Goal: Task Accomplishment & Management: Complete application form

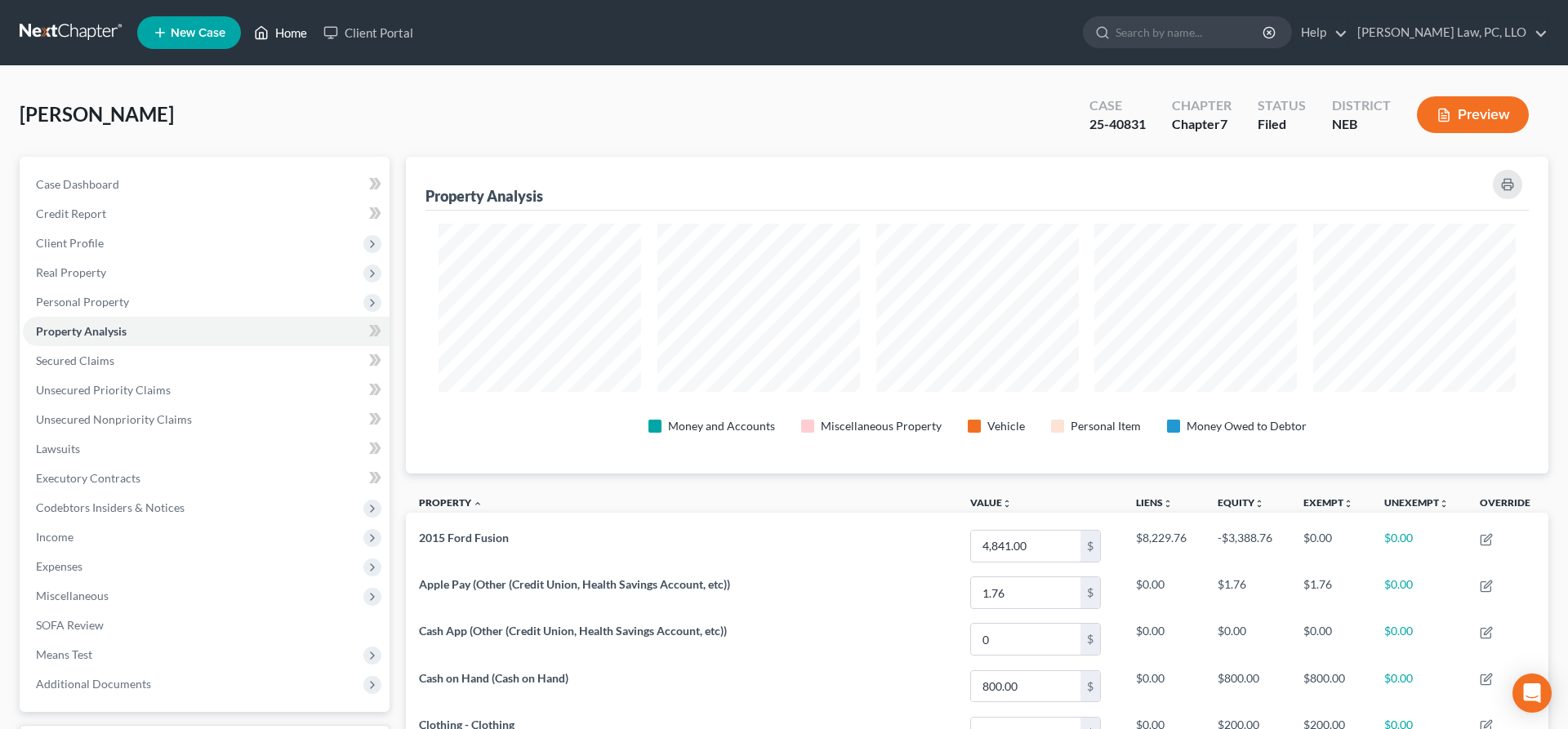
click at [281, 23] on link "Home" at bounding box center [280, 33] width 69 height 29
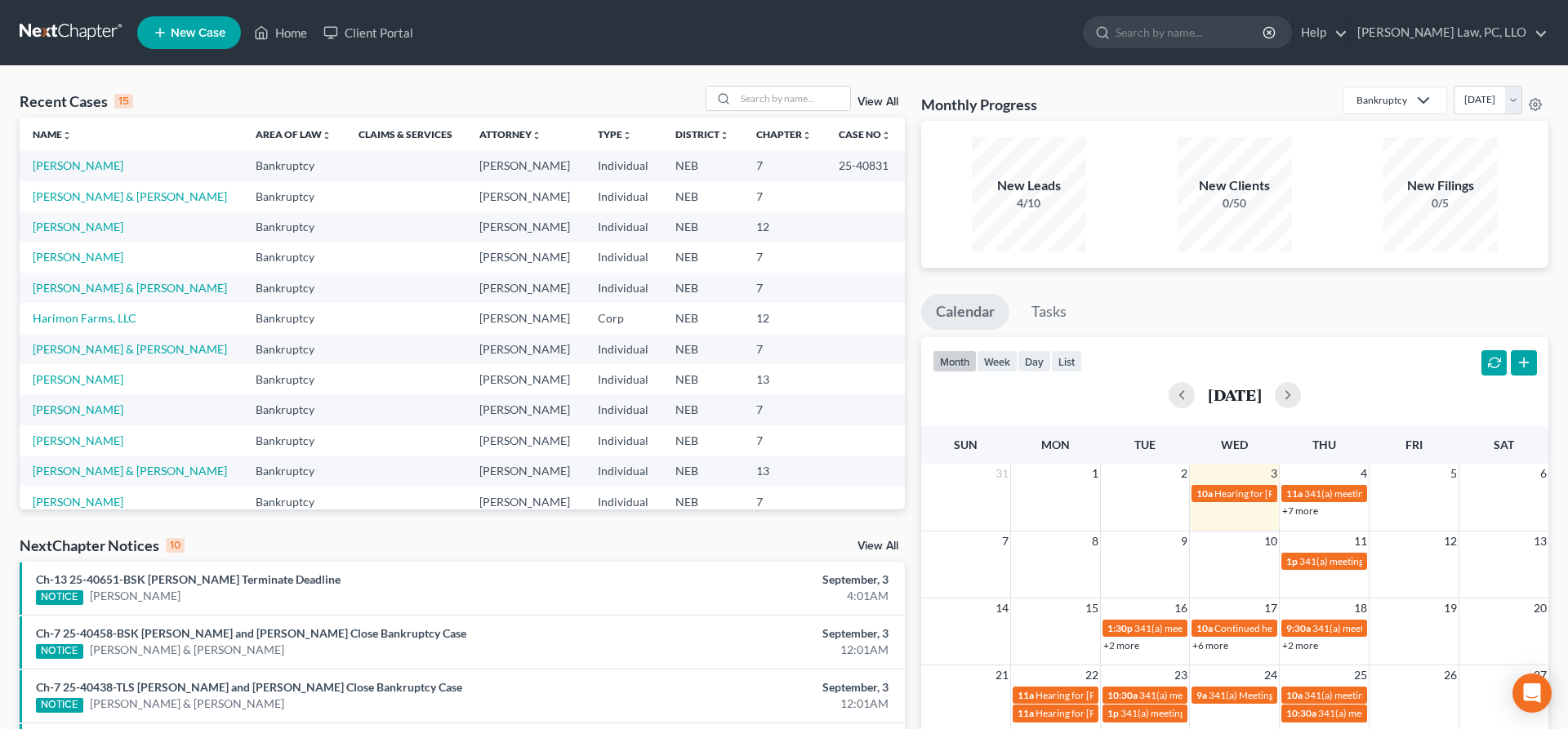
click at [92, 229] on td "[PERSON_NAME]" at bounding box center [130, 227] width 223 height 30
click at [86, 229] on link "[PERSON_NAME]" at bounding box center [78, 226] width 91 height 14
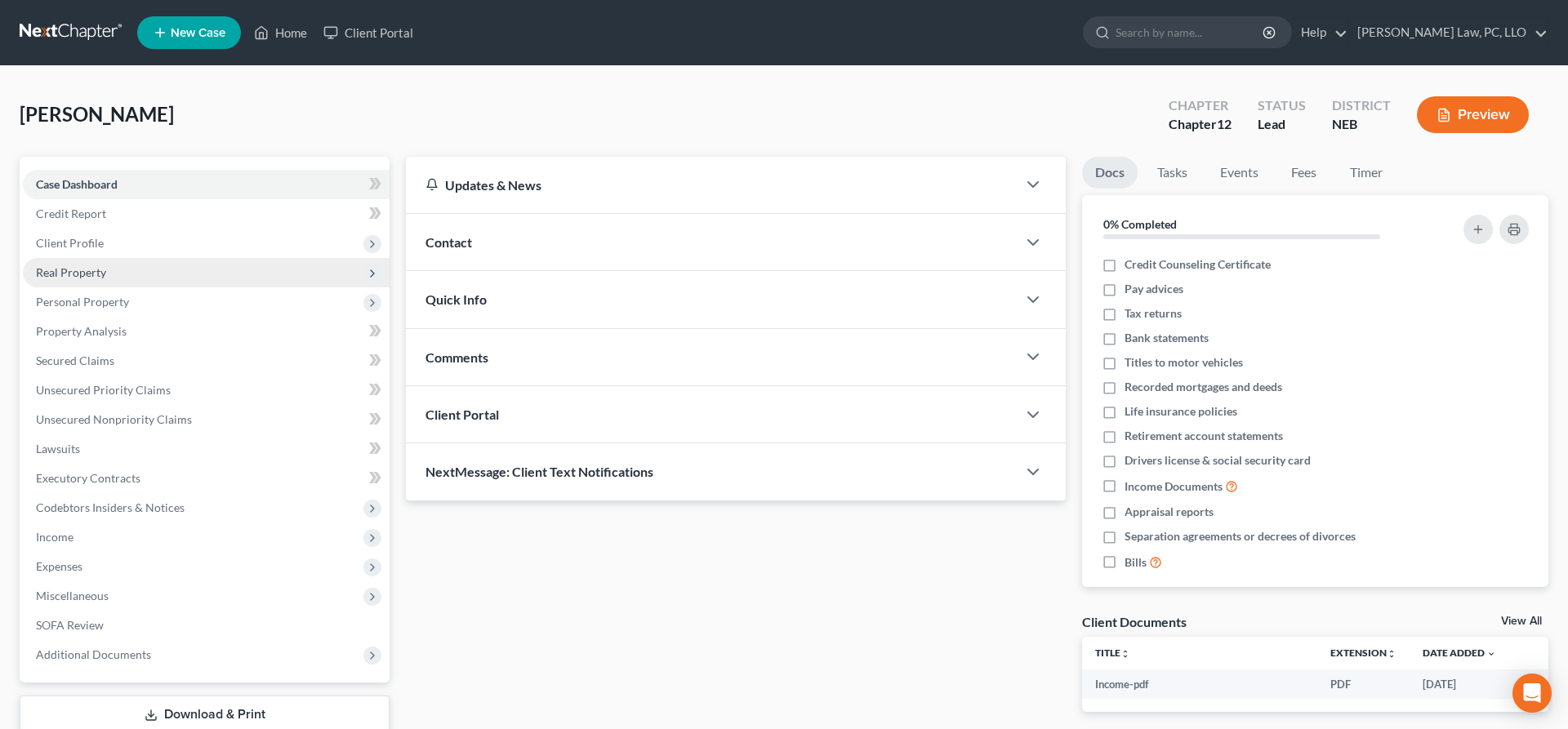
click at [128, 274] on span "Real Property" at bounding box center [206, 272] width 367 height 29
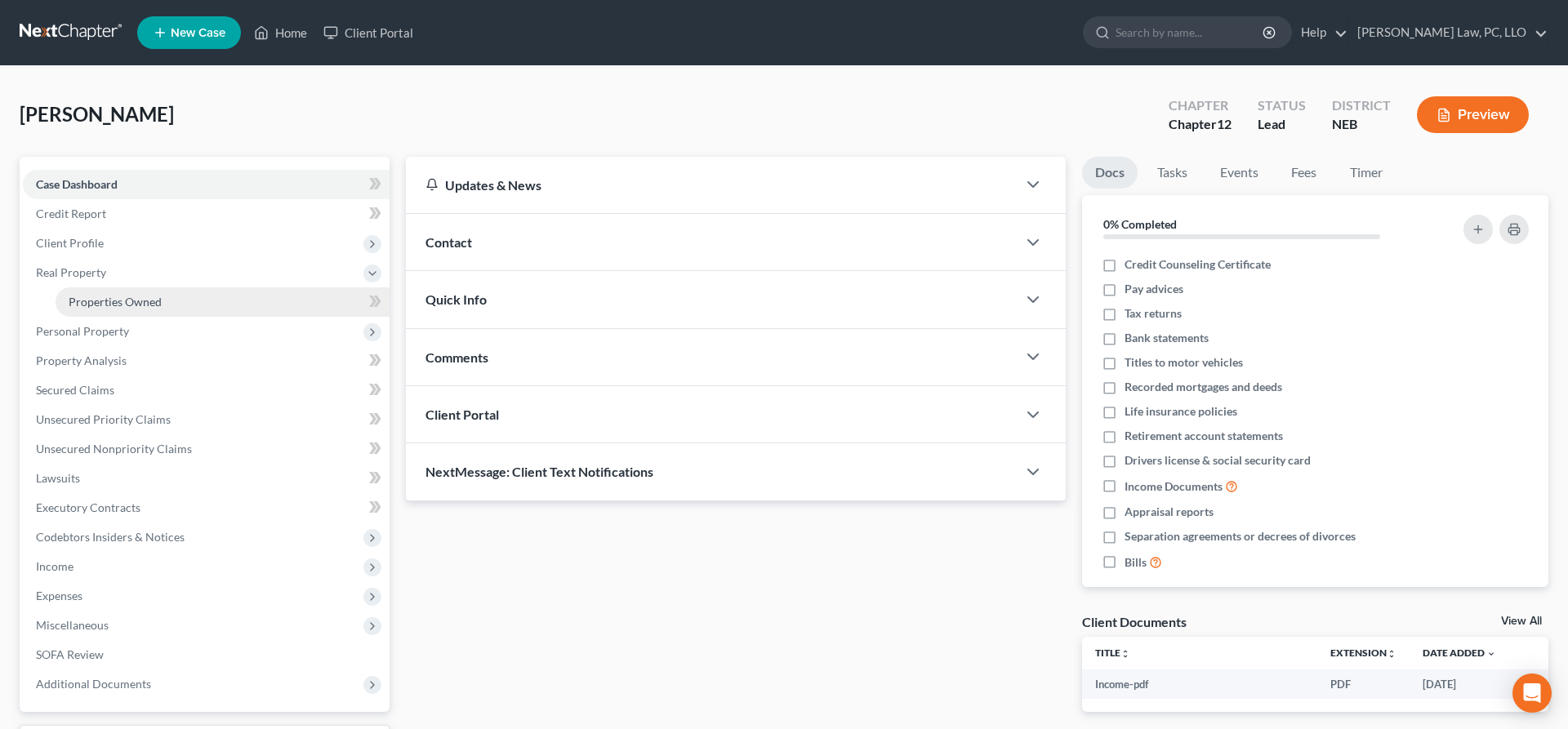
click at [129, 293] on link "Properties Owned" at bounding box center [223, 302] width 334 height 29
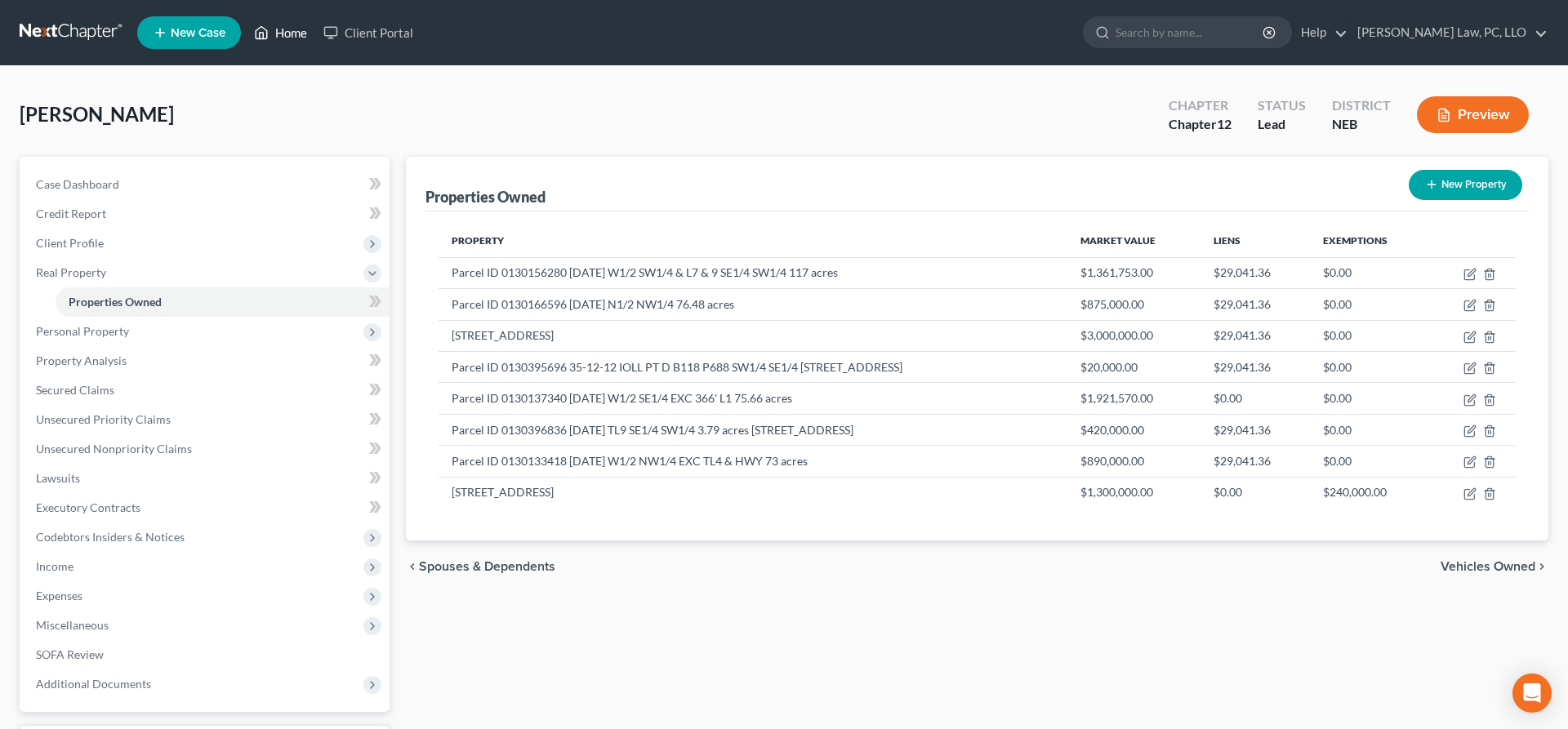
click at [276, 41] on link "Home" at bounding box center [280, 33] width 69 height 29
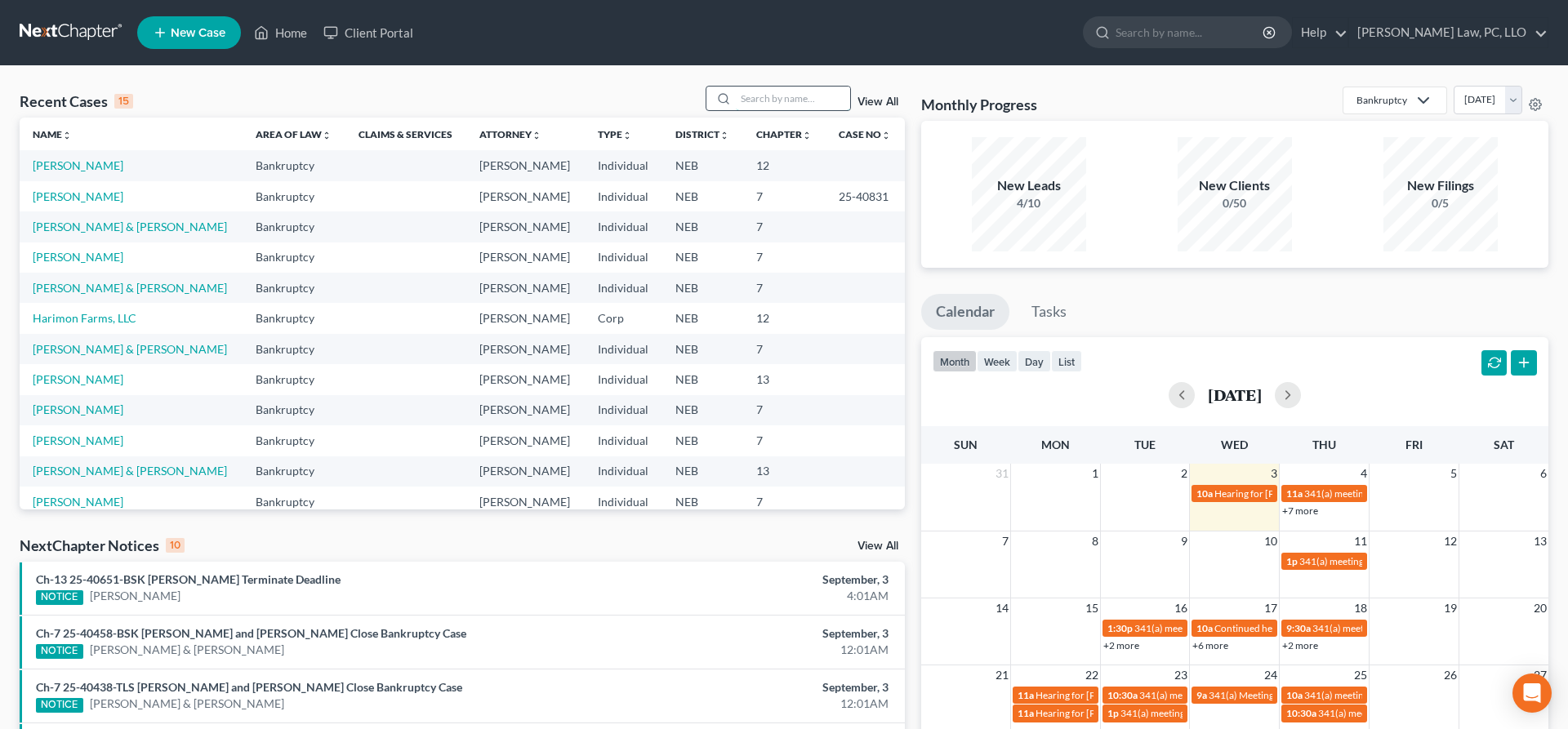
click at [786, 96] on input "search" at bounding box center [792, 98] width 114 height 23
type input "[PERSON_NAME]"
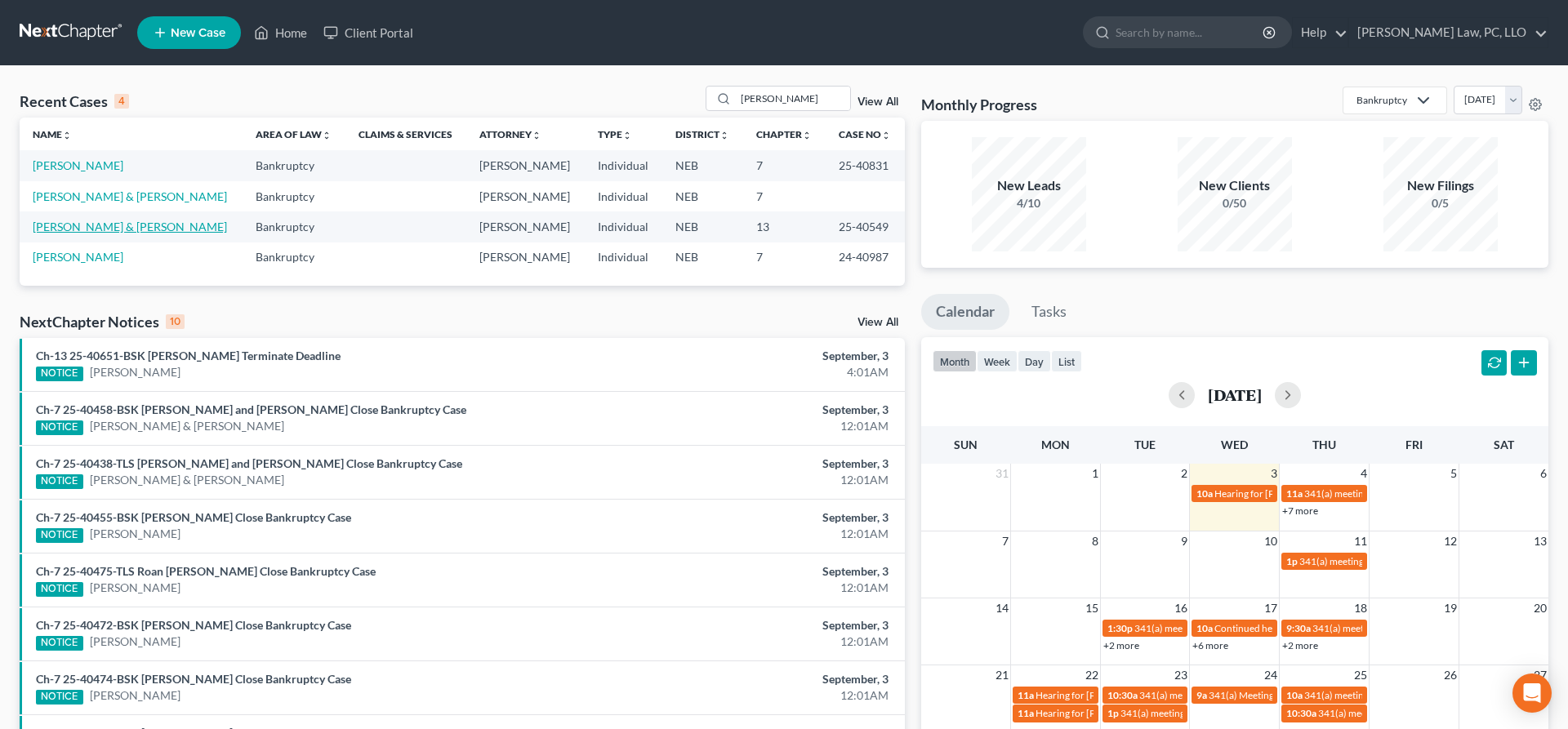
click at [108, 221] on link "[PERSON_NAME] & [PERSON_NAME]" at bounding box center [129, 226] width 194 height 14
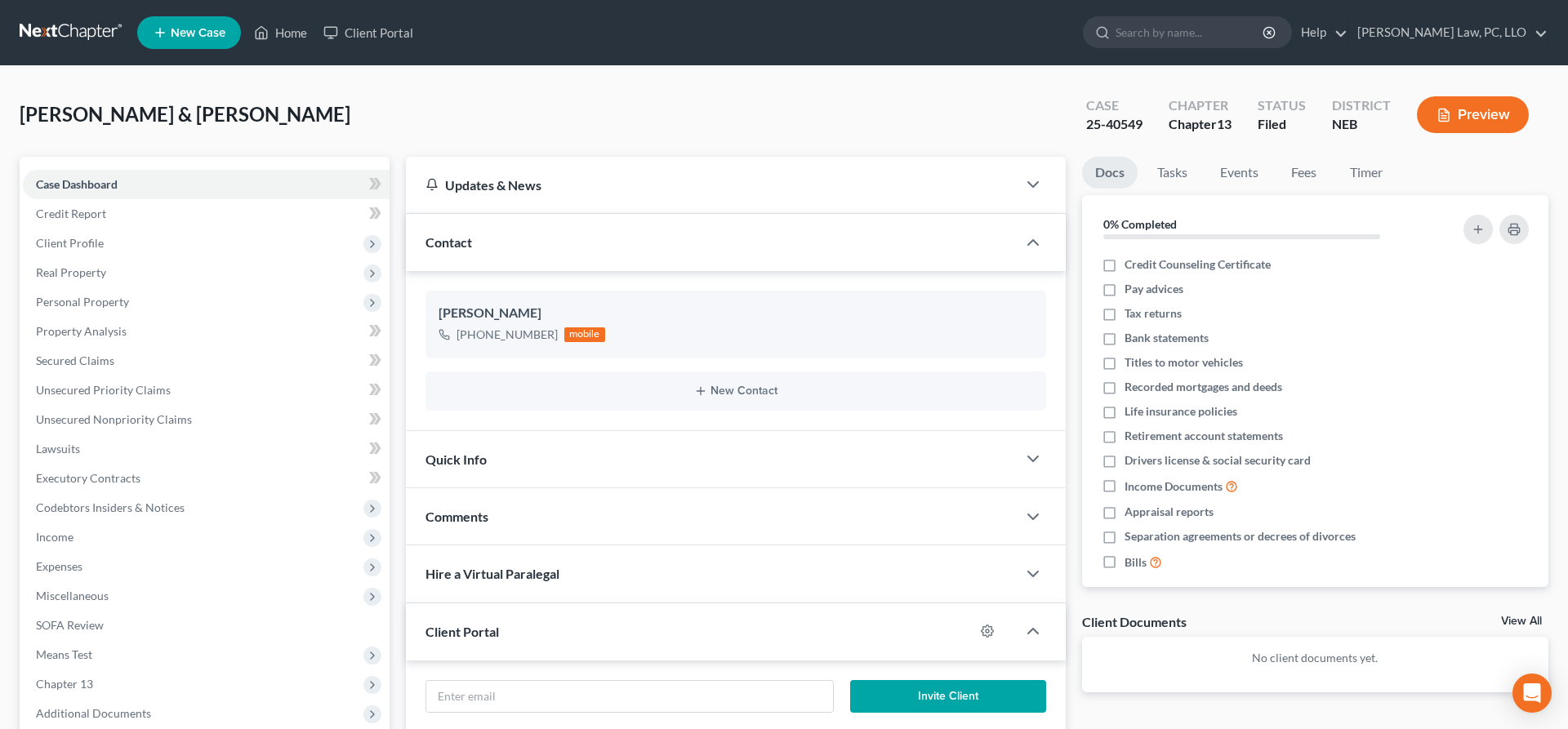
scroll to position [8, 0]
click at [197, 309] on span "Personal Property" at bounding box center [206, 302] width 367 height 29
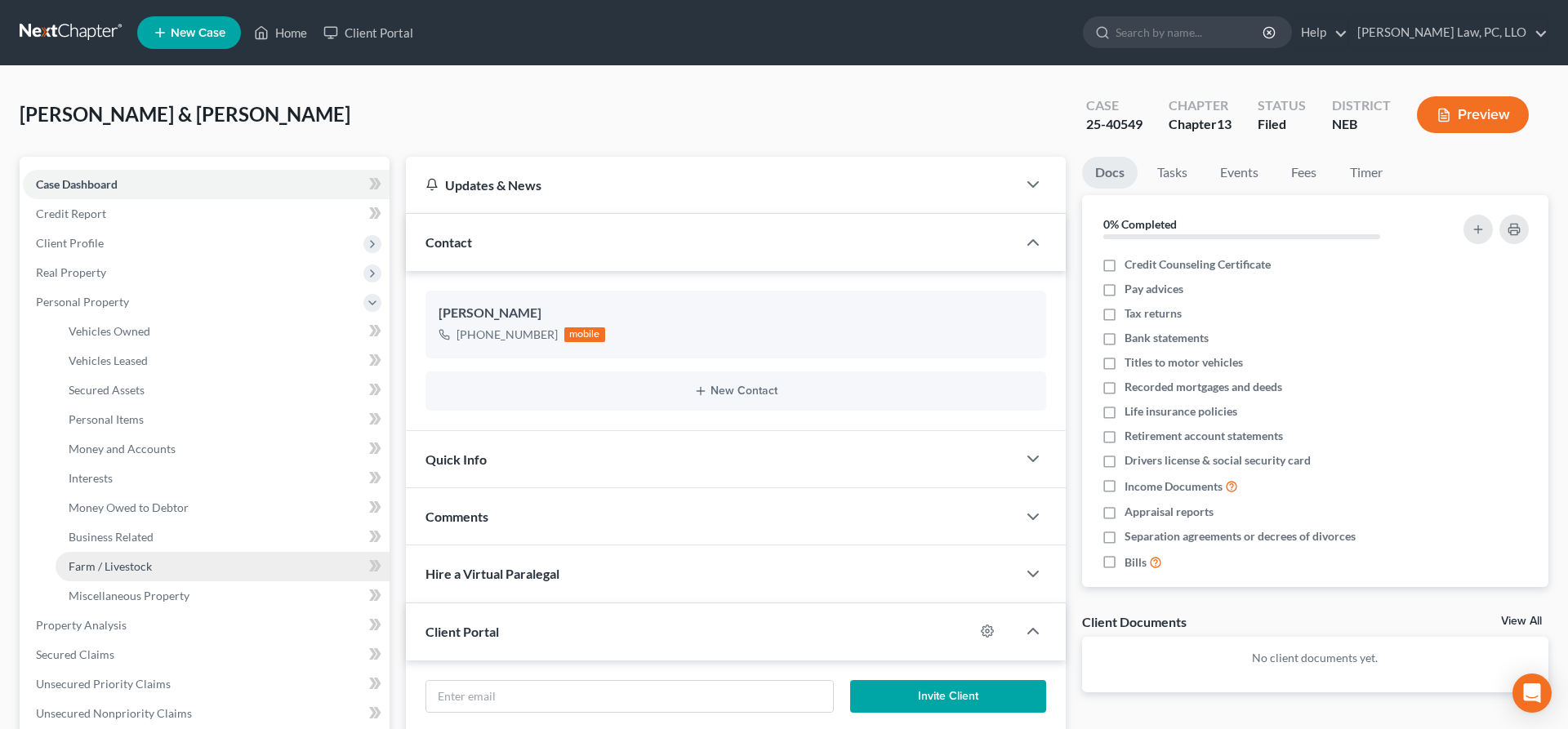
click at [168, 570] on link "Farm / Livestock" at bounding box center [223, 566] width 334 height 29
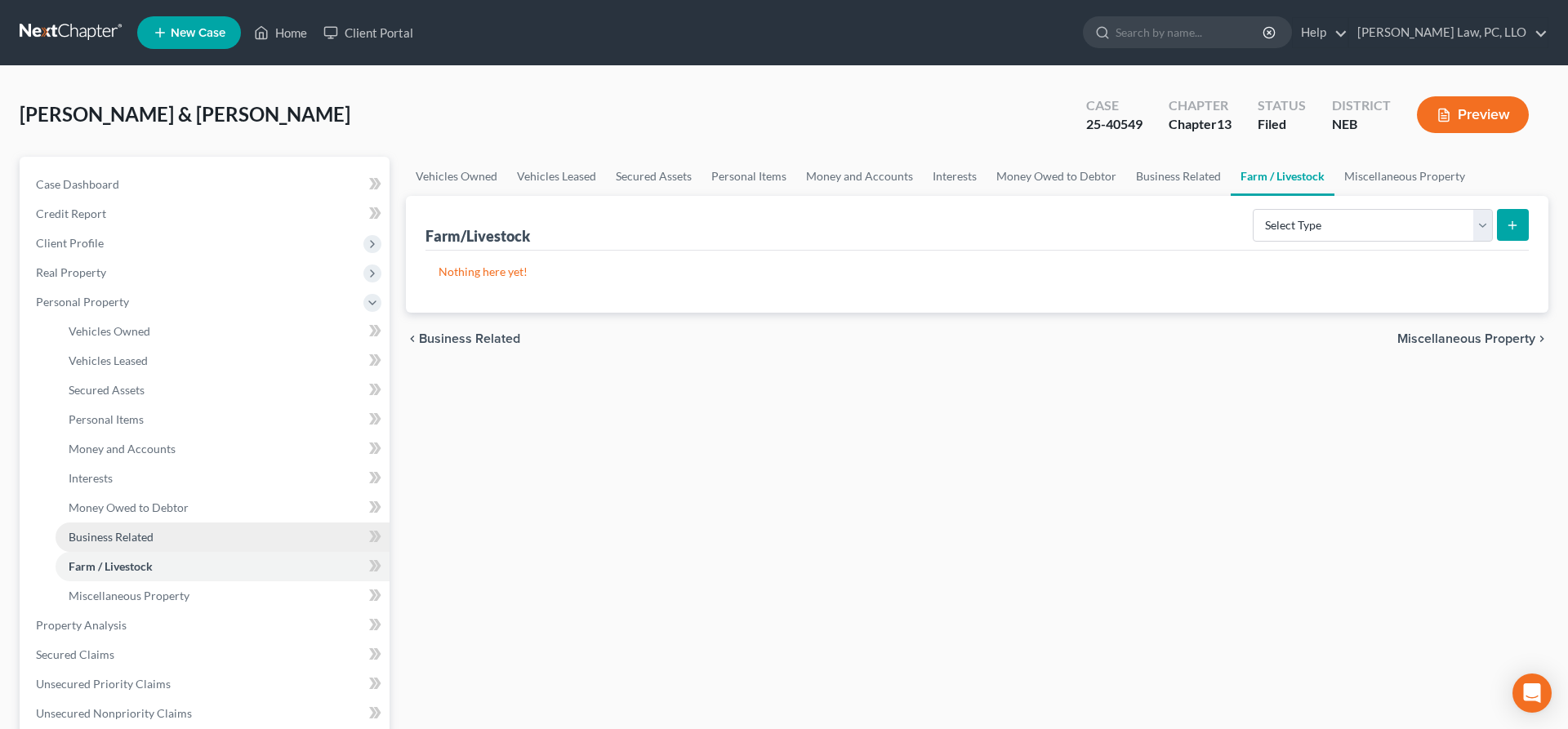
click at [164, 540] on link "Business Related" at bounding box center [223, 537] width 334 height 29
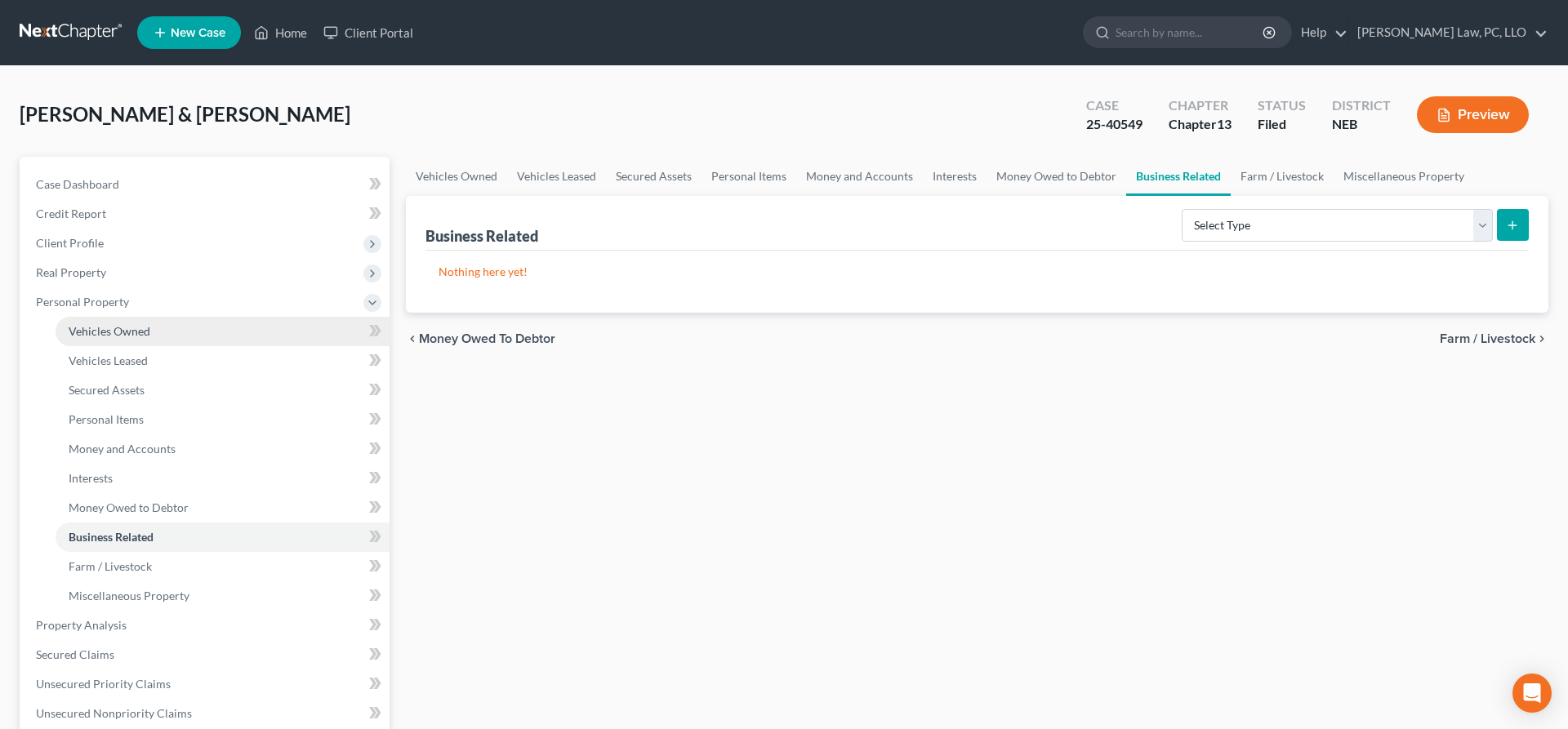
click at [140, 333] on span "Vehicles Owned" at bounding box center [109, 331] width 82 height 14
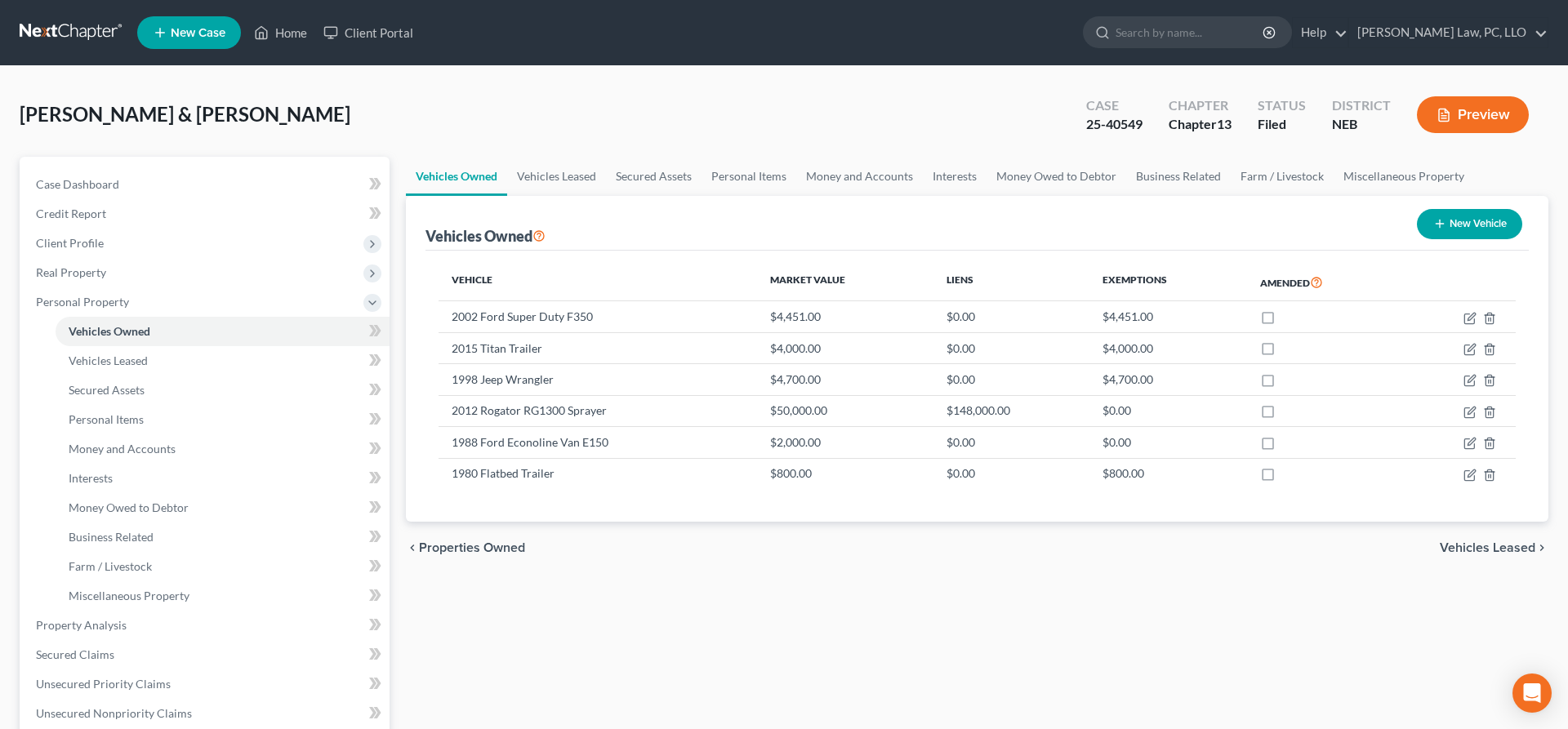
click at [1448, 219] on button "New Vehicle" at bounding box center [1469, 224] width 105 height 30
select select "0"
select select "2"
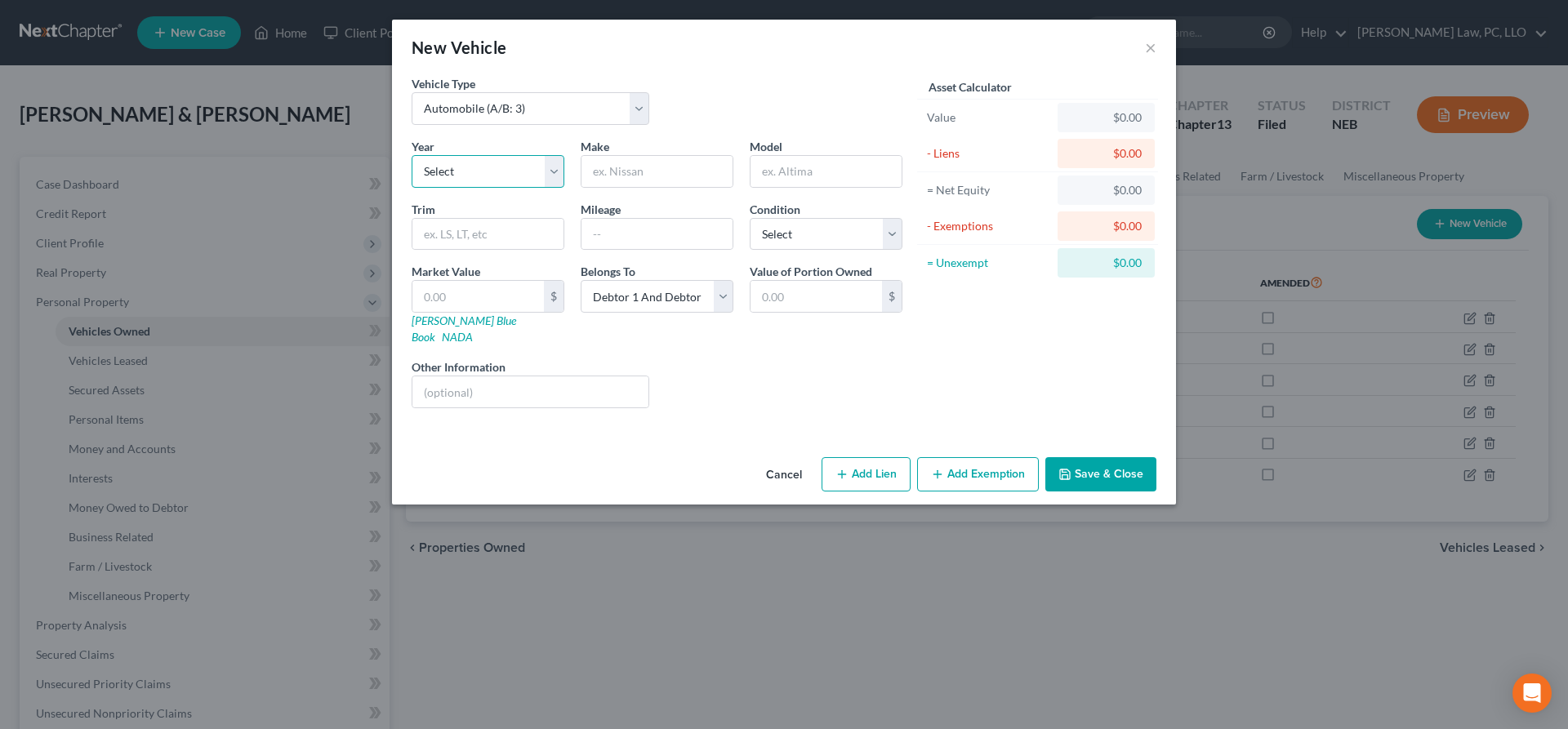
click at [411, 155] on select "Select 2026 2025 2024 2023 2022 2021 2020 2019 2018 2017 2016 2015 2014 2013 20…" at bounding box center [487, 171] width 153 height 33
select select "38"
click option "1988" at bounding box center [0, 0] width 0 height 0
click at [661, 174] on input "text" at bounding box center [656, 171] width 151 height 31
type input "Goose Neck Trailer"
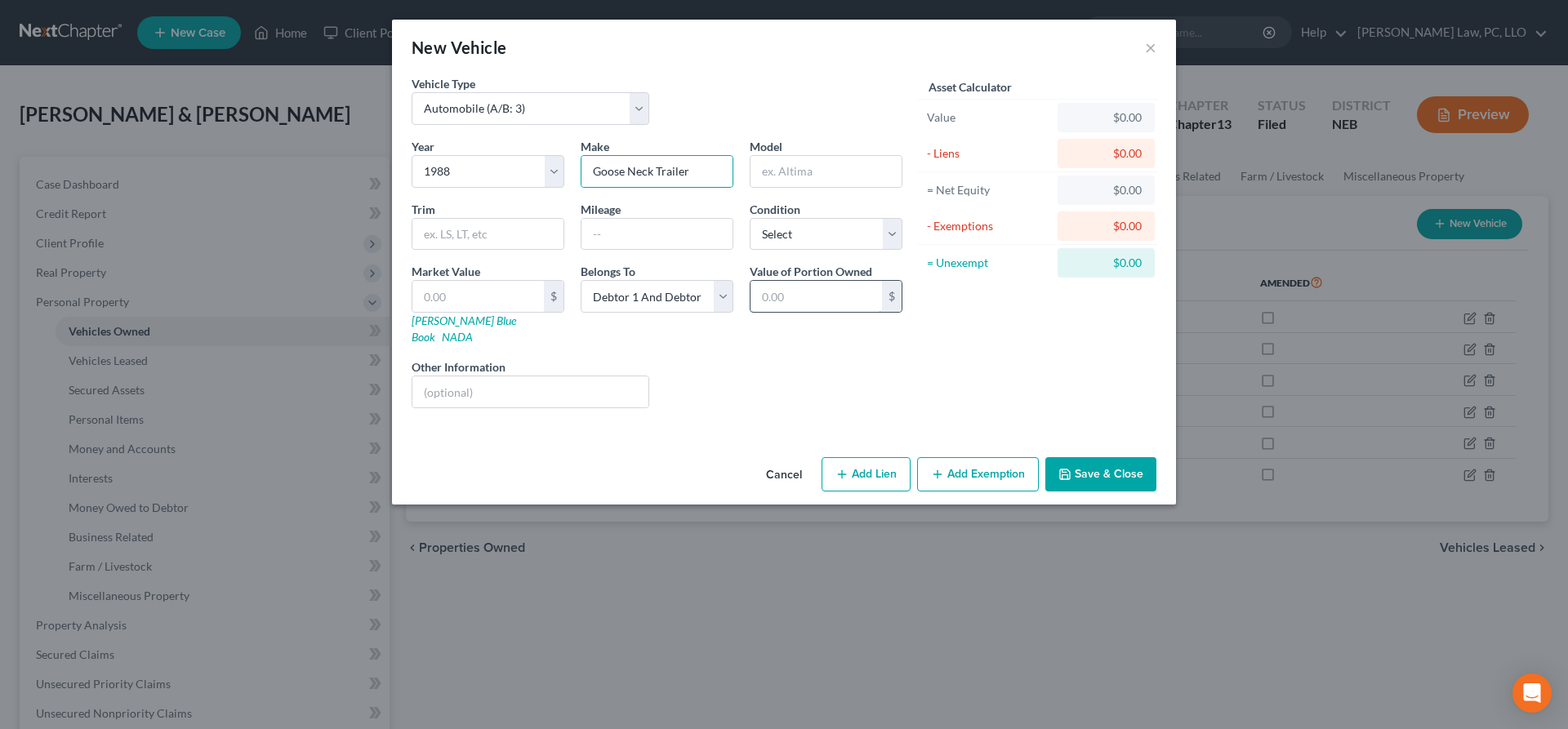
click at [806, 303] on input "text" at bounding box center [817, 296] width 132 height 31
click at [519, 305] on input "text" at bounding box center [478, 296] width 132 height 31
type input "1"
type input "1.00"
type input "10"
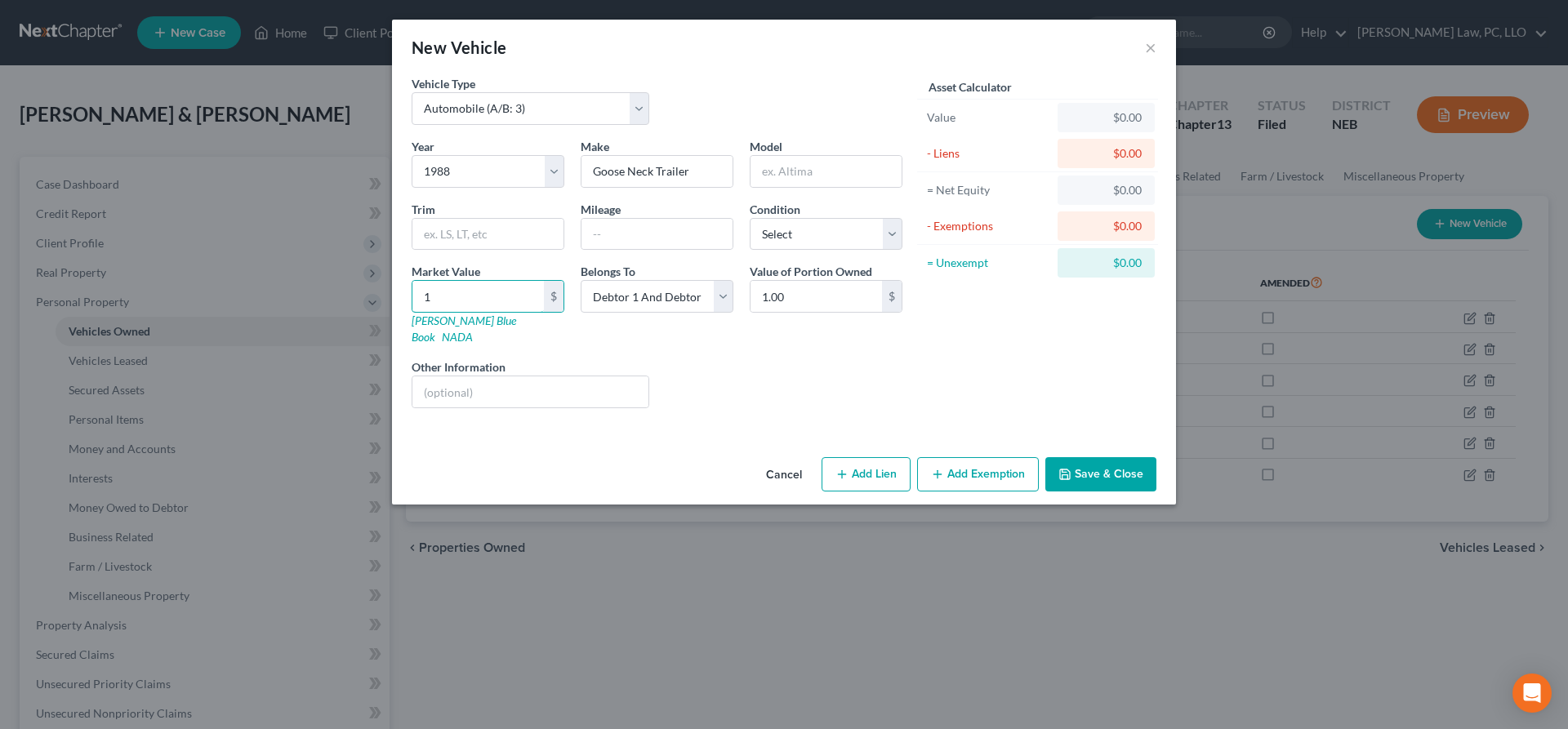
type input "10.00"
type input "100"
type input "100.00"
type input "1000"
type input "1,000.00"
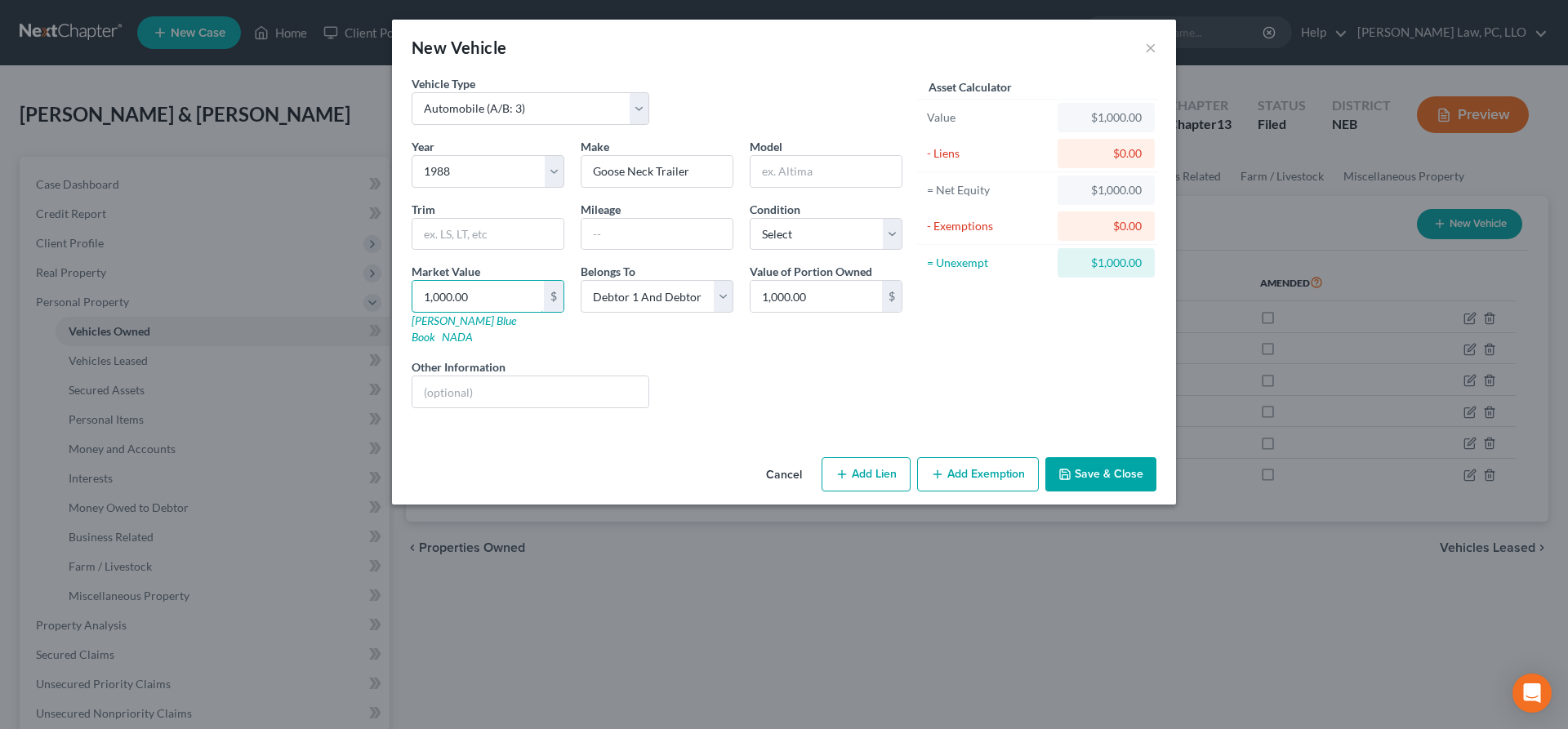
type input "1,000.00"
click at [1138, 467] on button "Save & Close" at bounding box center [1100, 474] width 111 height 34
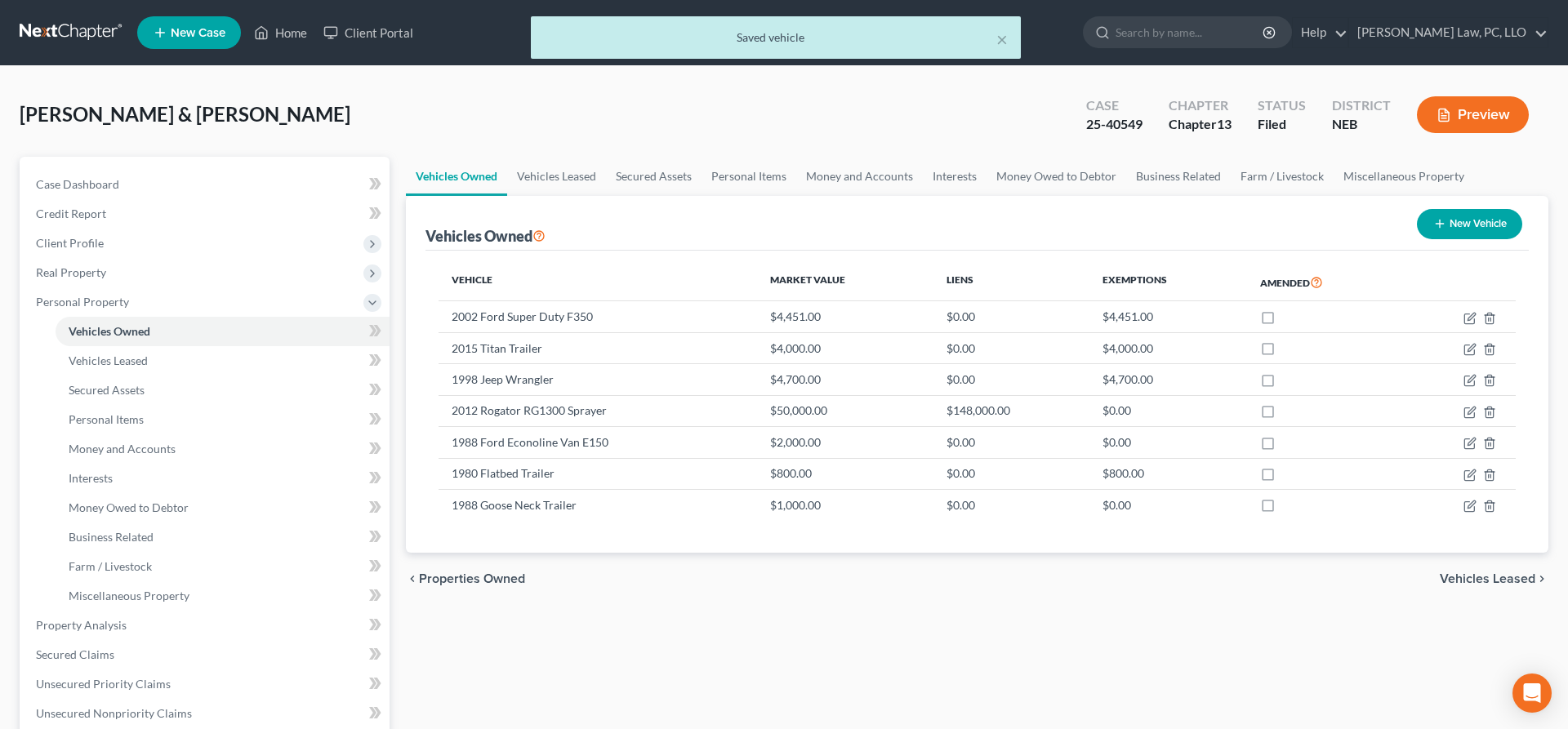
click at [1459, 214] on button "New Vehicle" at bounding box center [1469, 224] width 105 height 30
select select "0"
select select "2"
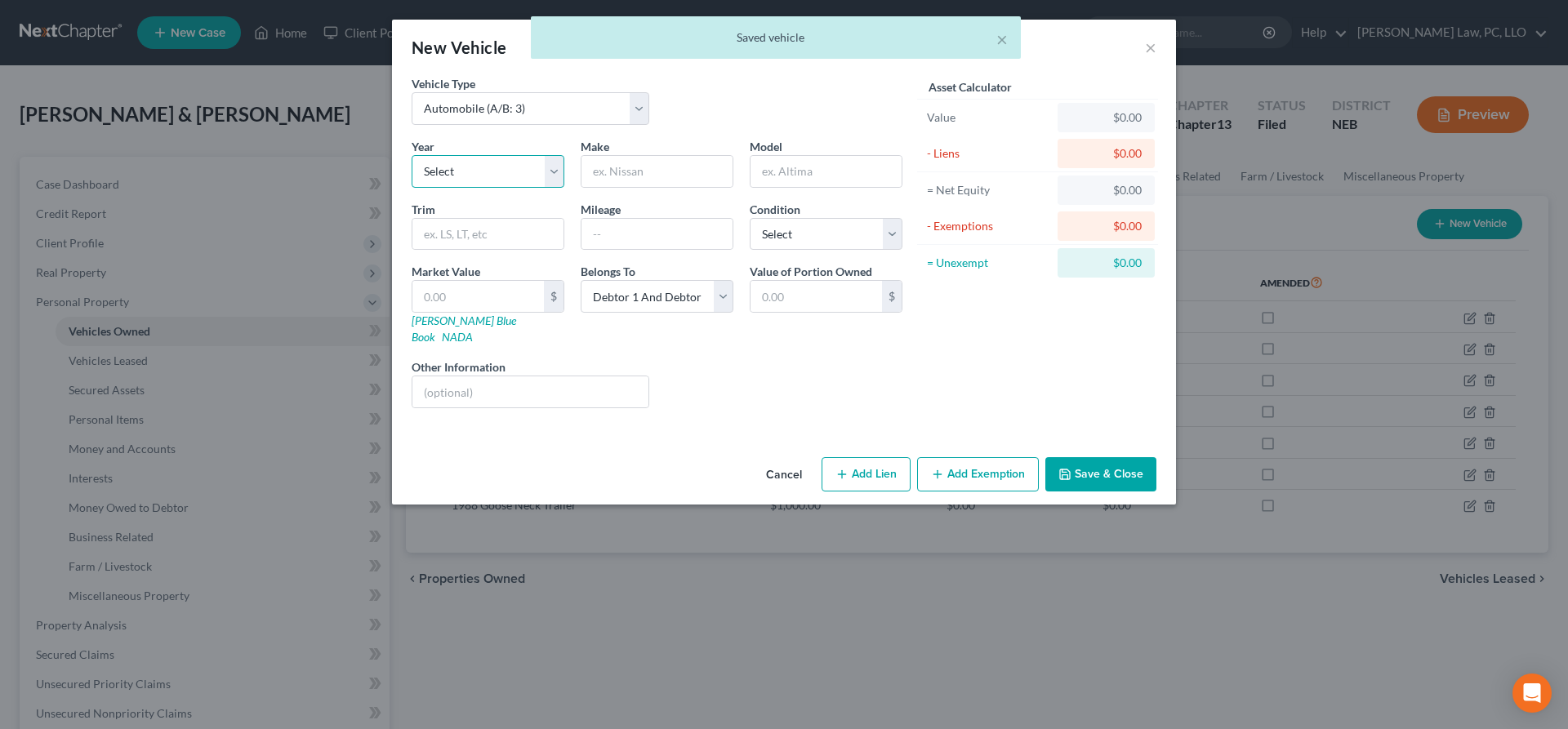
click at [411, 155] on select "Select 2026 2025 2024 2023 2022 2021 2020 2019 2018 2017 2016 2015 2014 2013 20…" at bounding box center [487, 171] width 153 height 33
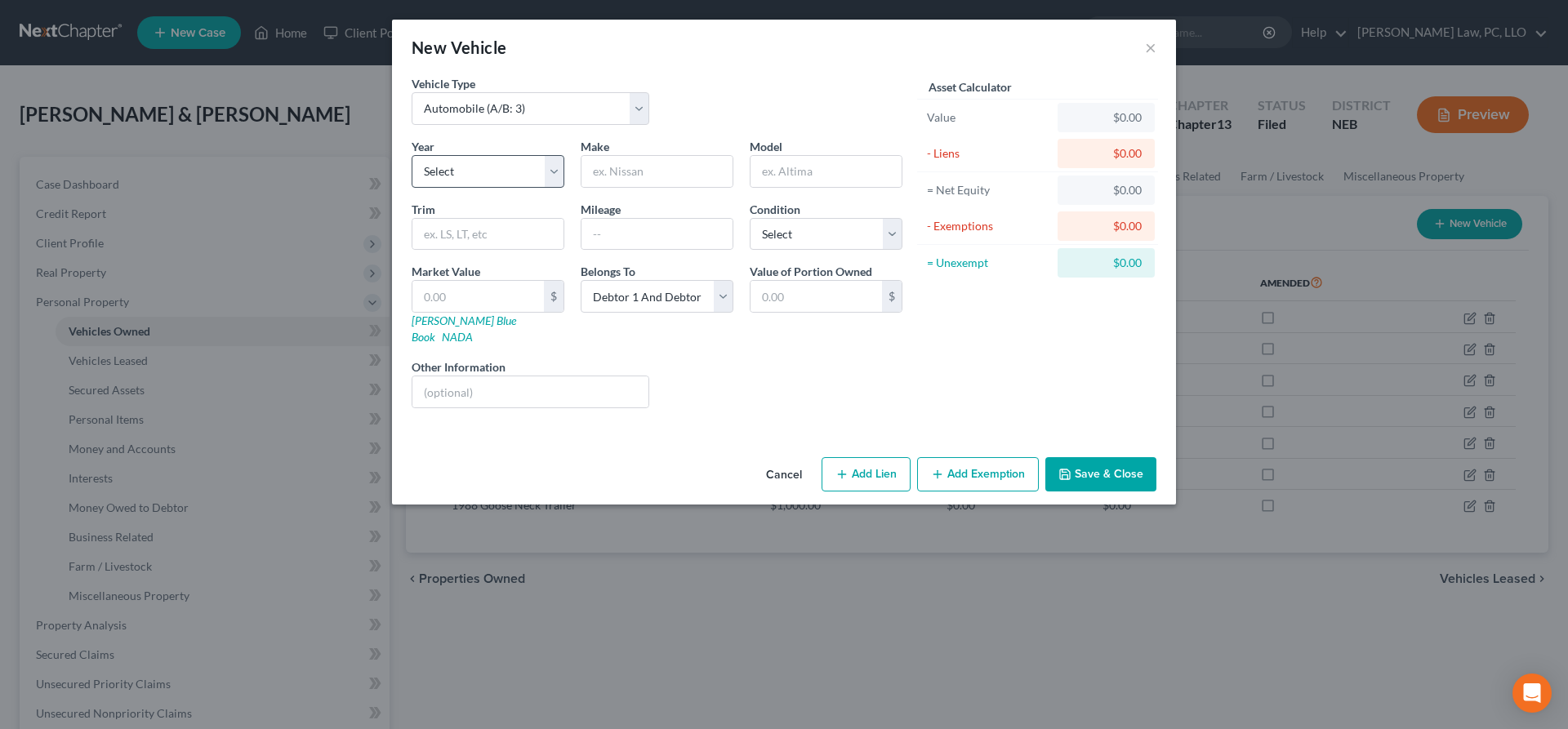
click at [795, 463] on button "Cancel" at bounding box center [784, 475] width 62 height 33
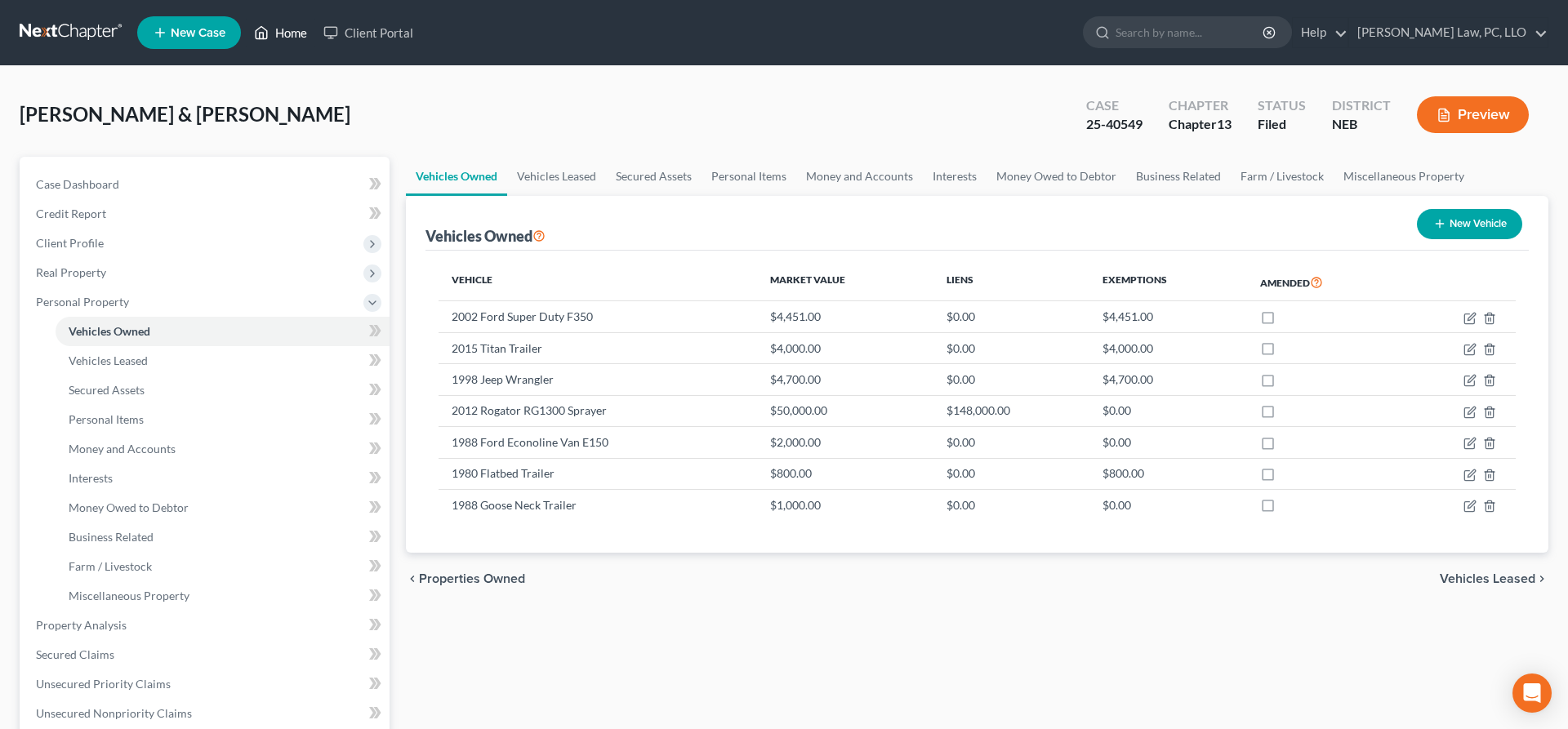
click at [284, 33] on link "Home" at bounding box center [280, 33] width 69 height 29
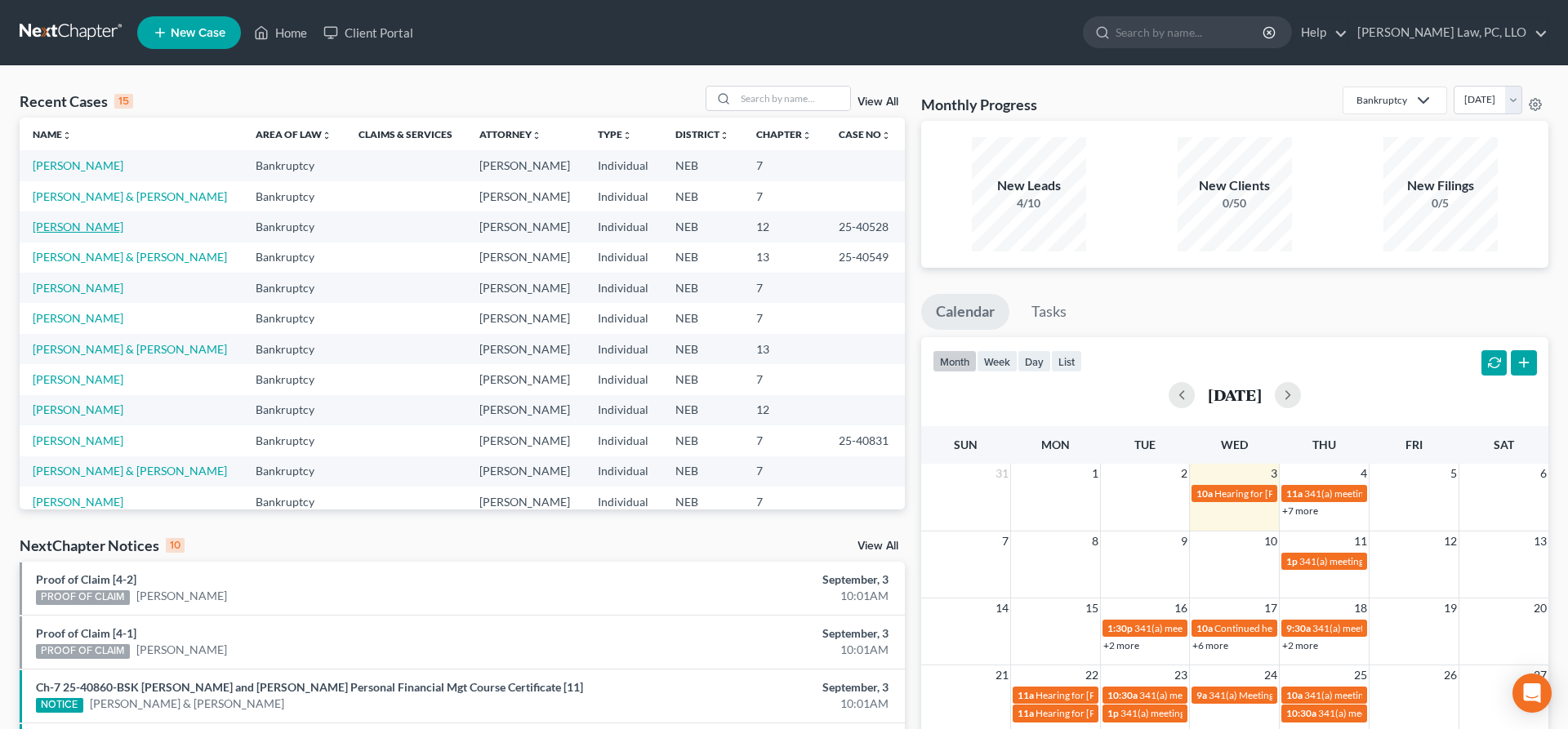
click at [94, 227] on link "[PERSON_NAME]" at bounding box center [78, 226] width 91 height 14
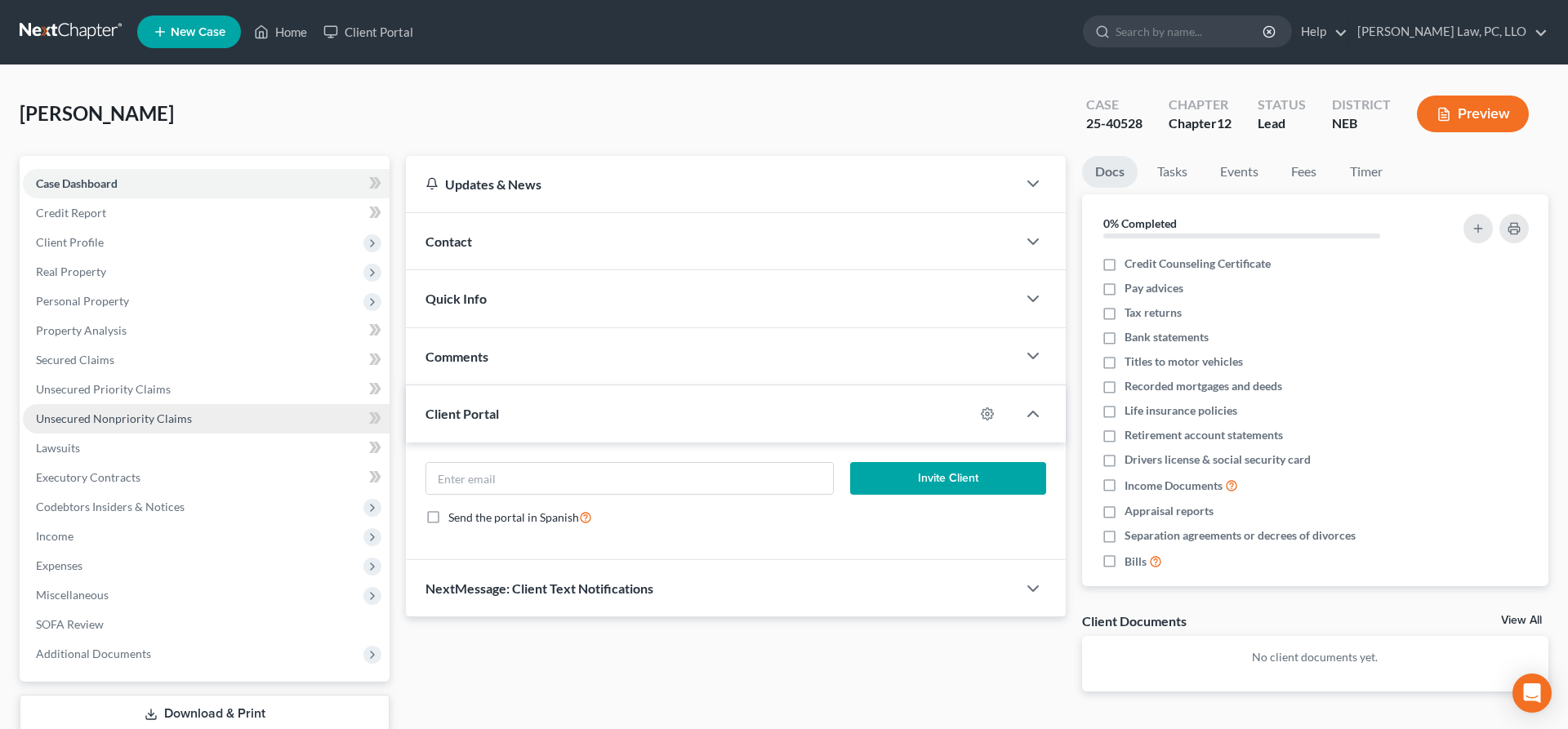
scroll to position [108, 0]
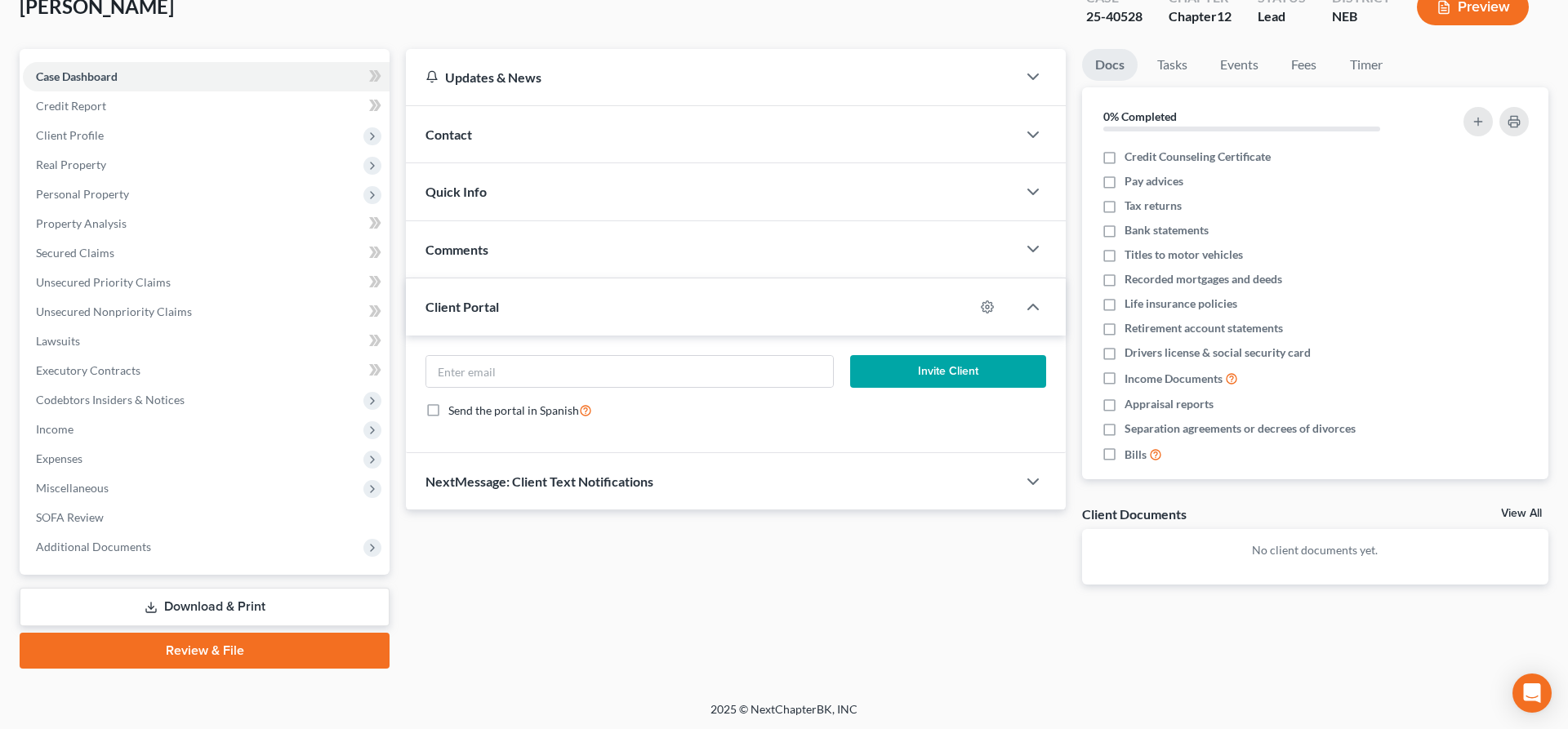
click at [133, 608] on link "Download & Print" at bounding box center [204, 607] width 369 height 38
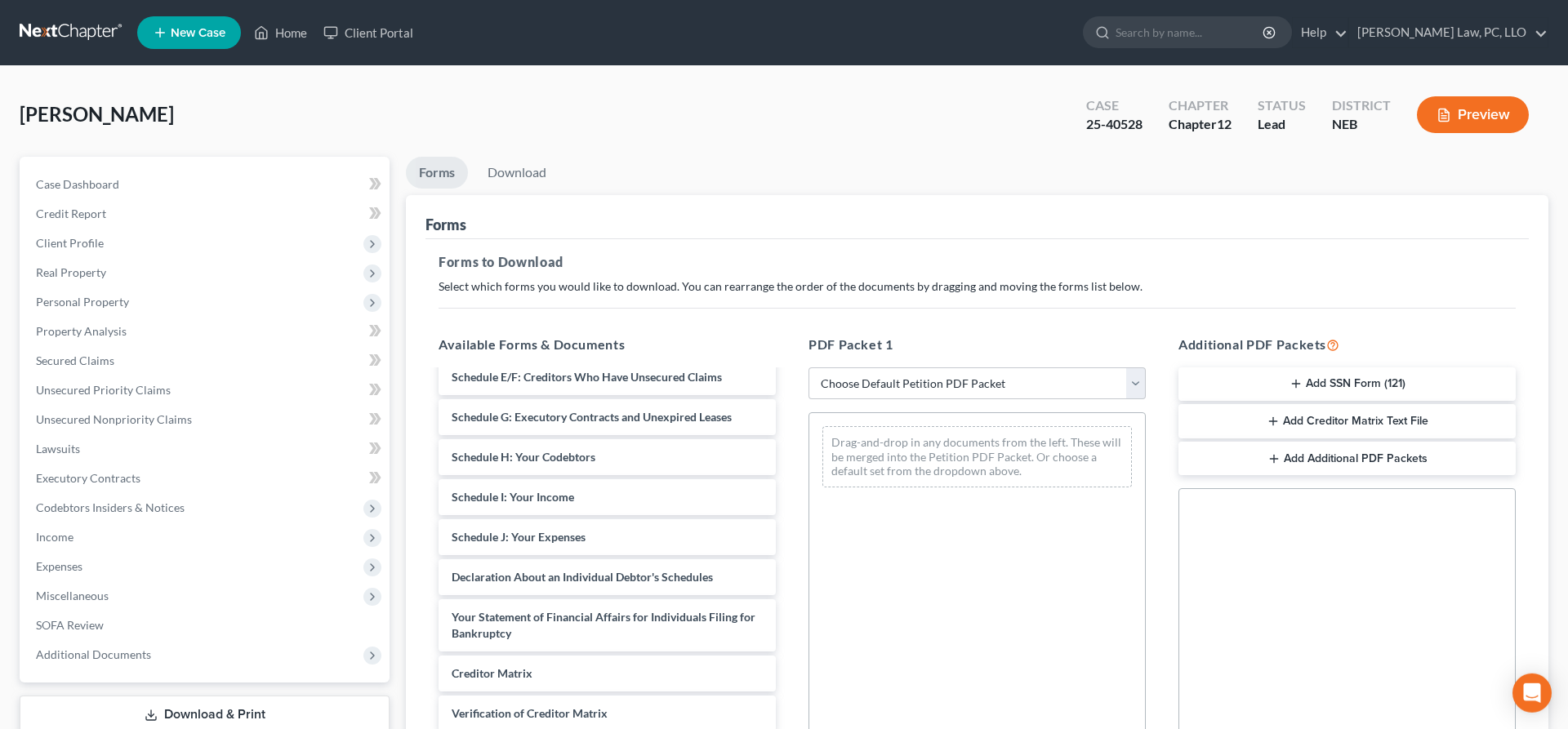
scroll to position [228, 0]
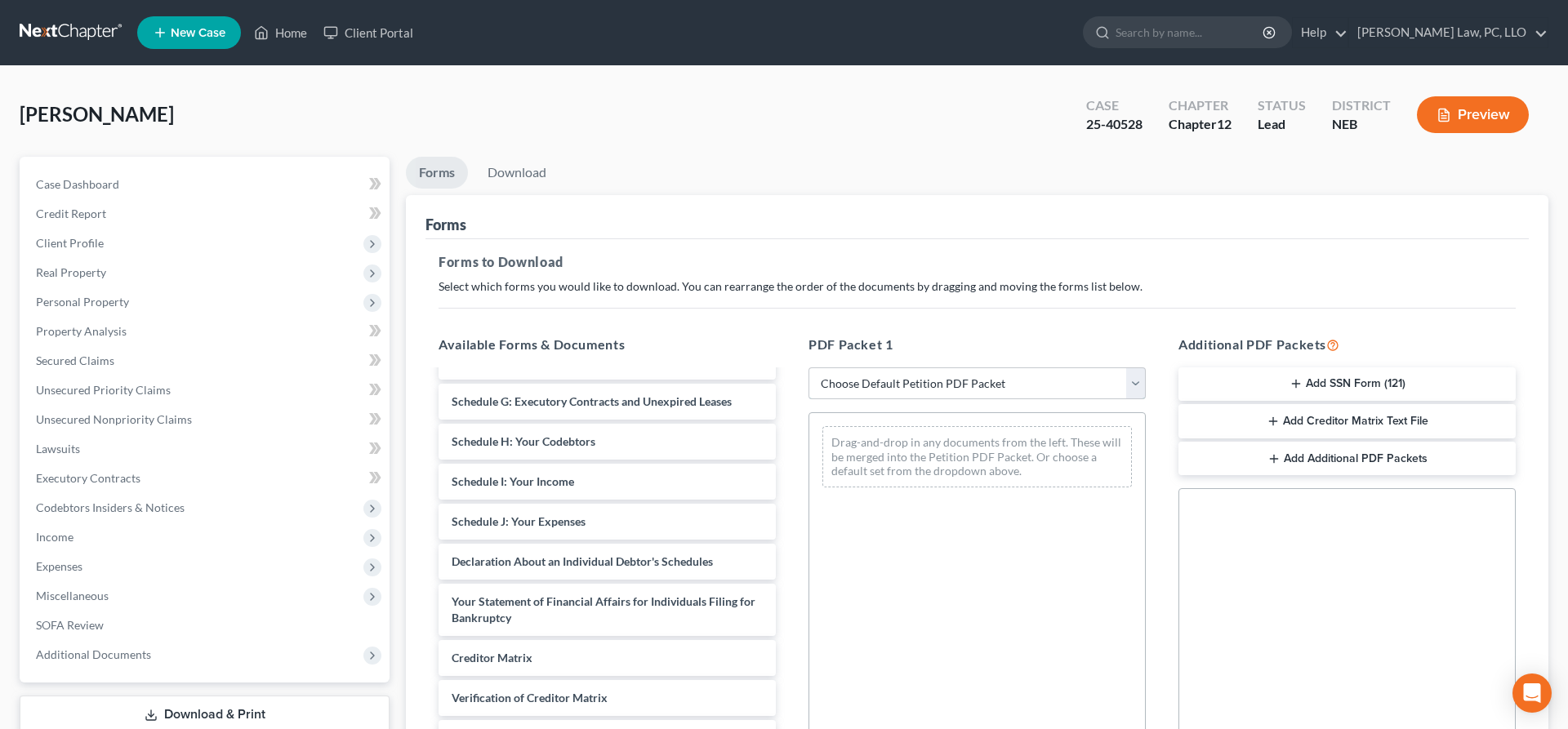
click at [808, 368] on select "Choose Default Petition PDF Packet Complete Bankruptcy Petition (all forms and …" at bounding box center [977, 384] width 337 height 33
select select "2"
click option "Amended Forms" at bounding box center [0, 0] width 0 height 0
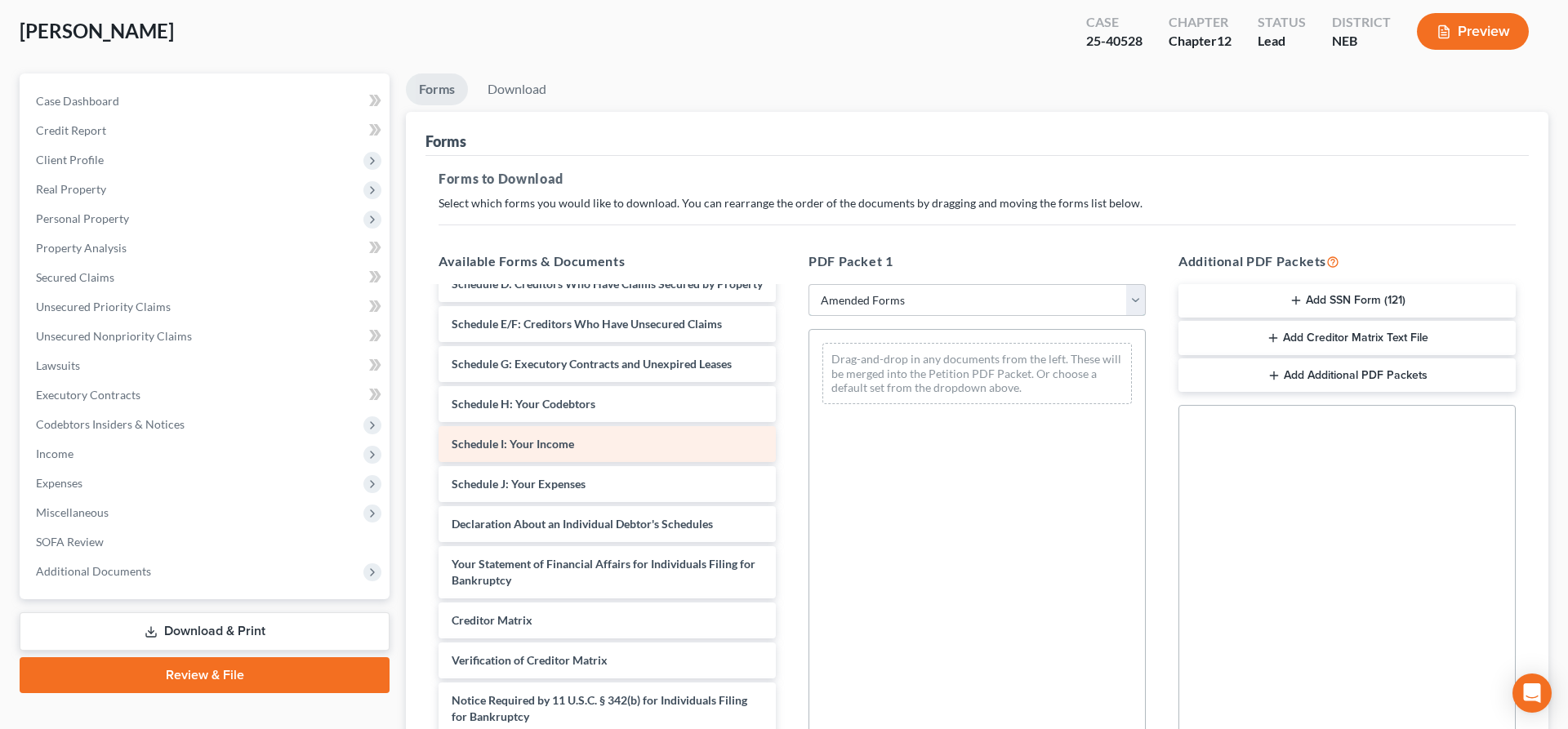
scroll to position [144, 0]
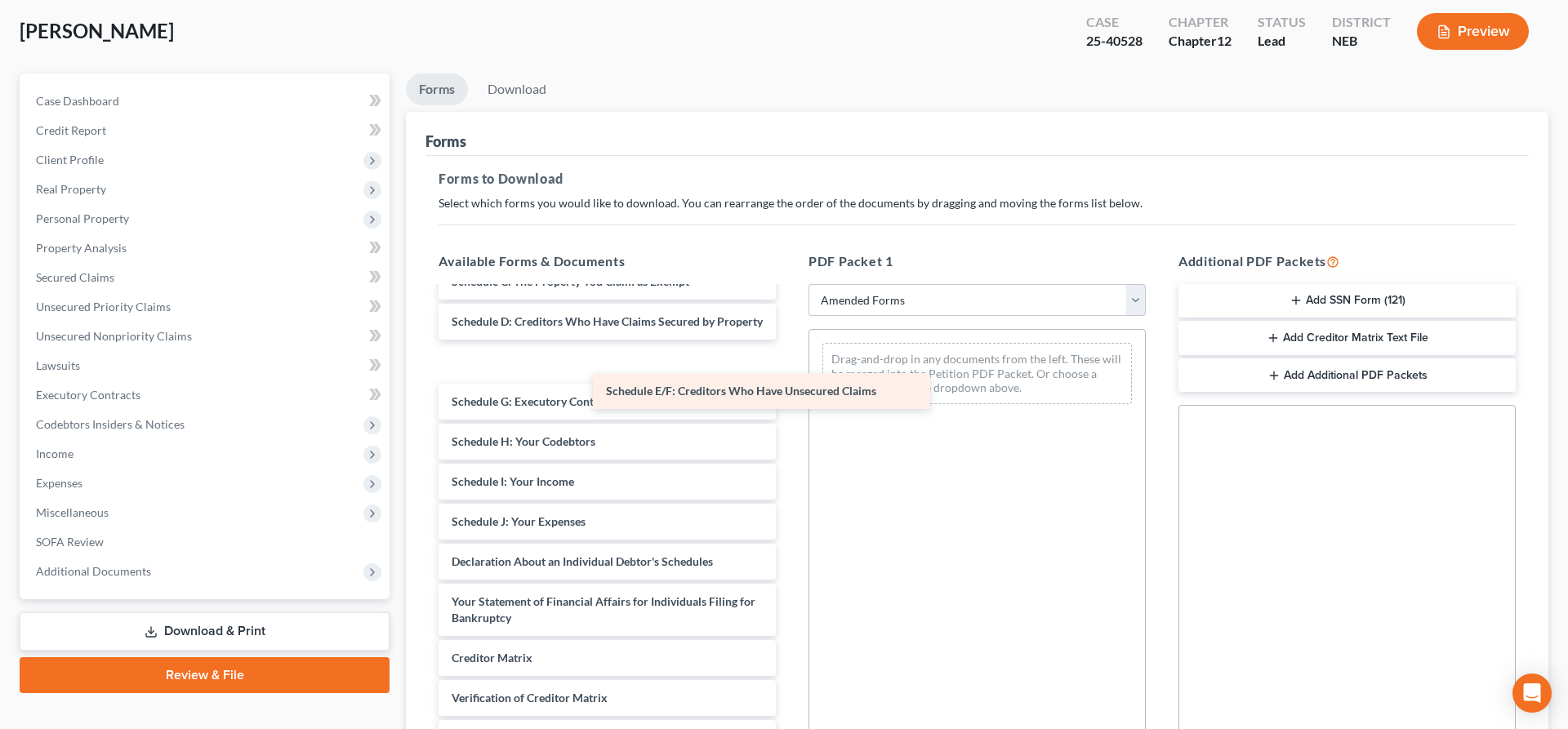
drag, startPoint x: 564, startPoint y: 364, endPoint x: 985, endPoint y: 454, distance: 430.5
click at [789, 454] on div "Schedule E/F: Creditors Who Have Unsecured Claims Voluntary Petition for Indivi…" at bounding box center [607, 478] width 364 height 669
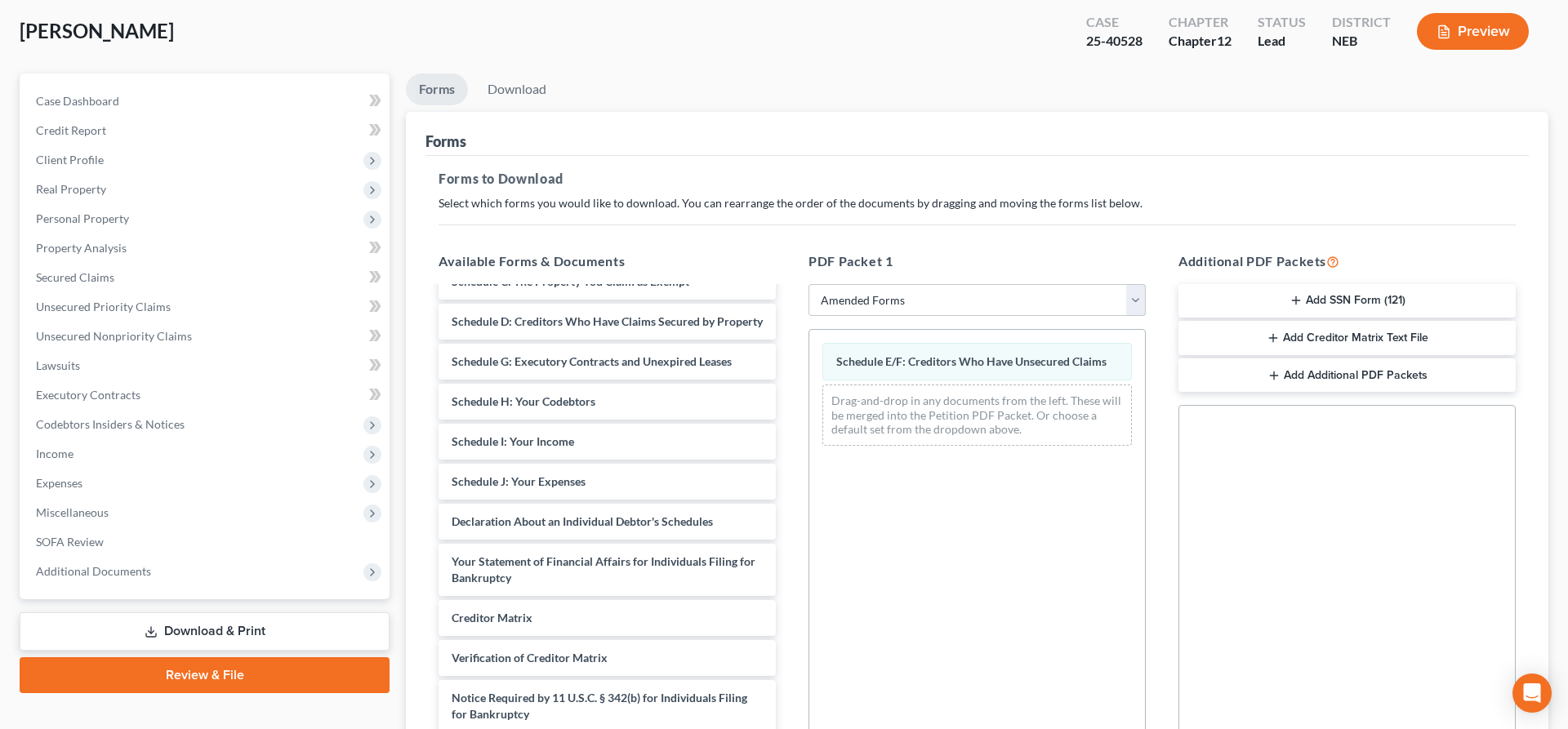
scroll to position [279, 0]
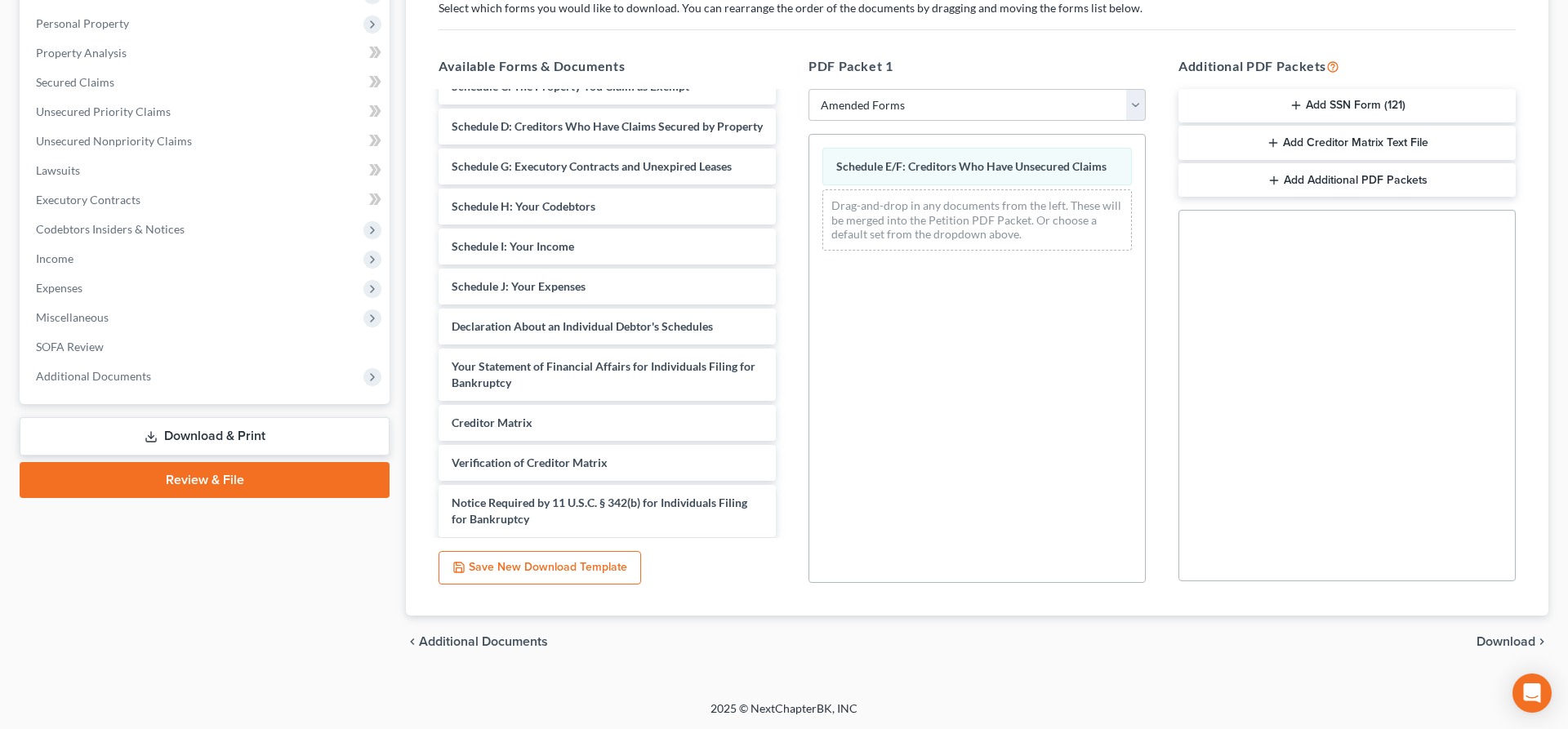
click at [1507, 640] on span "Download" at bounding box center [1505, 642] width 58 height 13
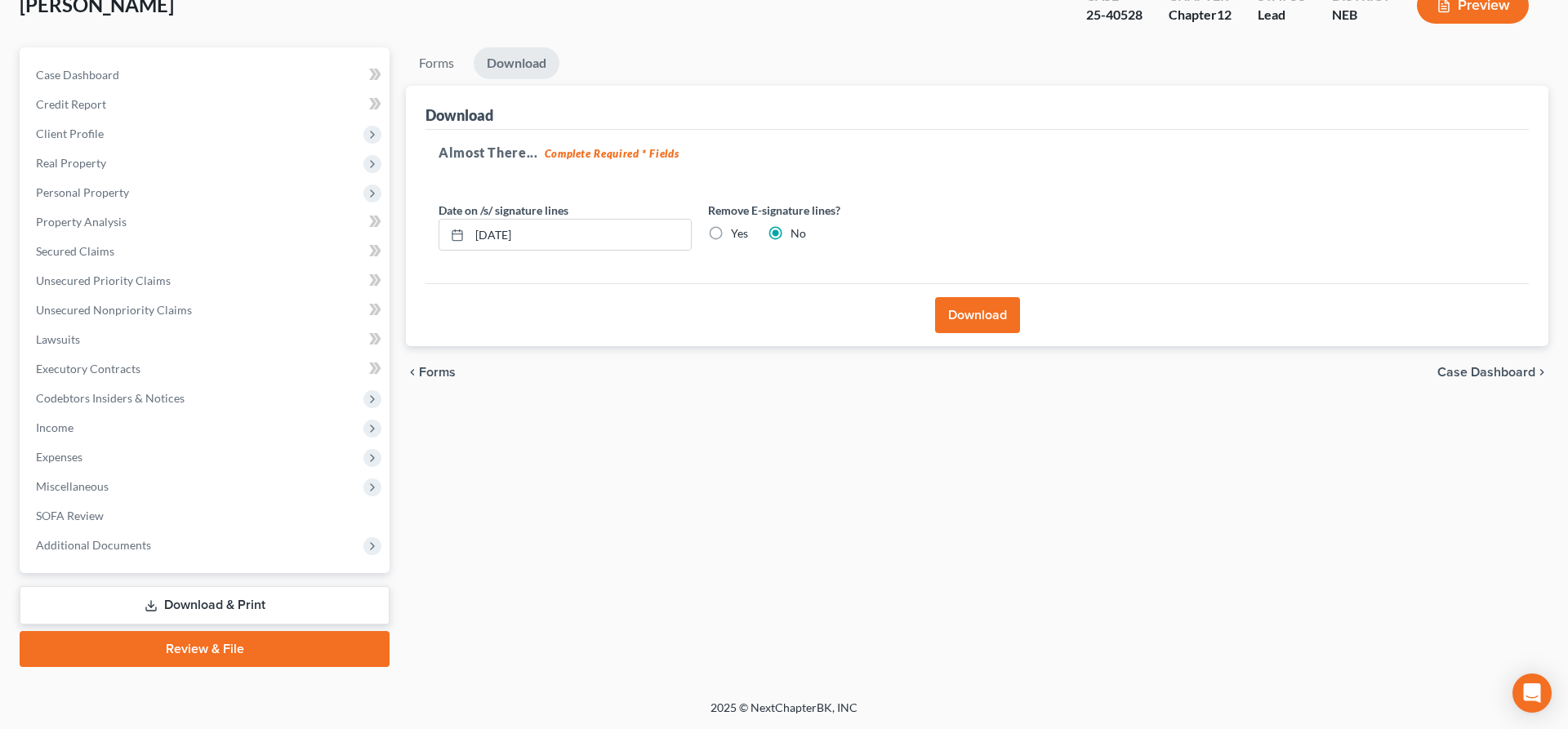
scroll to position [108, 0]
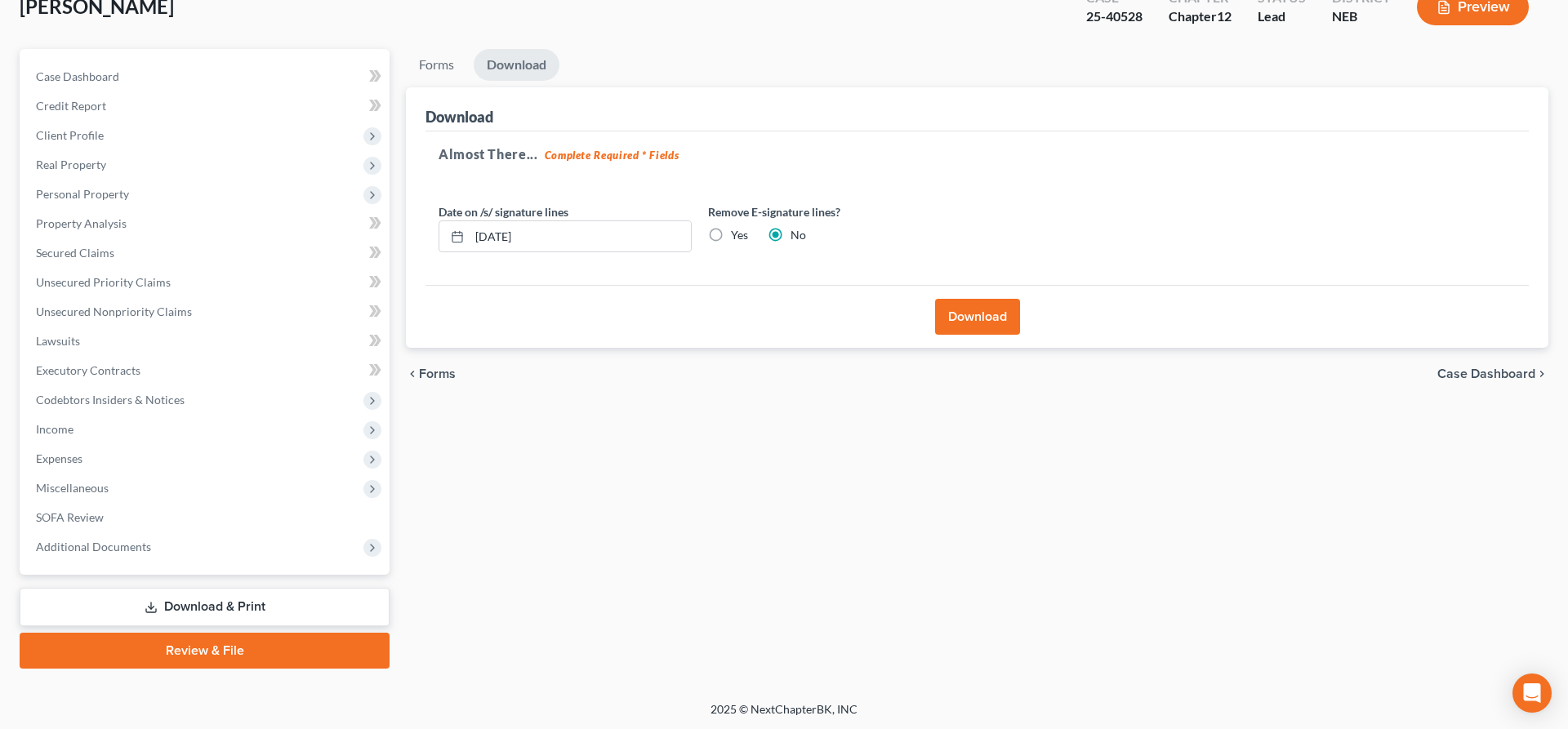
click at [972, 317] on button "Download" at bounding box center [977, 316] width 85 height 36
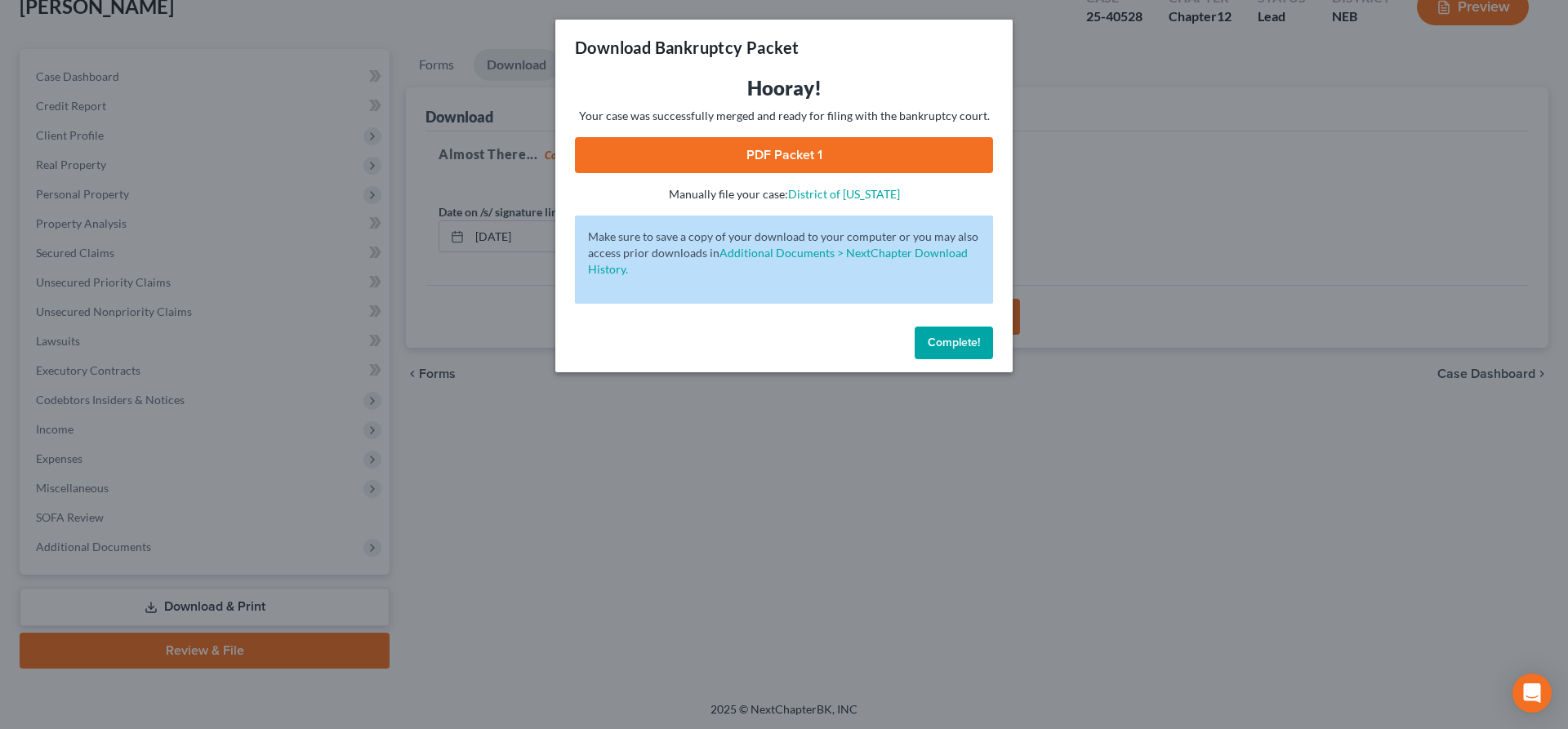
click at [834, 147] on link "PDF Packet 1" at bounding box center [783, 154] width 418 height 36
click at [953, 353] on button "Complete!" at bounding box center [953, 343] width 78 height 33
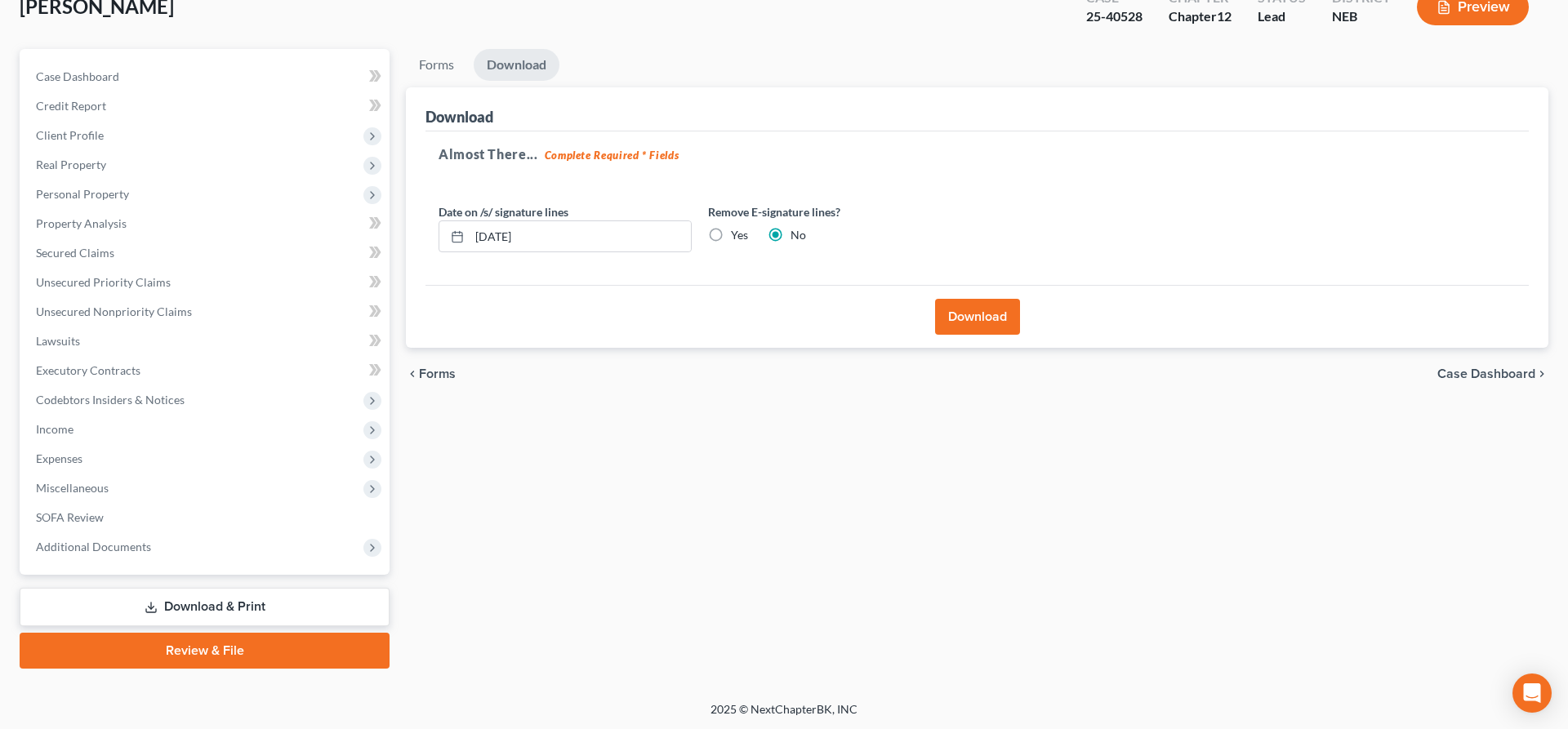
scroll to position [0, 0]
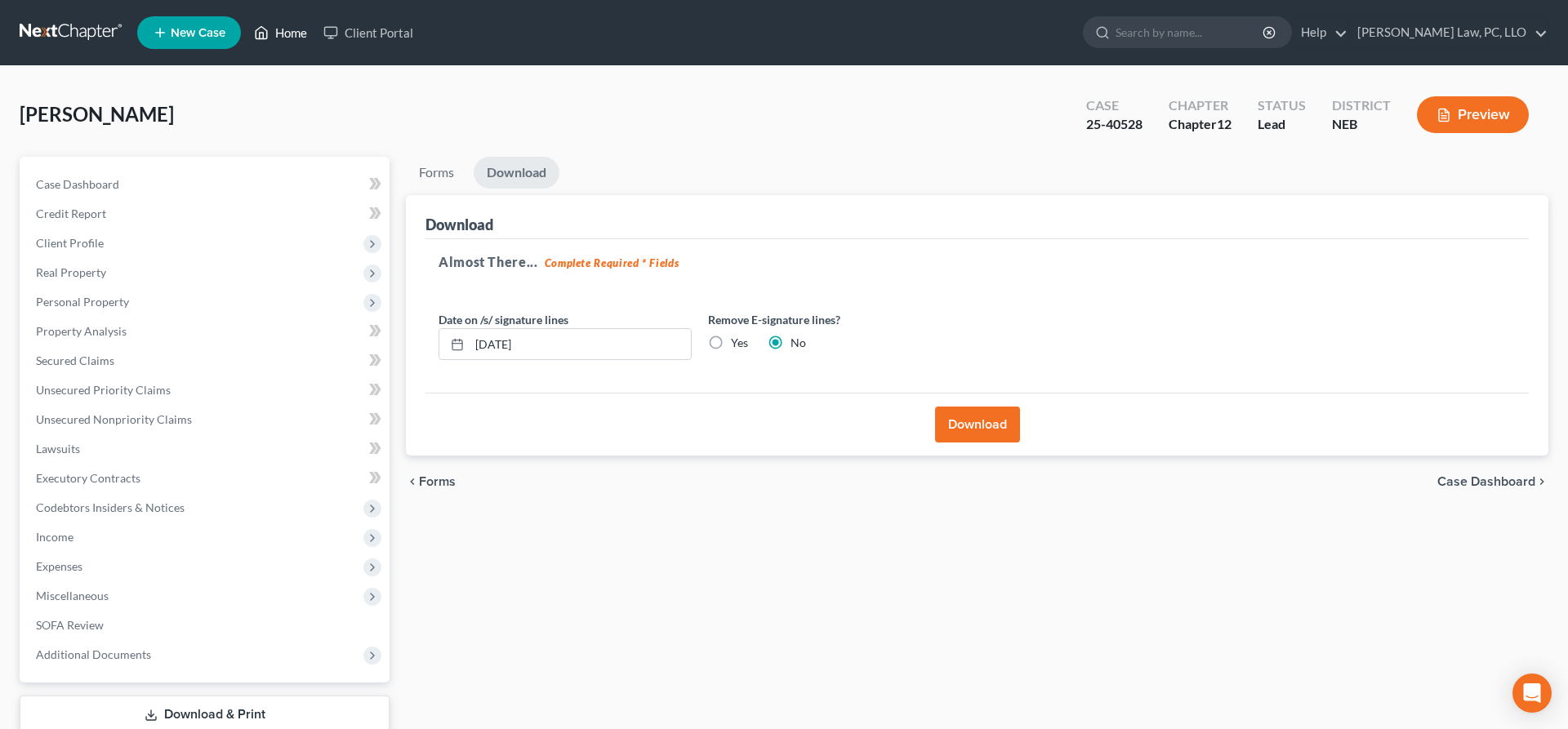
click at [270, 38] on link "Home" at bounding box center [280, 33] width 69 height 29
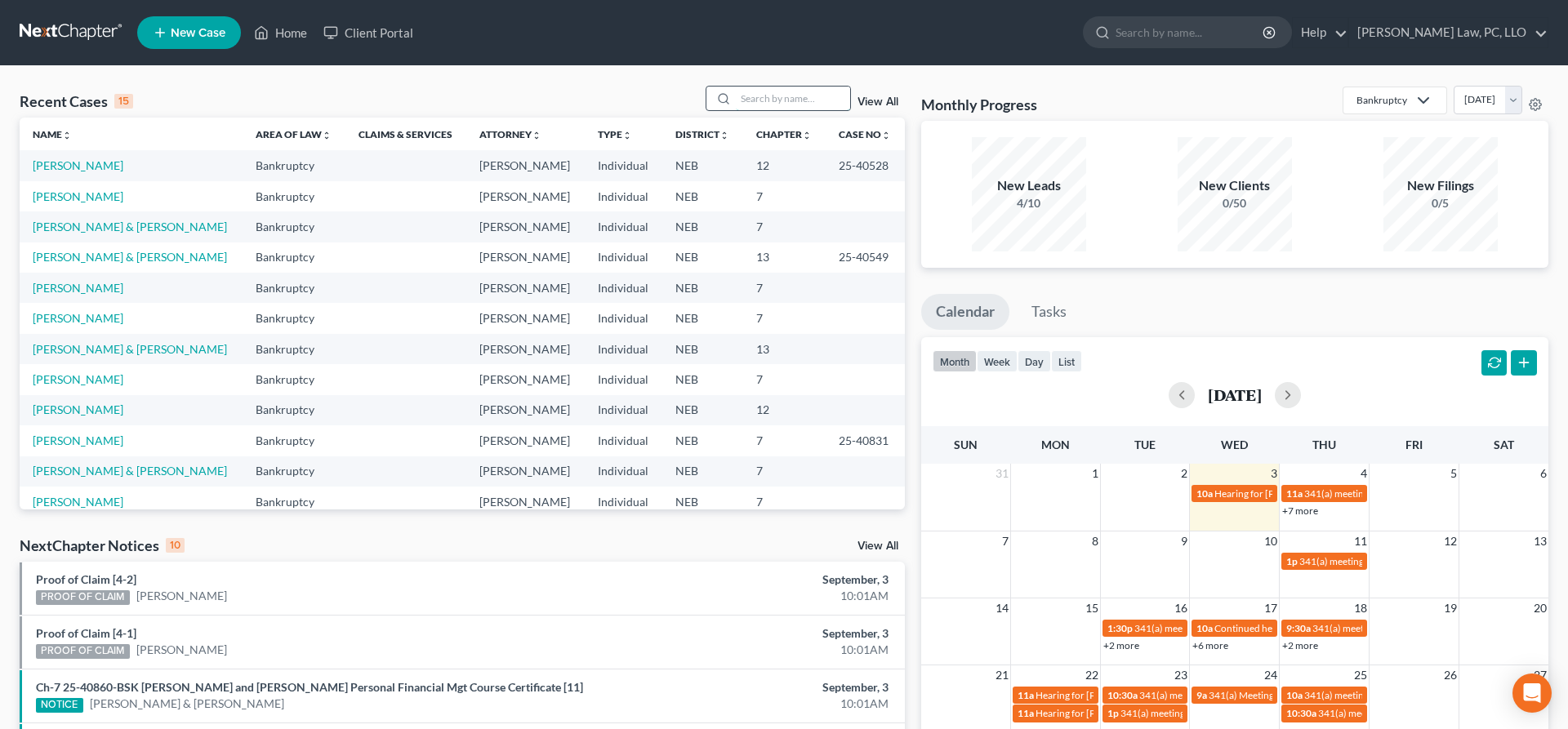
click at [765, 99] on input "search" at bounding box center [792, 98] width 114 height 23
type input "[PERSON_NAME]"
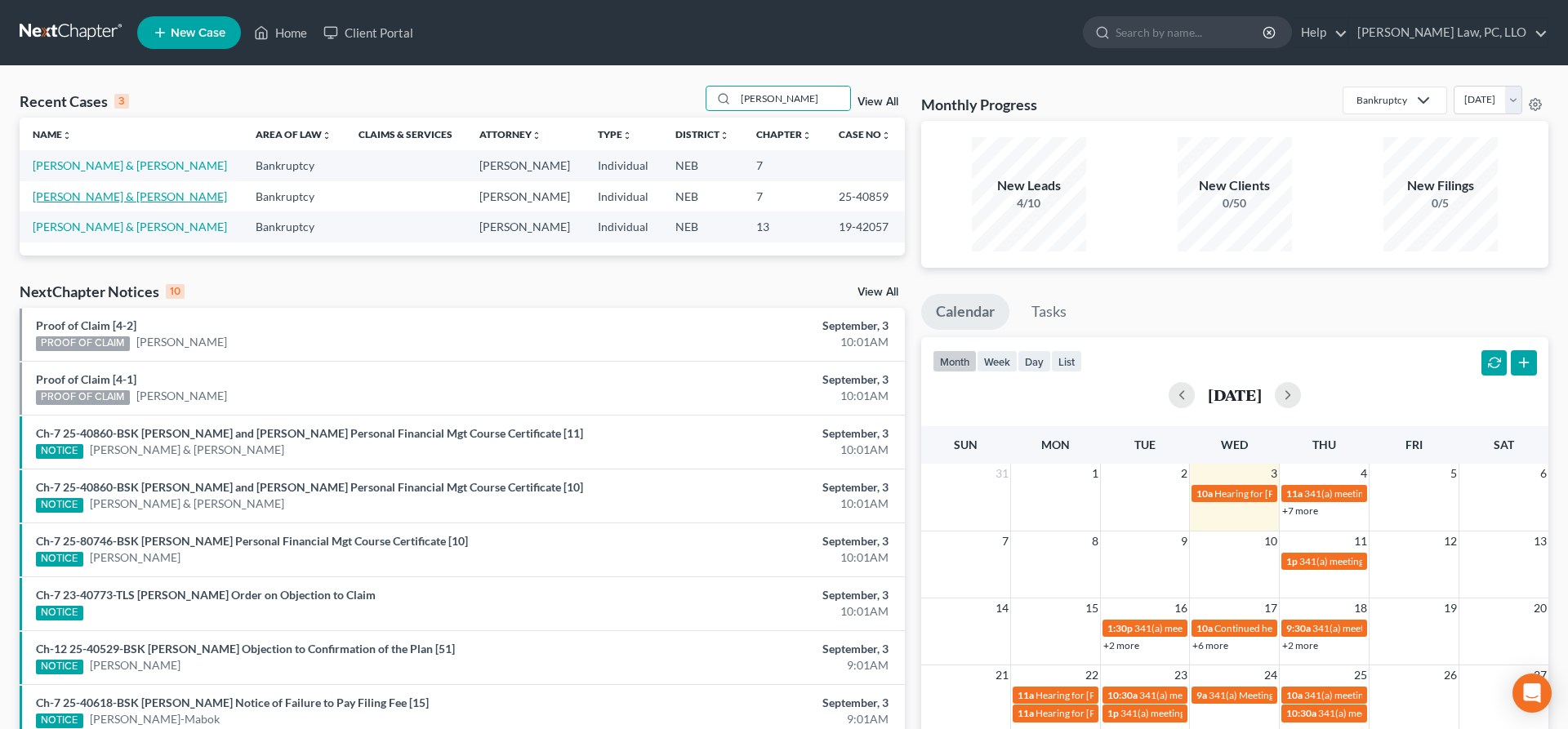
click at [124, 194] on link "[PERSON_NAME] & [PERSON_NAME]" at bounding box center [129, 196] width 194 height 14
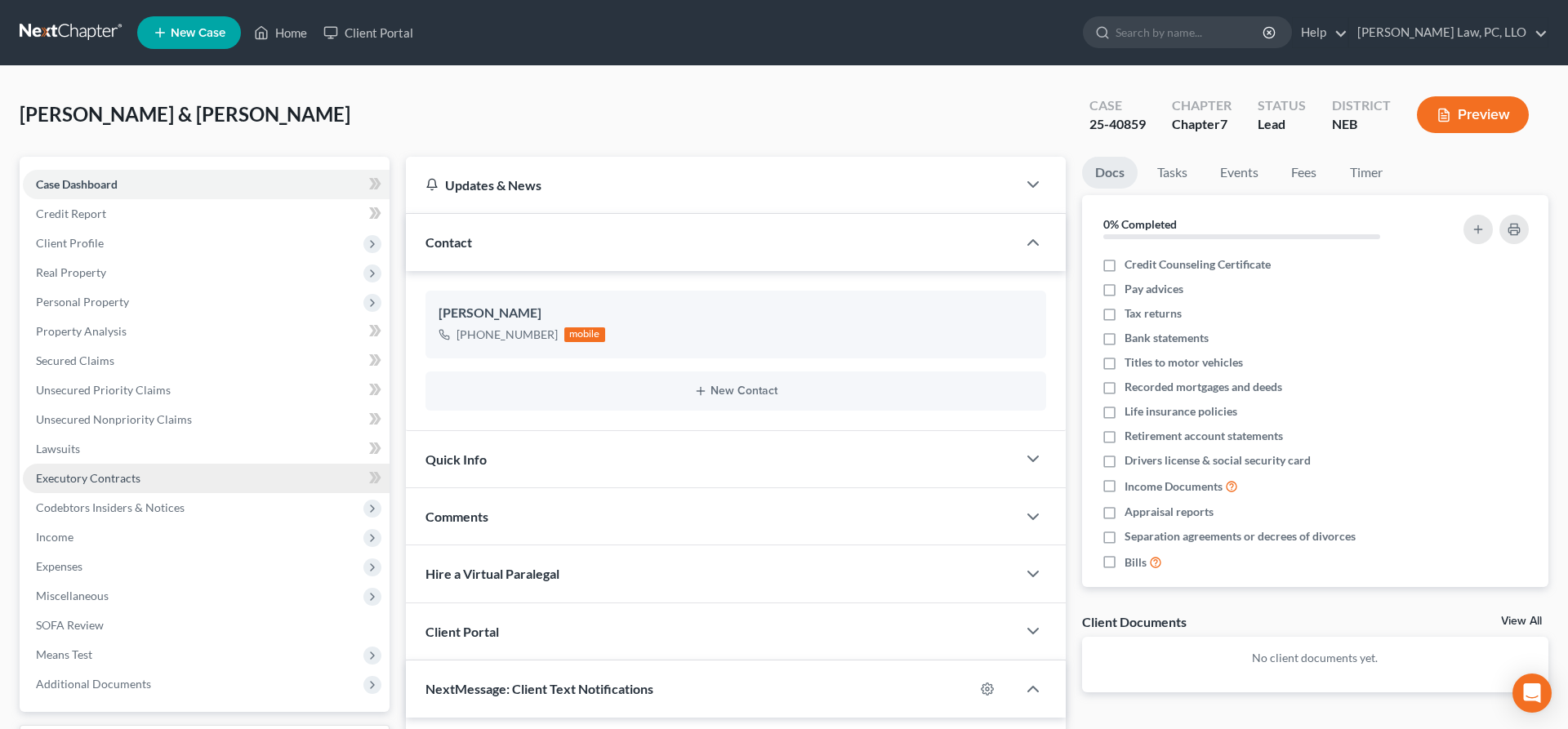
scroll to position [126, 0]
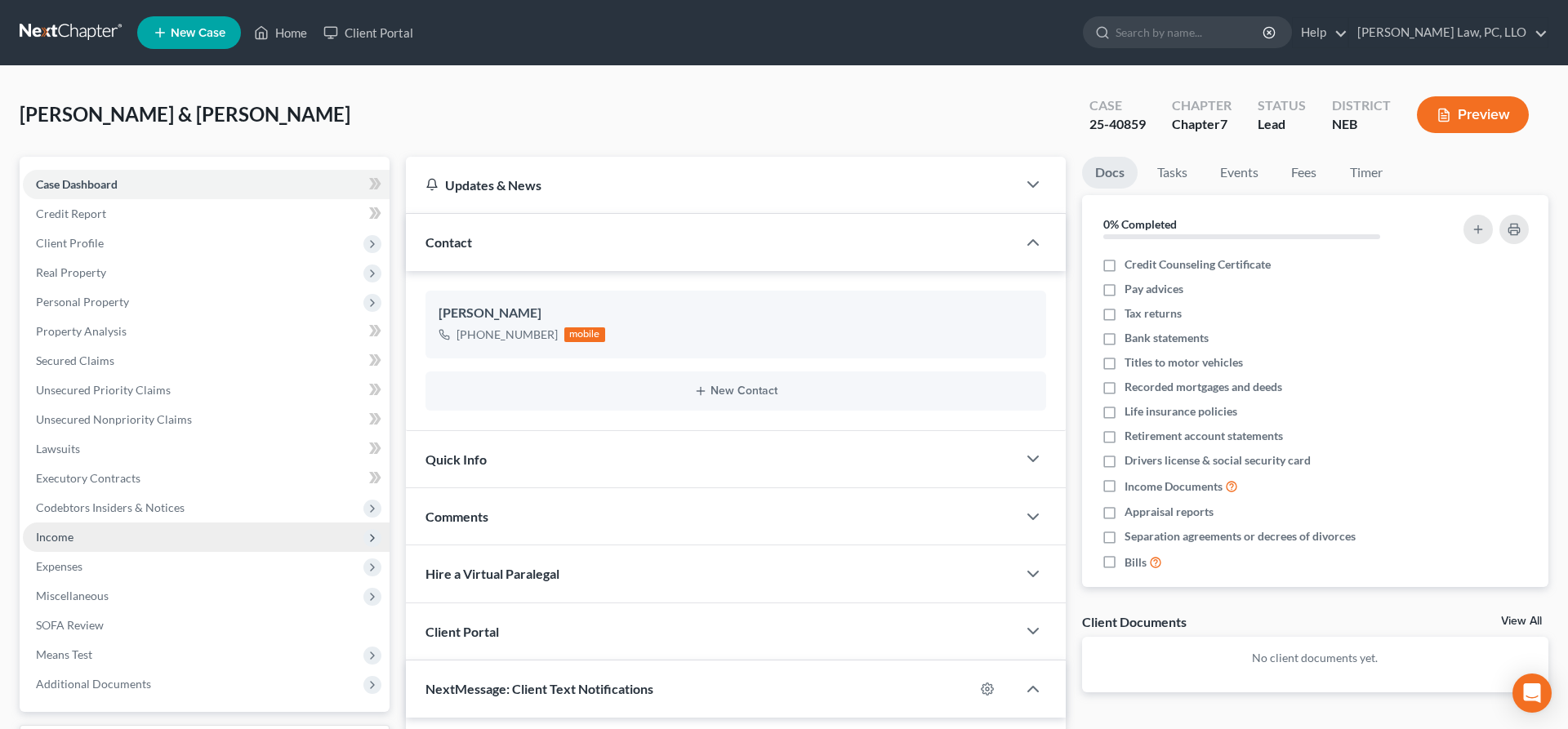
click at [121, 530] on span "Income" at bounding box center [206, 537] width 367 height 29
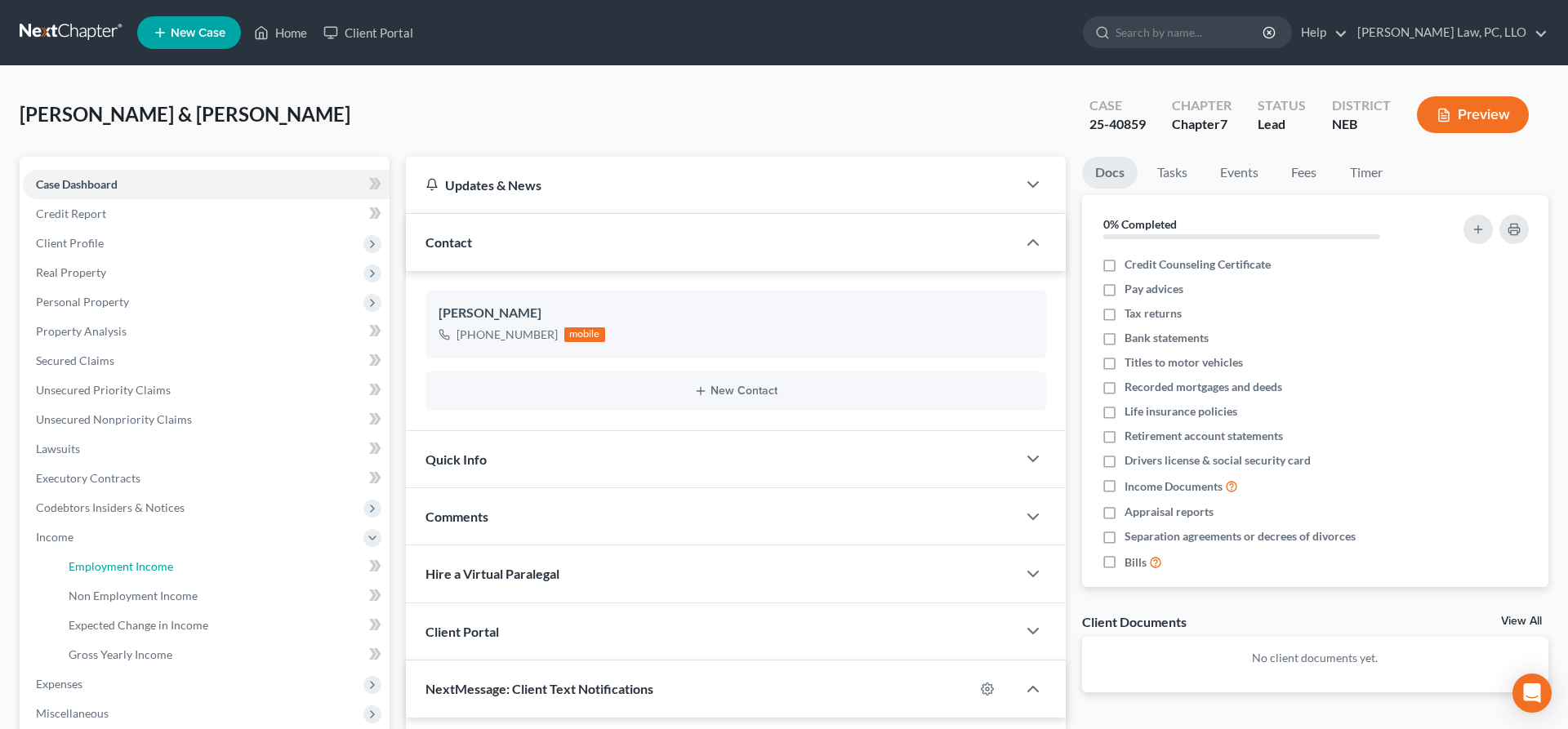
drag, startPoint x: 141, startPoint y: 564, endPoint x: 410, endPoint y: 561, distance: 269.0
click at [142, 564] on span "Employment Income" at bounding box center [120, 566] width 104 height 14
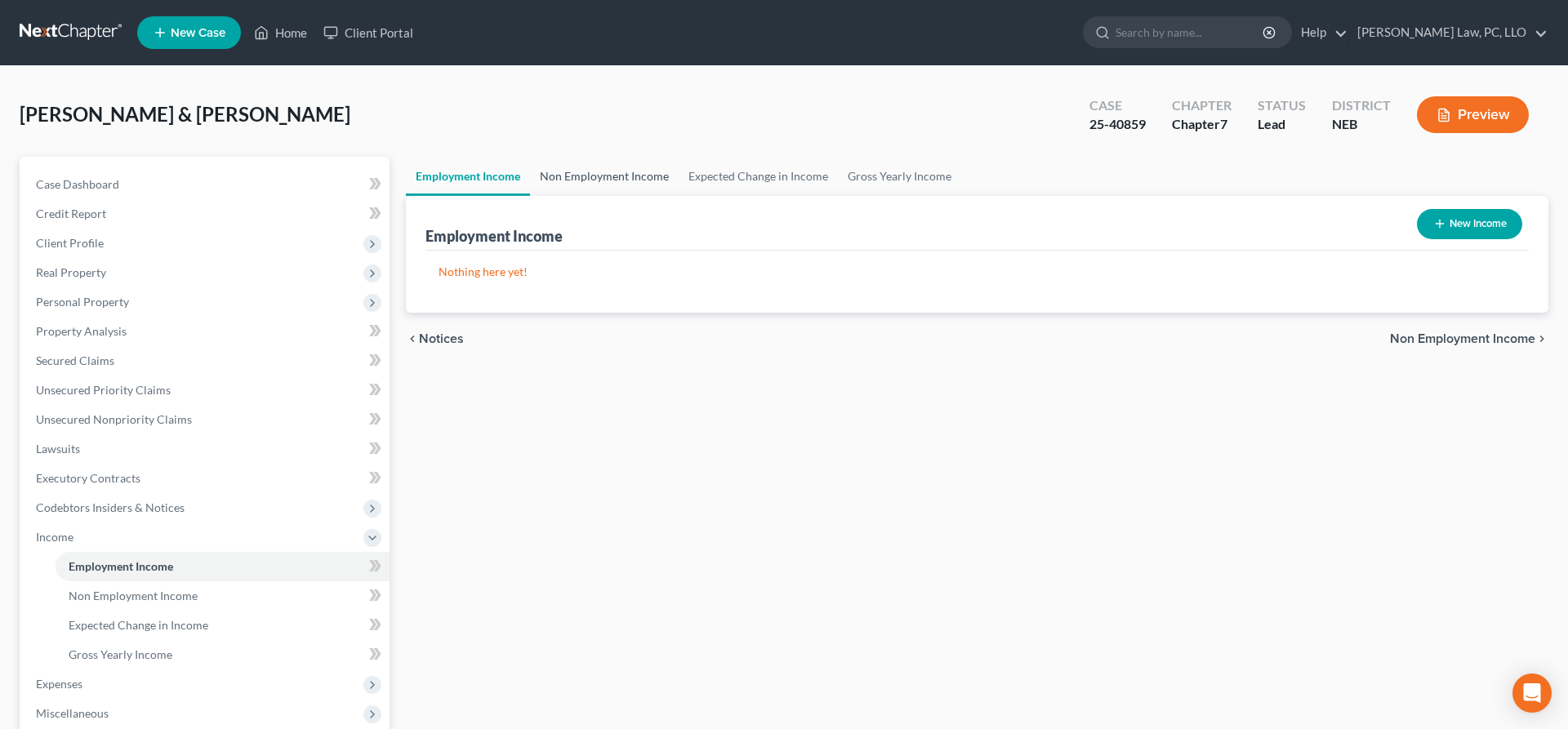
click at [637, 178] on link "Non Employment Income" at bounding box center [604, 176] width 148 height 39
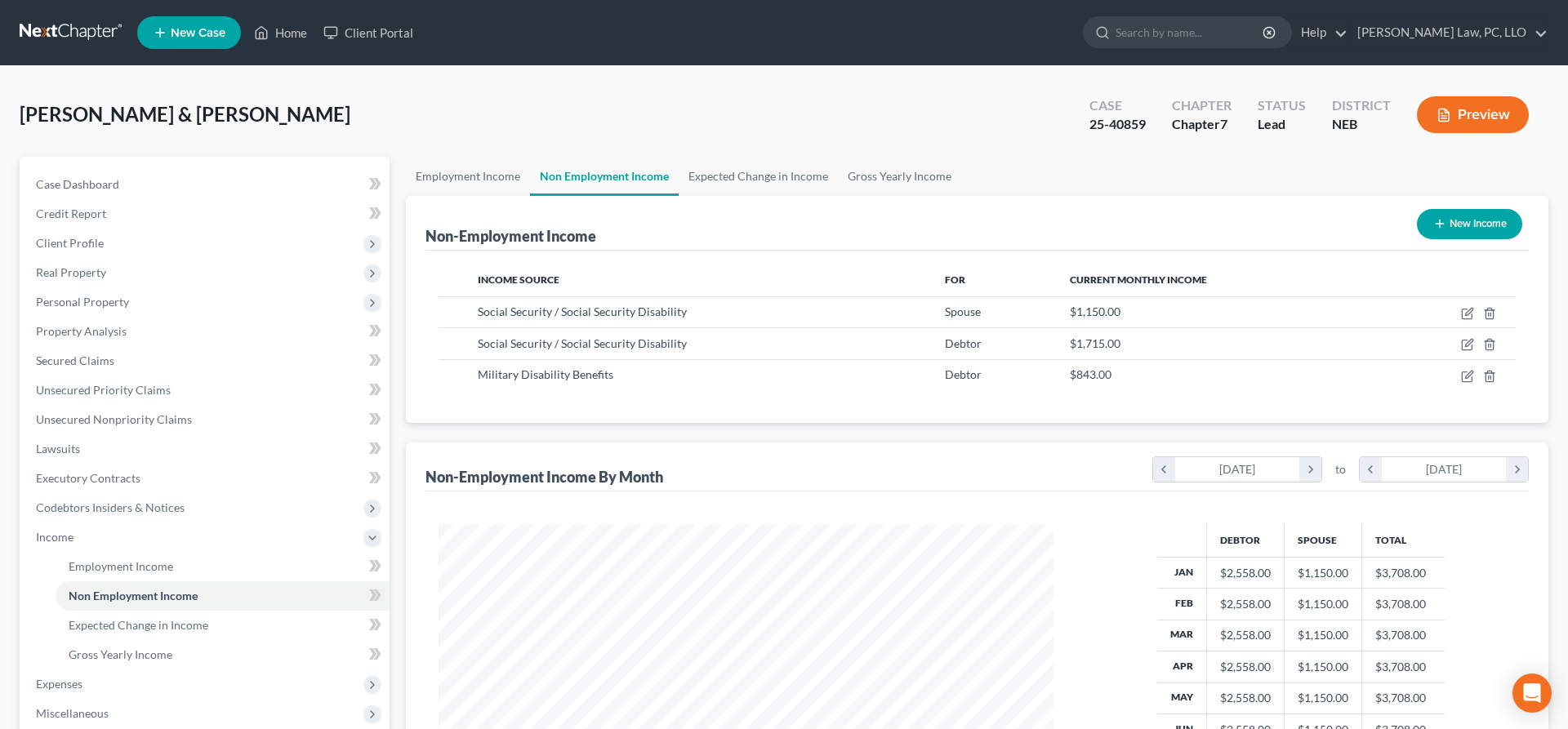
scroll to position [307, 647]
click at [302, 33] on link "Home" at bounding box center [280, 33] width 69 height 29
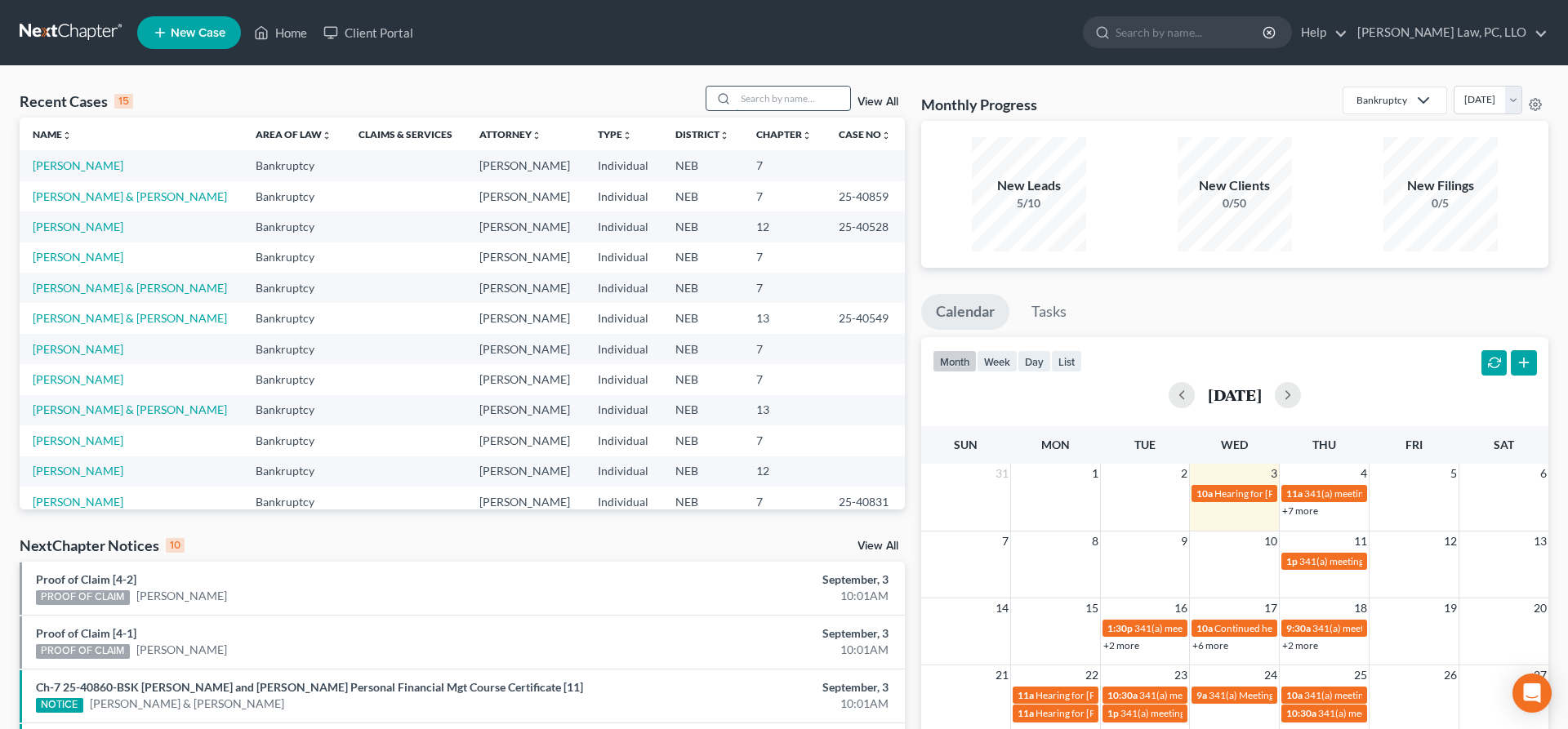
click at [778, 98] on input "search" at bounding box center [792, 98] width 114 height 23
type input "[PERSON_NAME]"
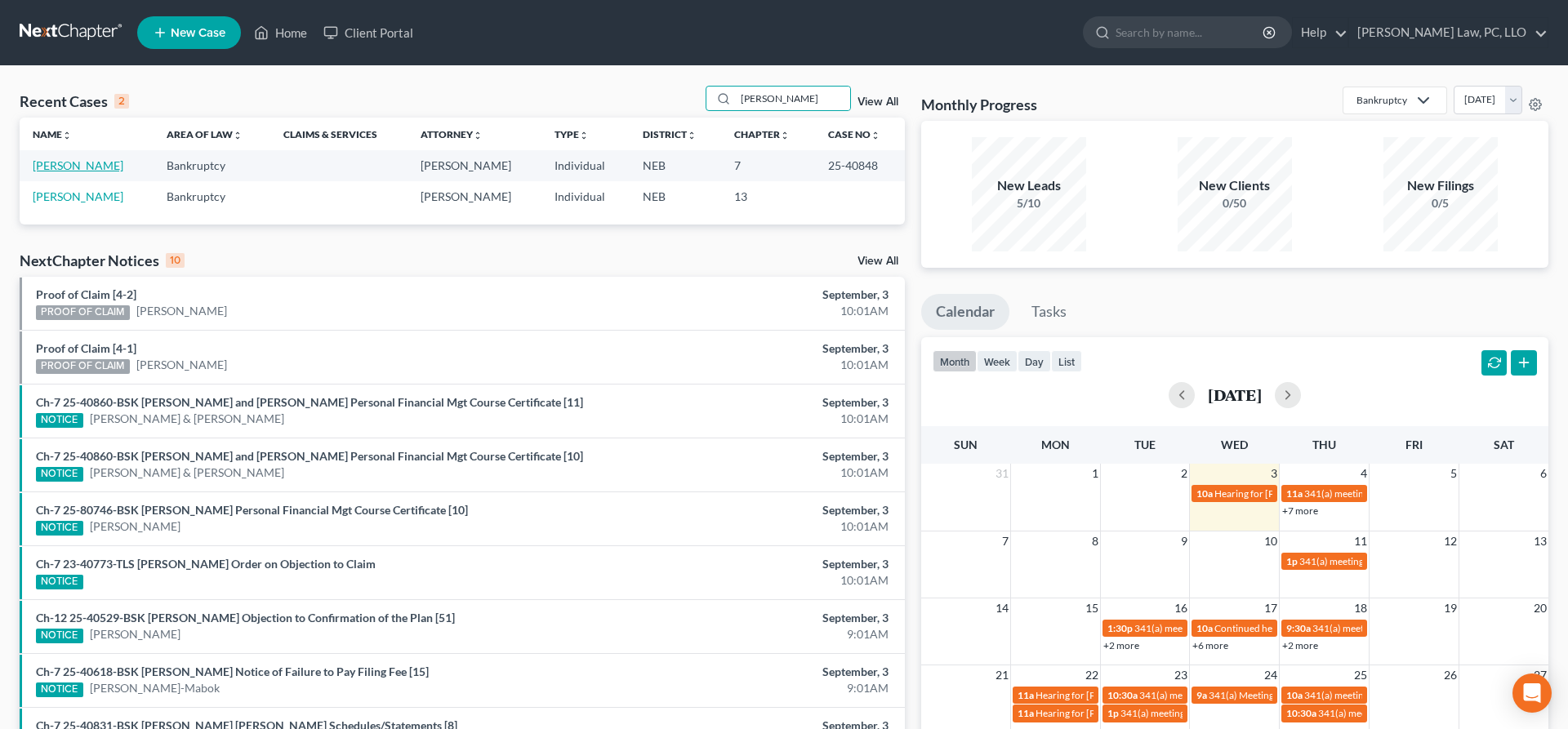
click at [93, 168] on link "[PERSON_NAME]" at bounding box center [78, 165] width 91 height 14
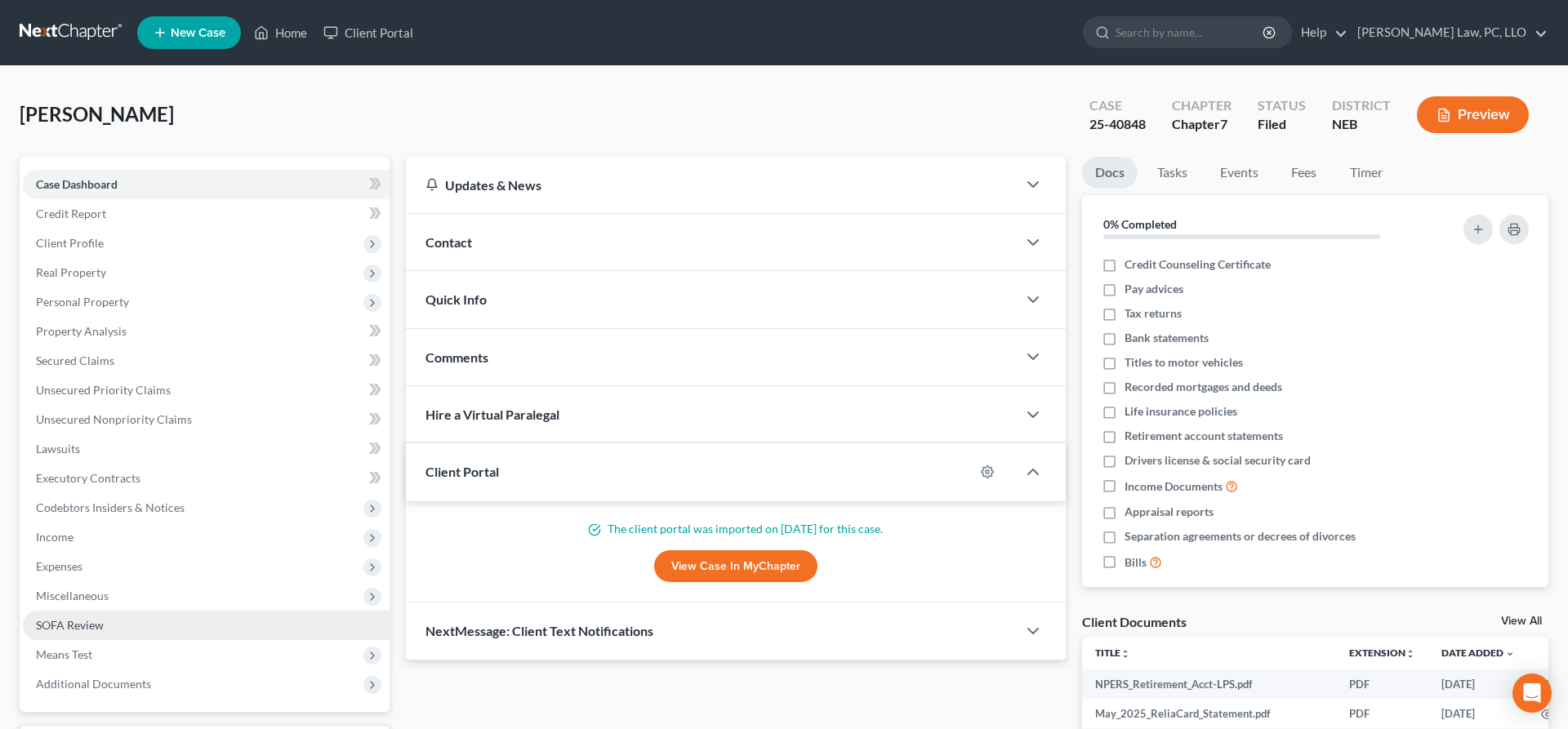
click at [124, 636] on link "SOFA Review" at bounding box center [206, 625] width 367 height 29
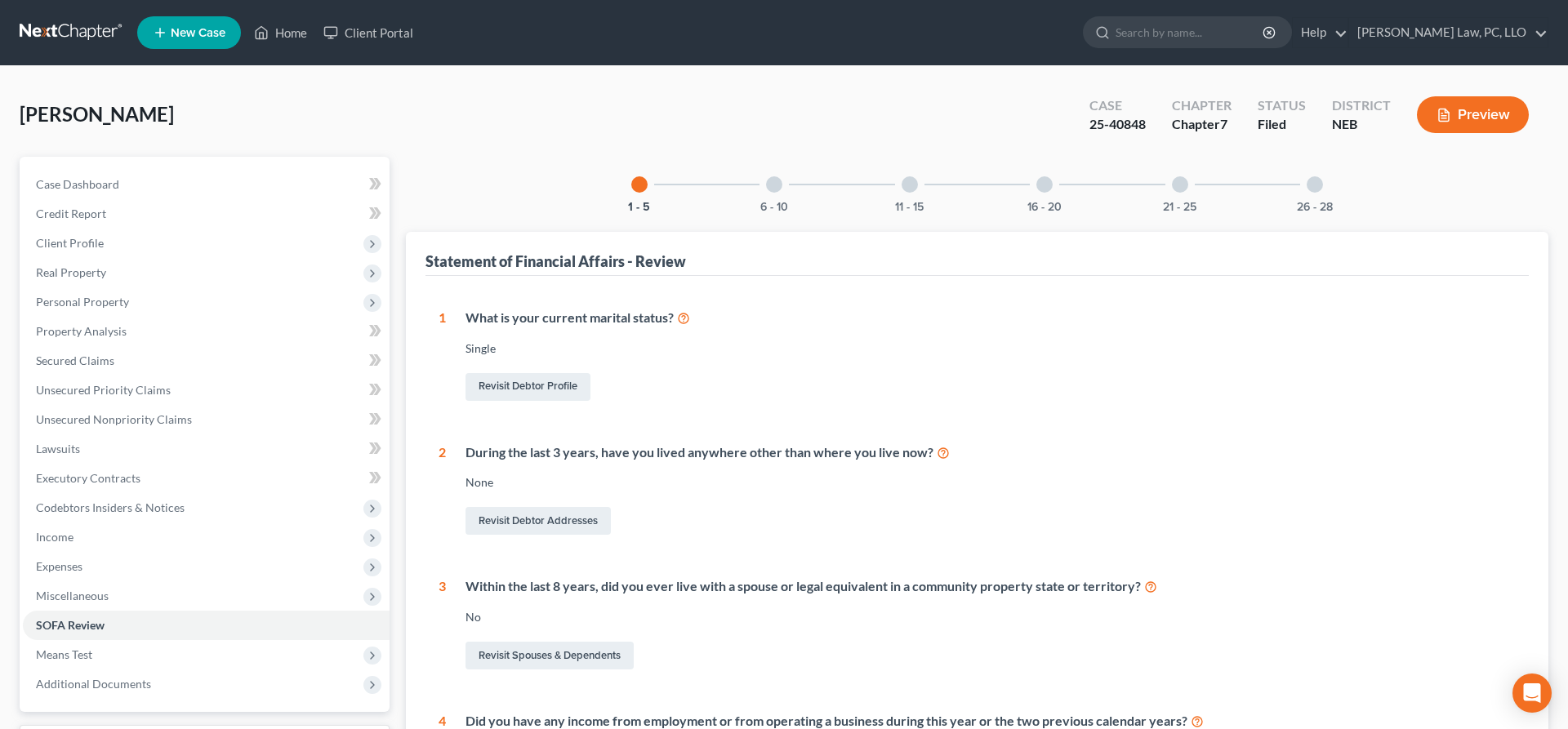
click at [783, 186] on div "6 - 10" at bounding box center [774, 184] width 56 height 56
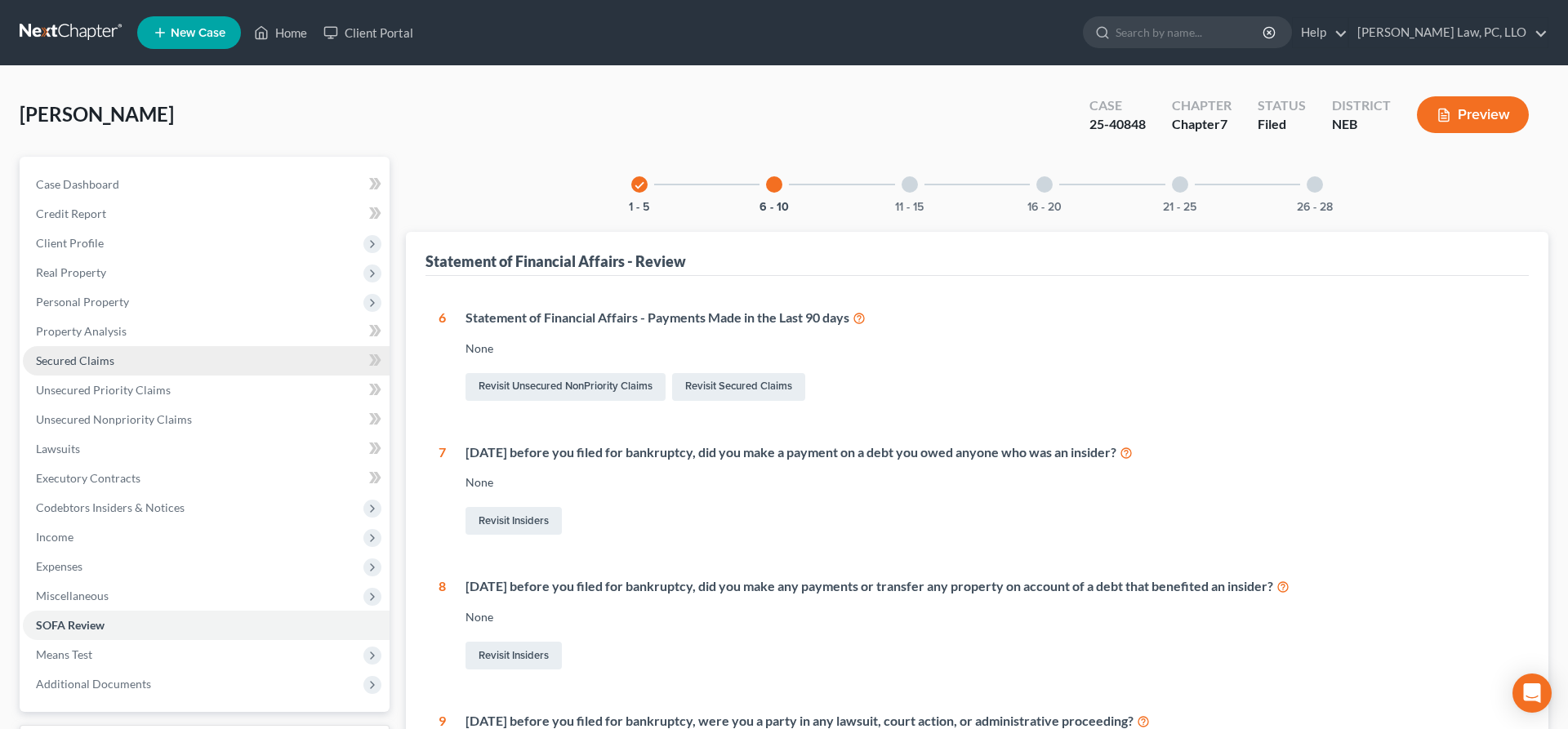
click at [130, 359] on link "Secured Claims" at bounding box center [206, 360] width 367 height 29
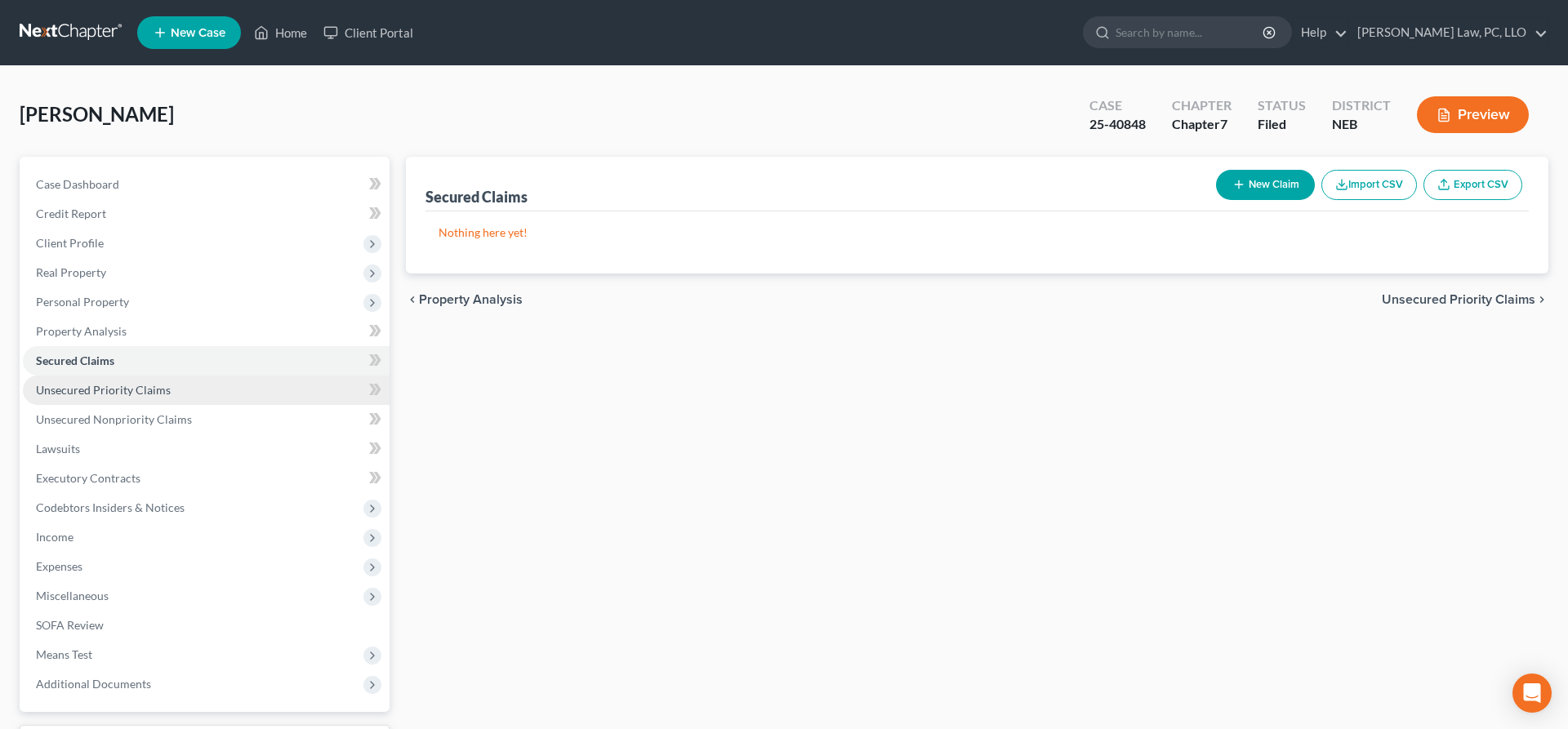
click at [141, 385] on span "Unsecured Priority Claims" at bounding box center [103, 390] width 135 height 14
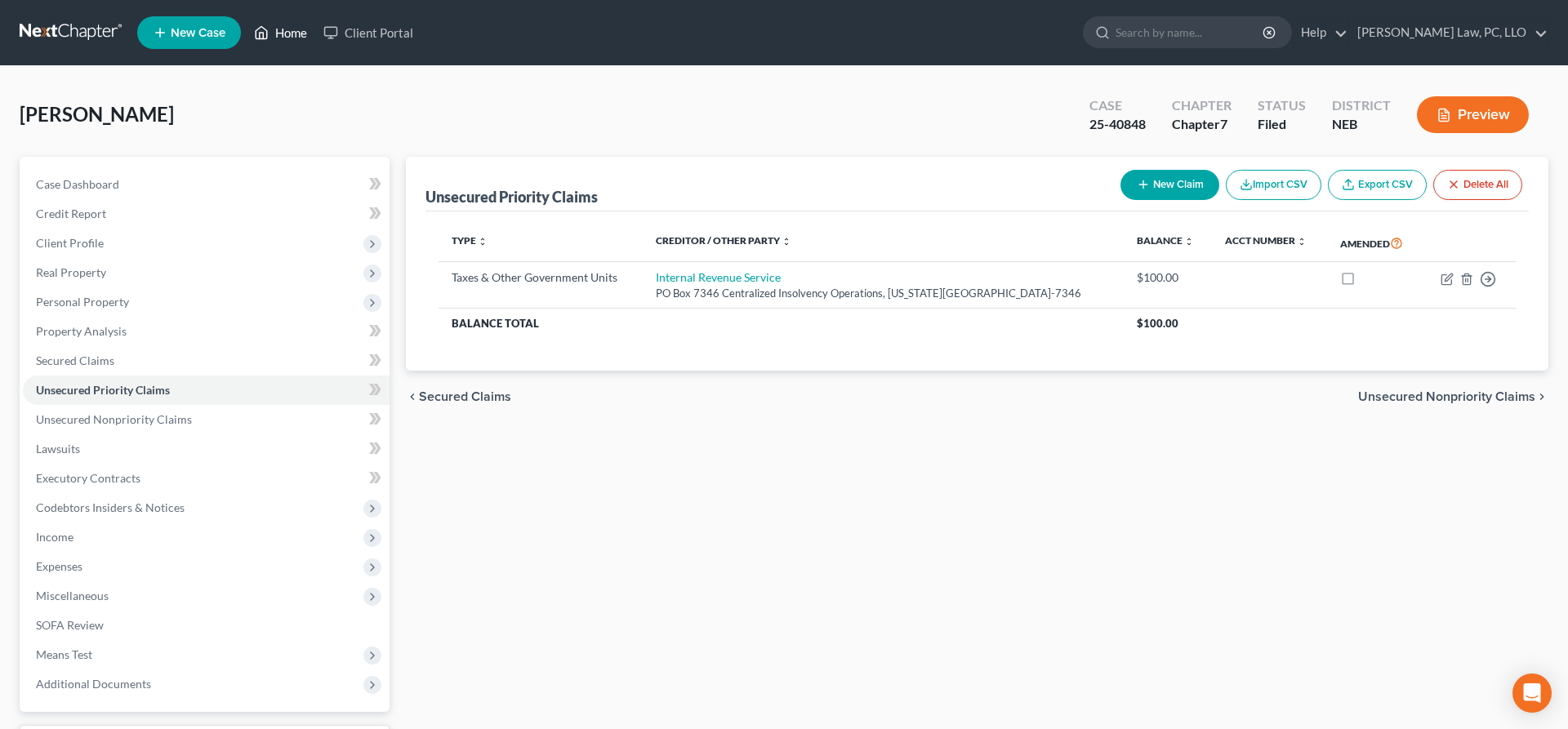
click at [294, 30] on link "Home" at bounding box center [280, 33] width 69 height 29
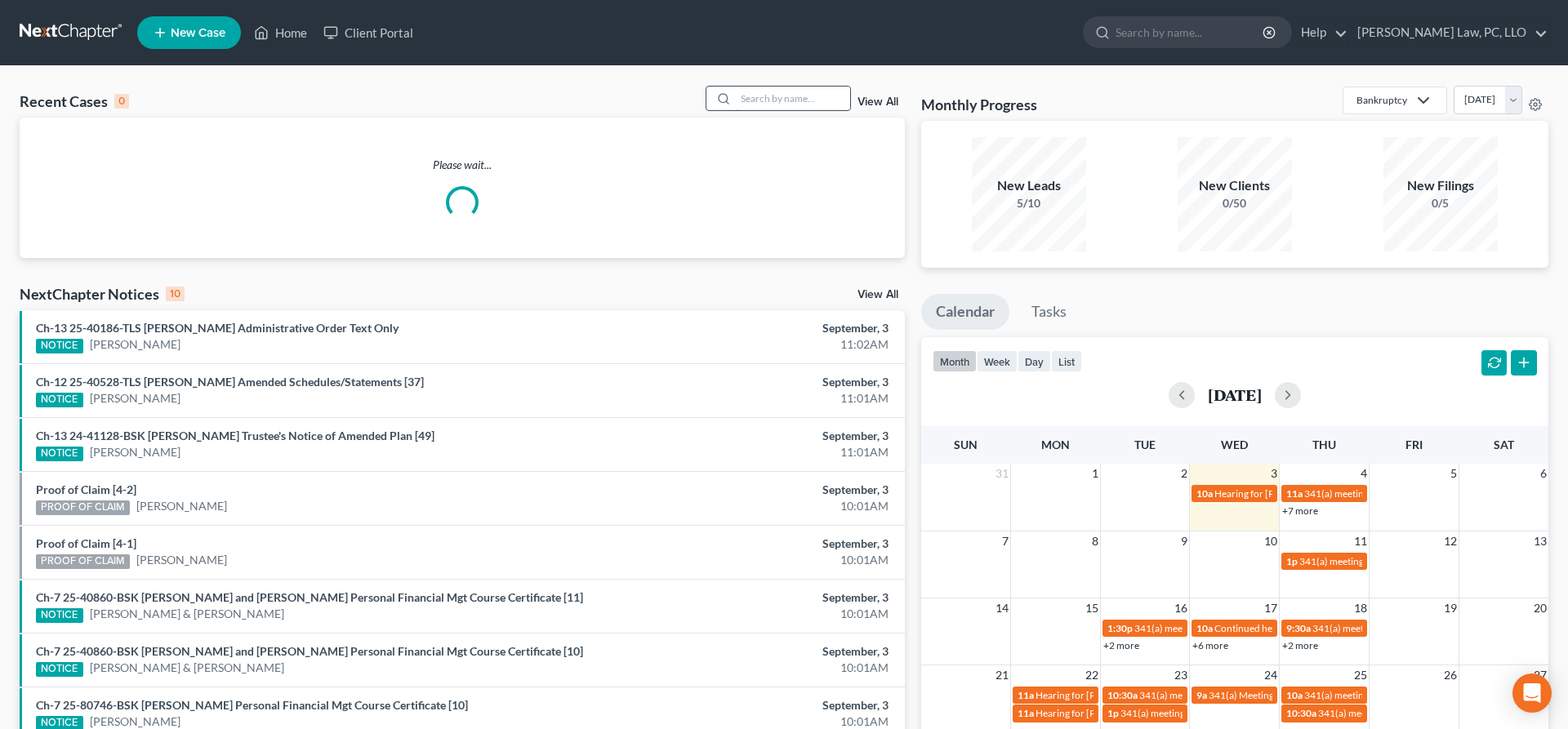
click at [742, 99] on input "search" at bounding box center [792, 98] width 114 height 23
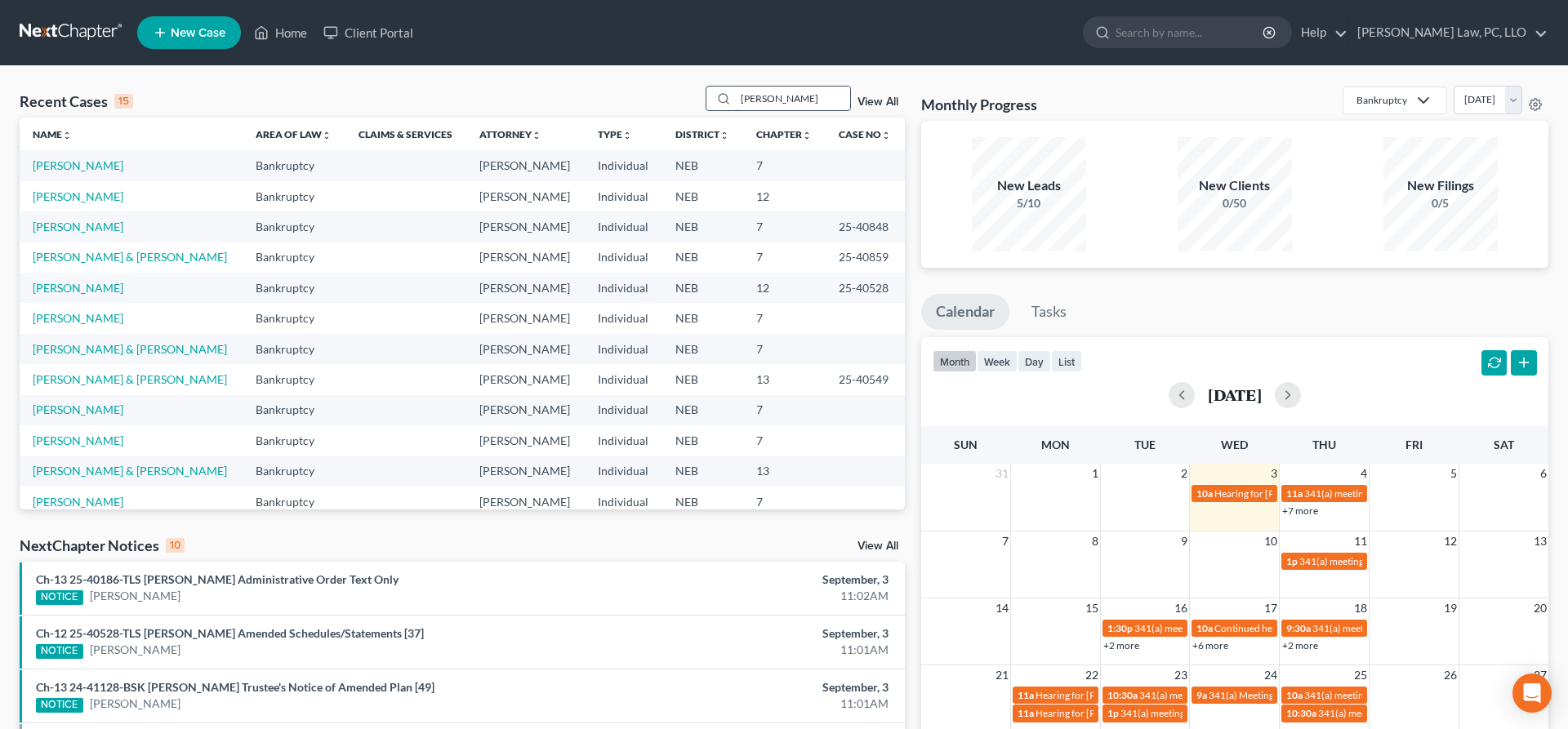
type input "[PERSON_NAME]"
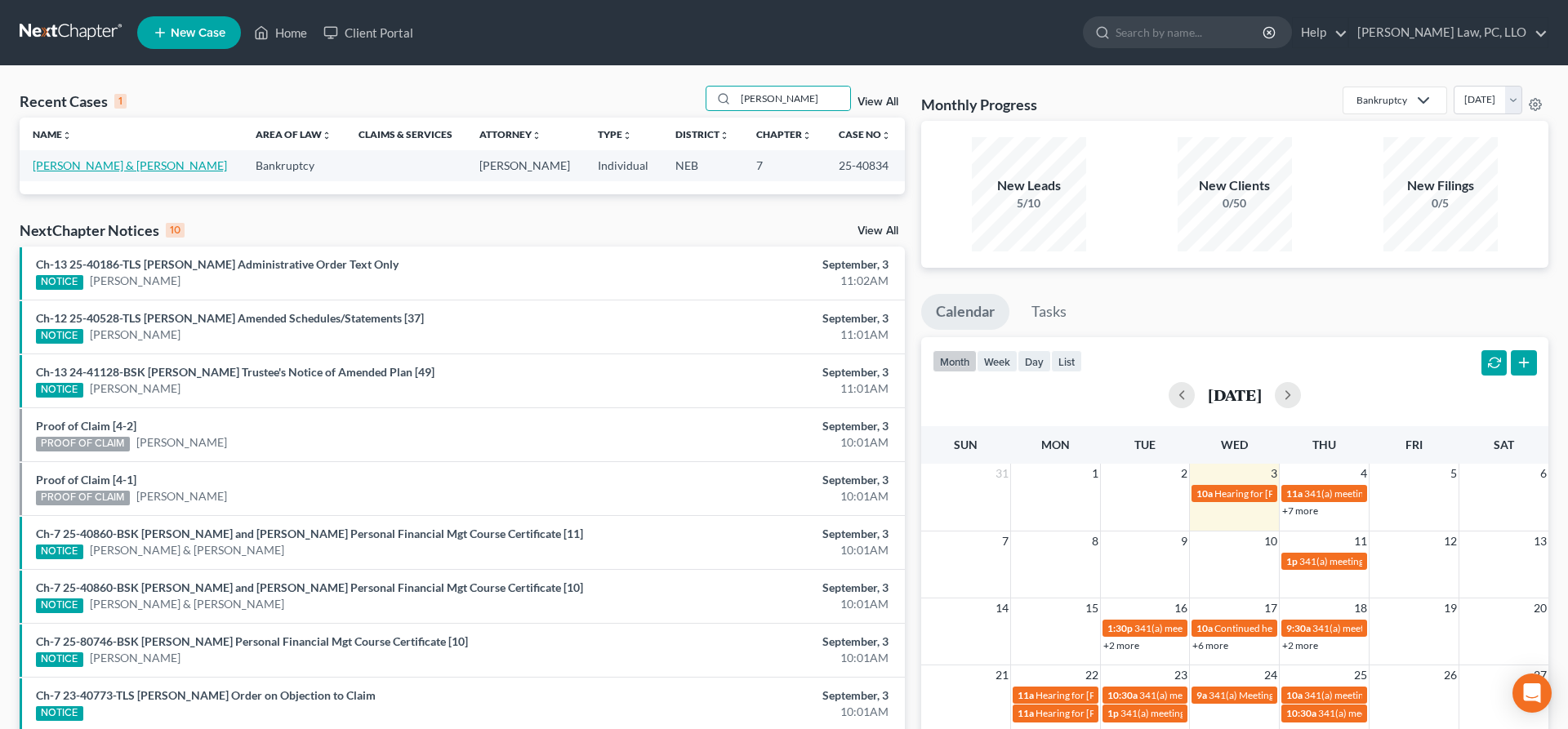
click at [115, 171] on link "[PERSON_NAME] & [PERSON_NAME]" at bounding box center [129, 165] width 194 height 14
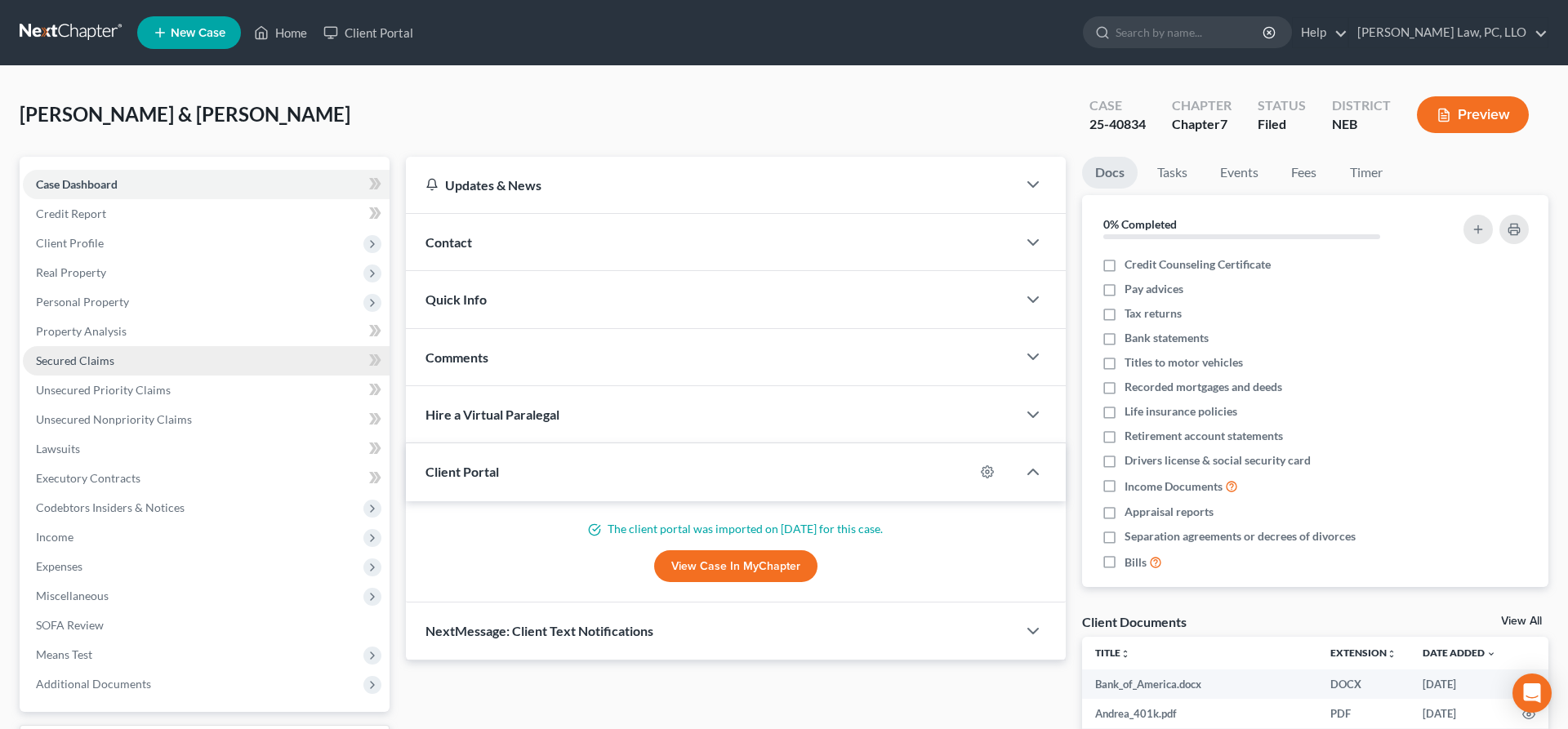
click at [106, 357] on span "Secured Claims" at bounding box center [75, 360] width 78 height 14
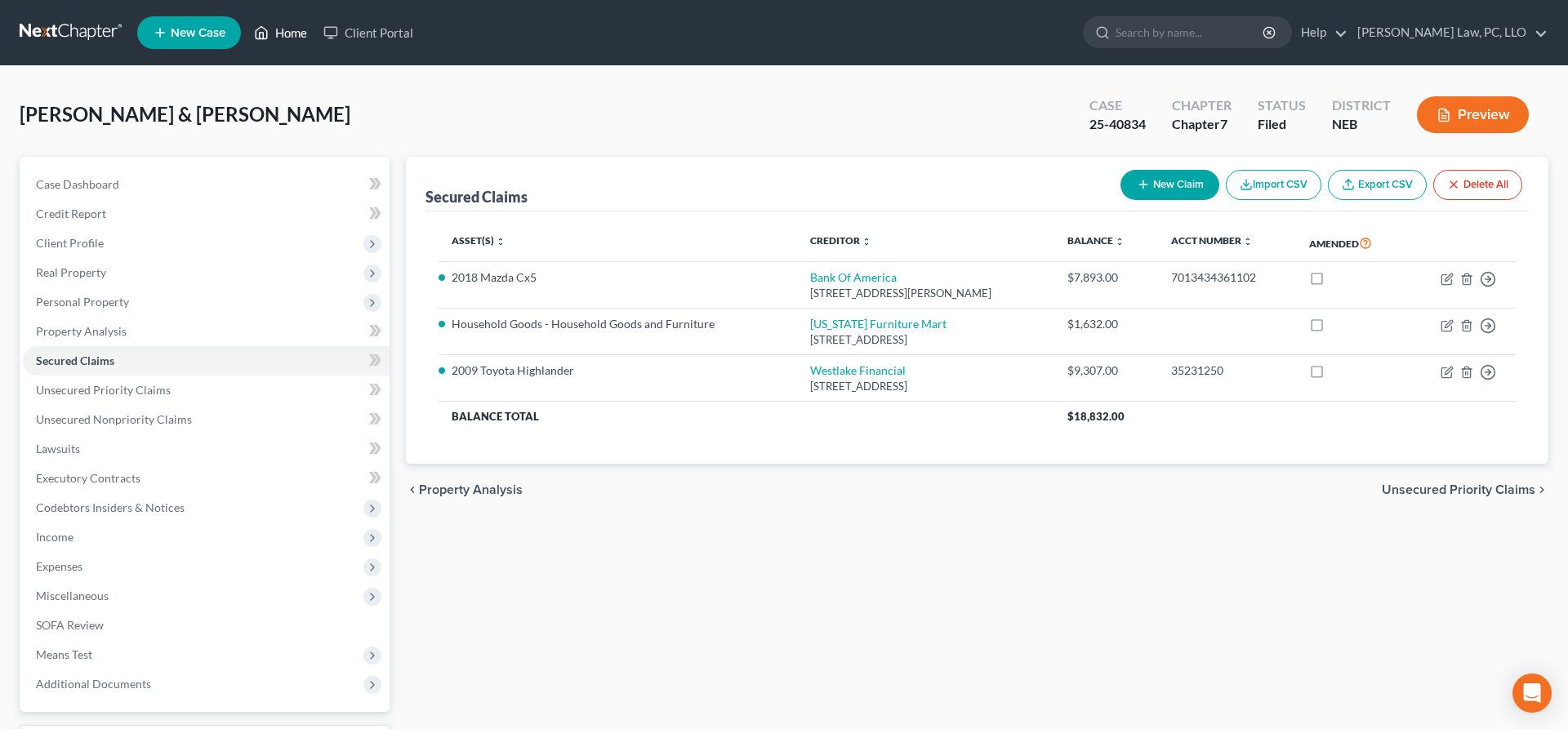
click at [281, 38] on link "Home" at bounding box center [280, 33] width 69 height 29
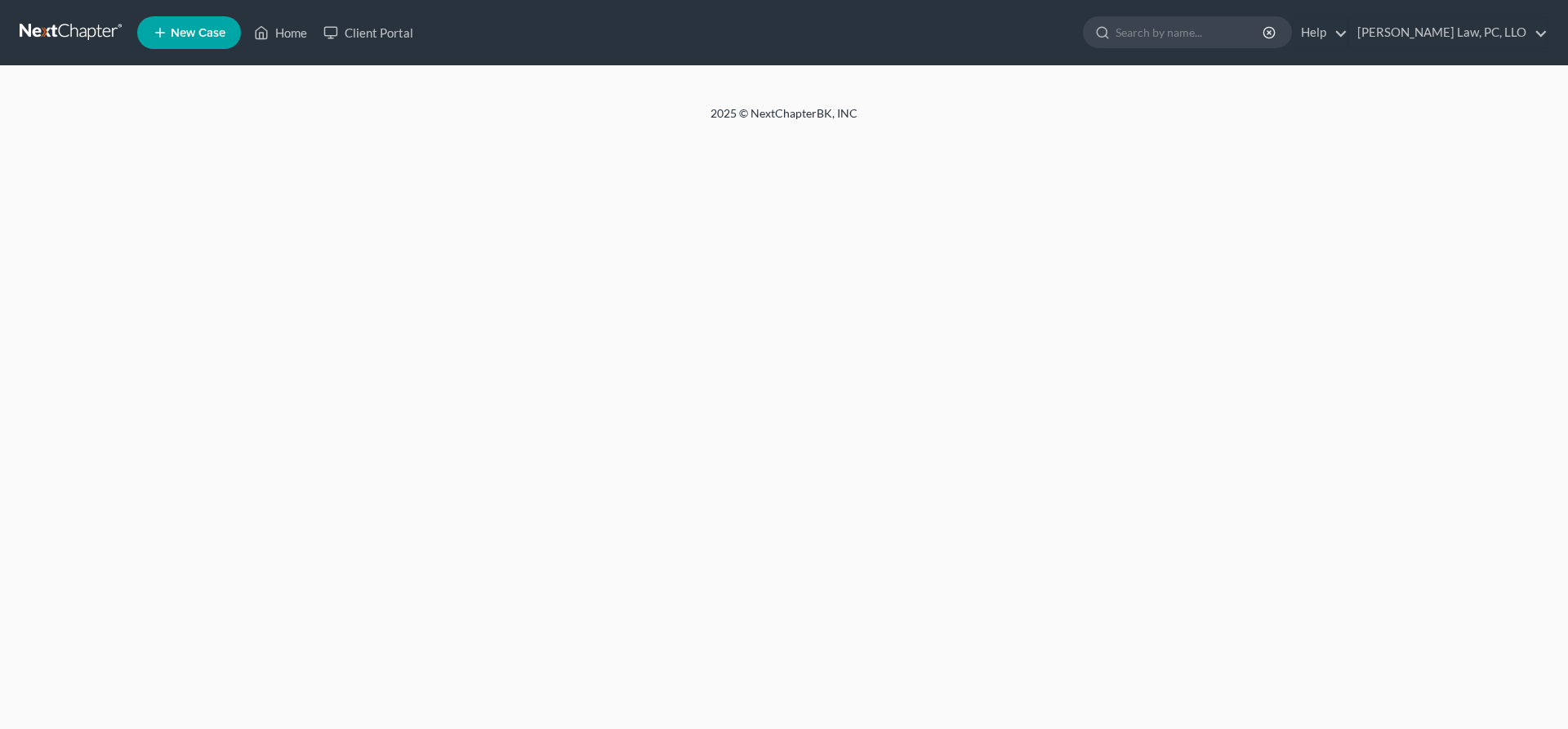
select select "30"
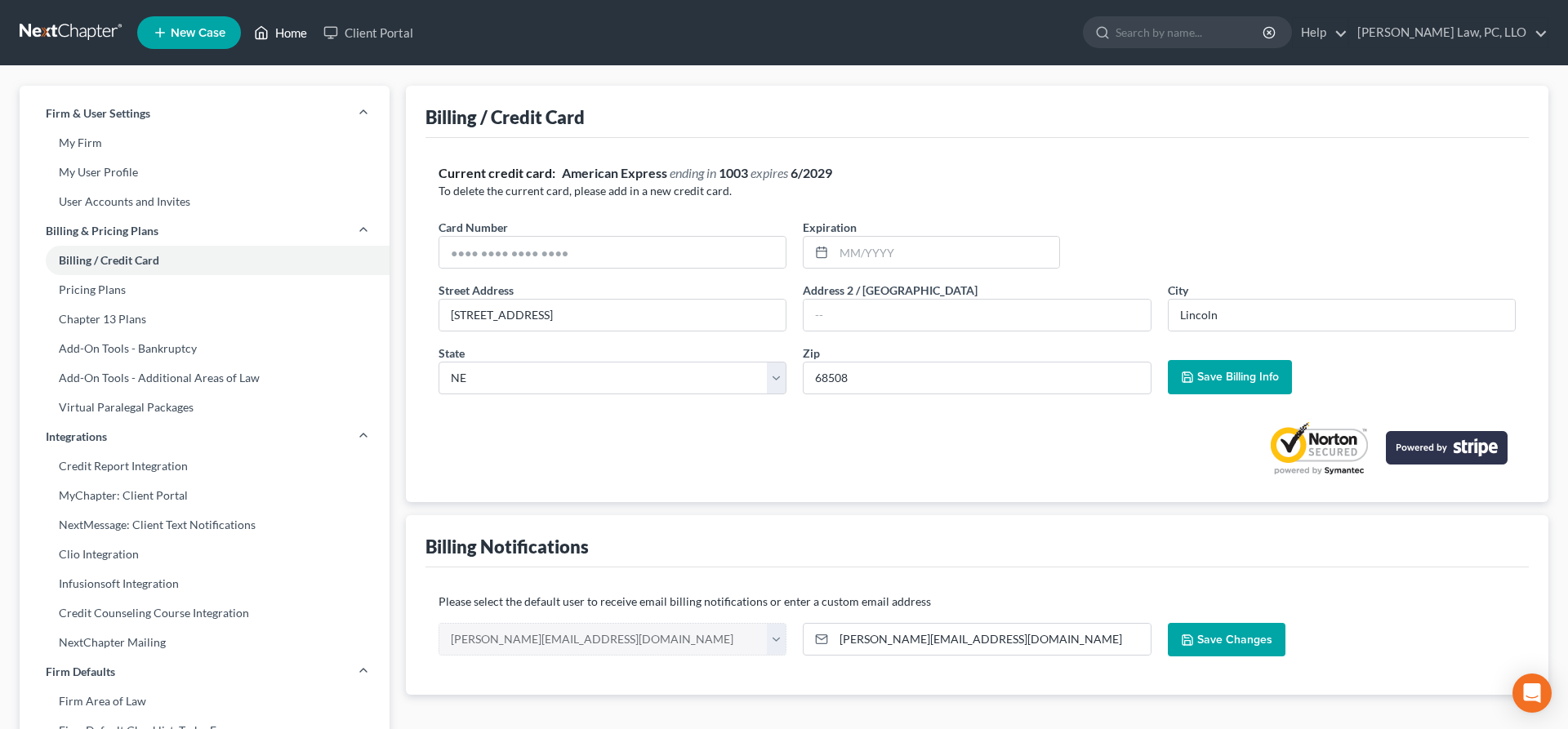
click at [292, 36] on link "Home" at bounding box center [280, 33] width 69 height 29
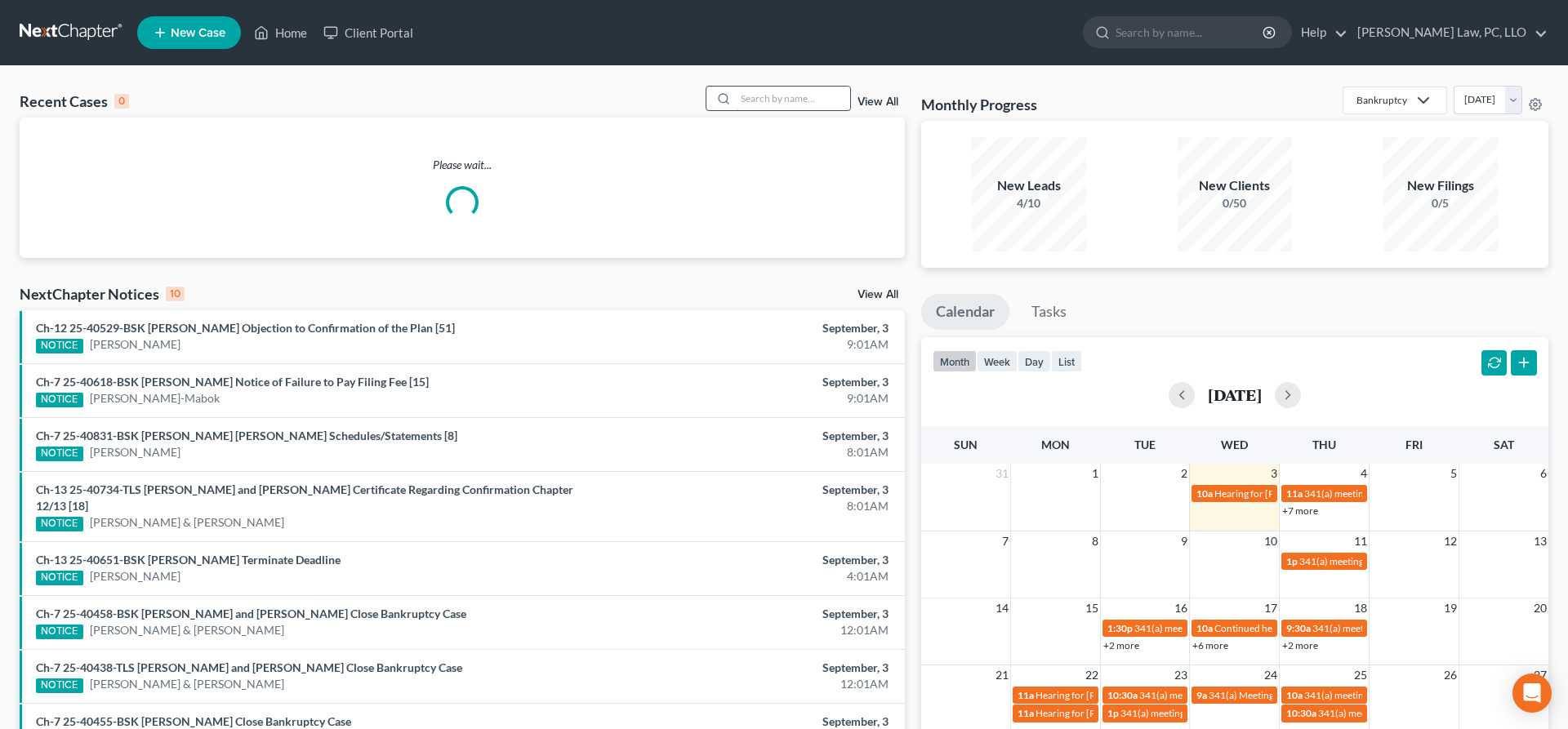
click at [740, 97] on input "search" at bounding box center [792, 98] width 114 height 23
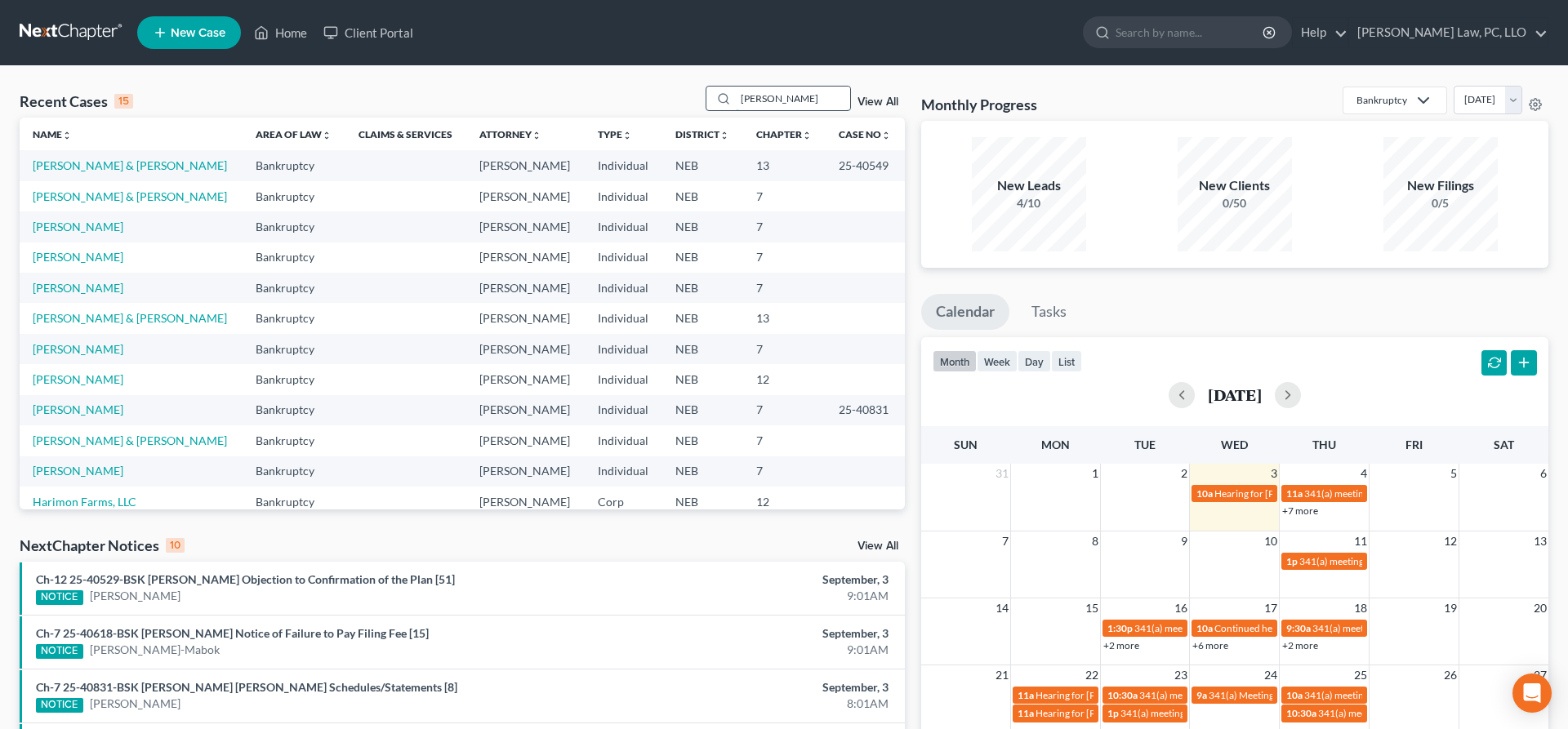
type input "miller"
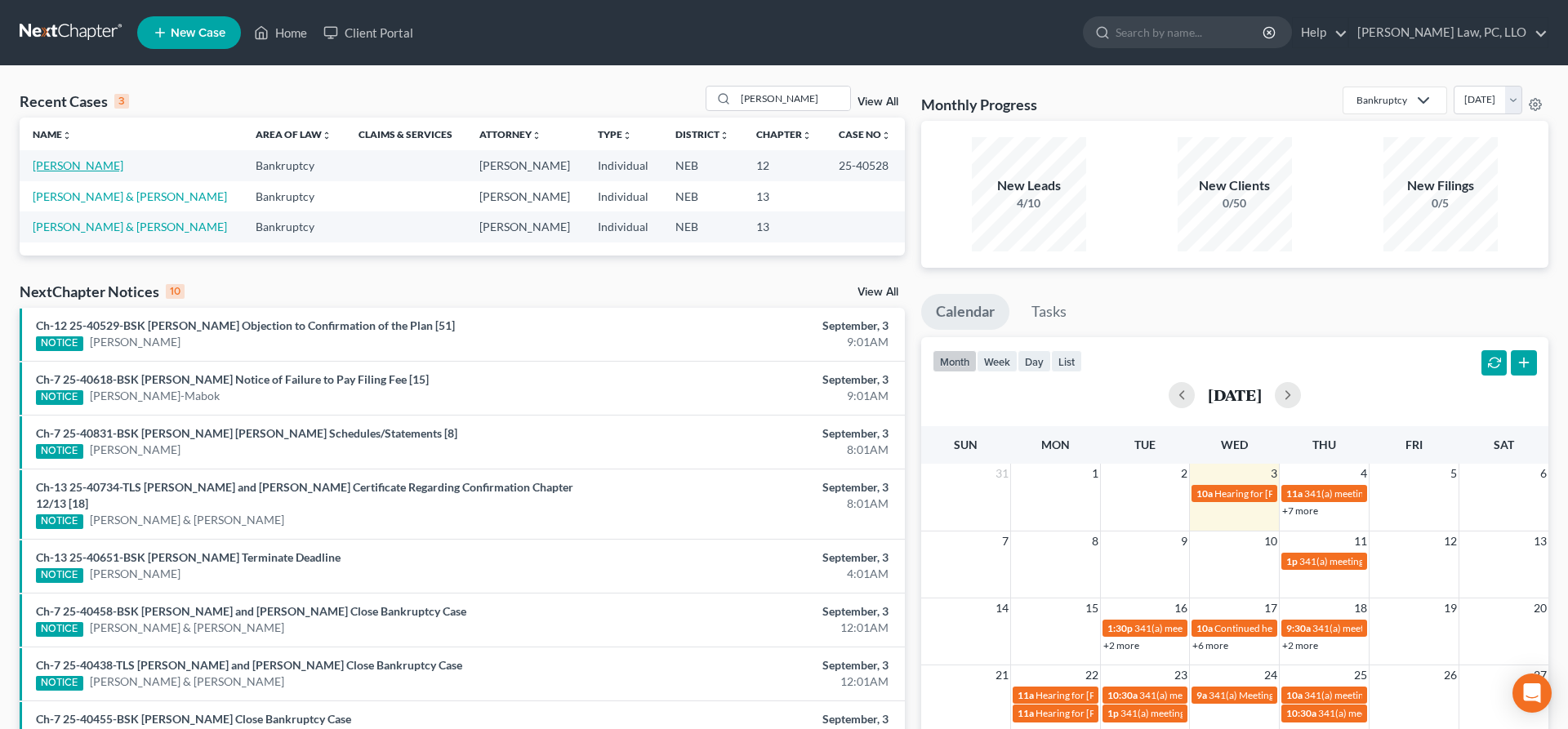
click at [91, 163] on link "[PERSON_NAME]" at bounding box center [78, 165] width 91 height 14
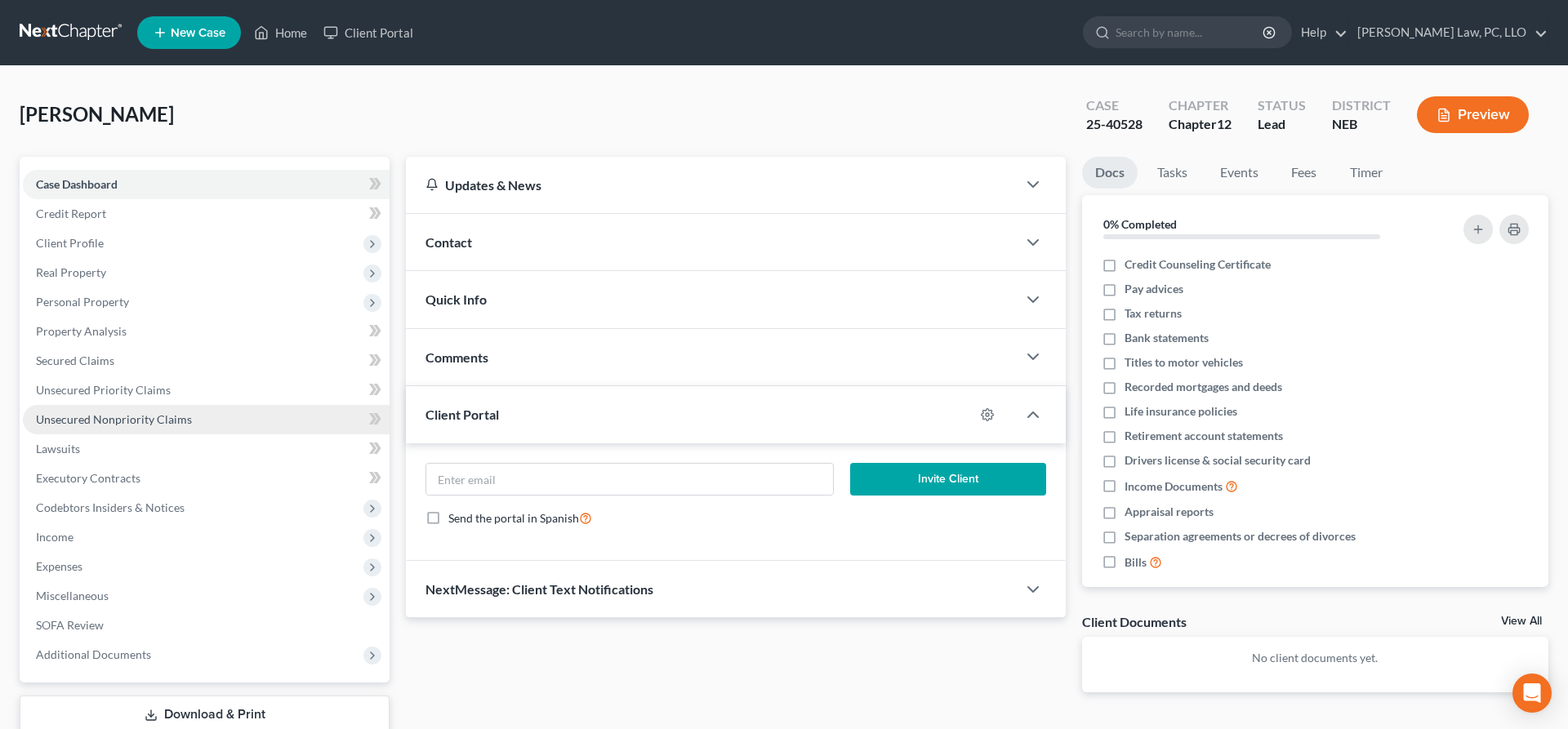
click at [135, 414] on span "Unsecured Nonpriority Claims" at bounding box center [113, 419] width 156 height 14
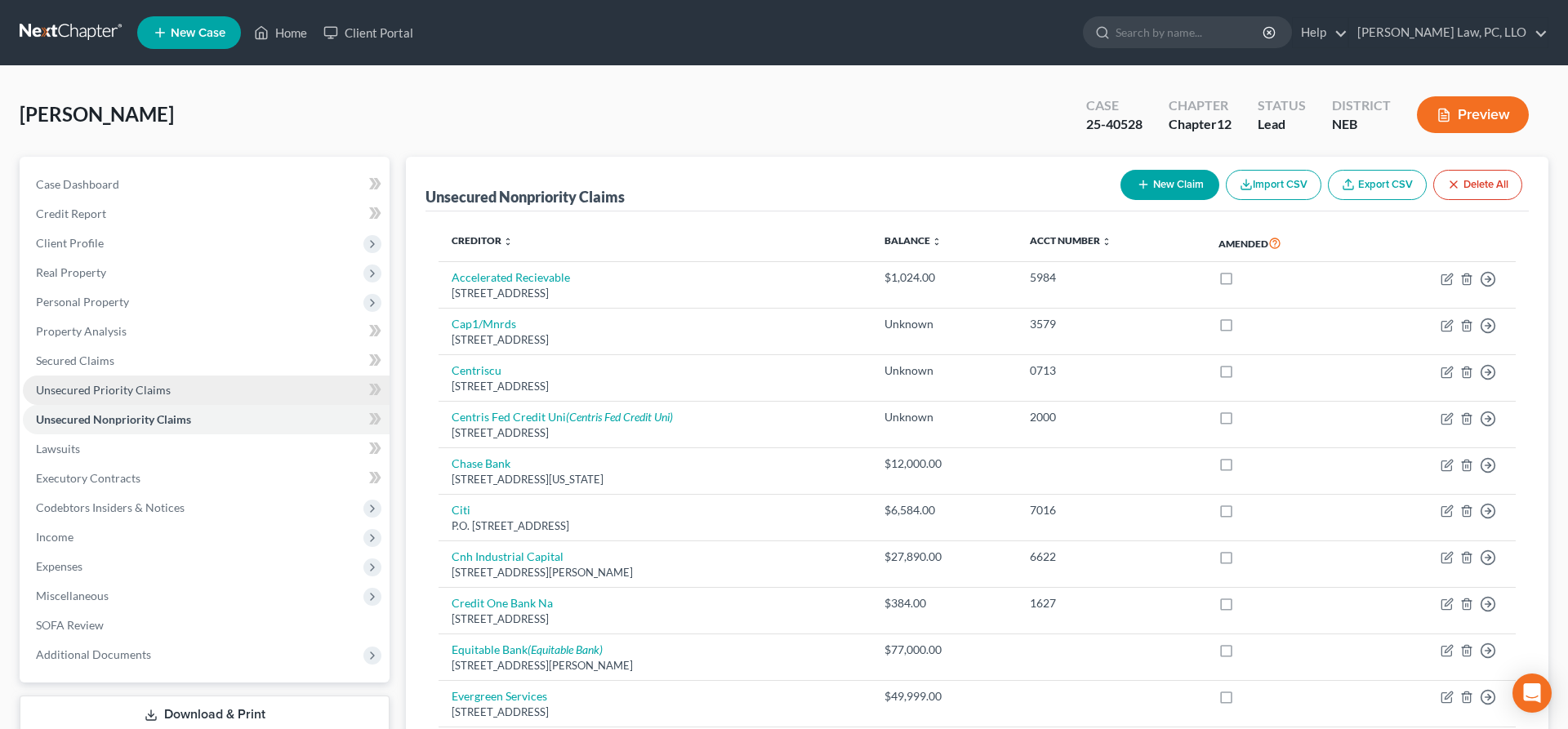
click at [175, 392] on link "Unsecured Priority Claims" at bounding box center [206, 390] width 367 height 29
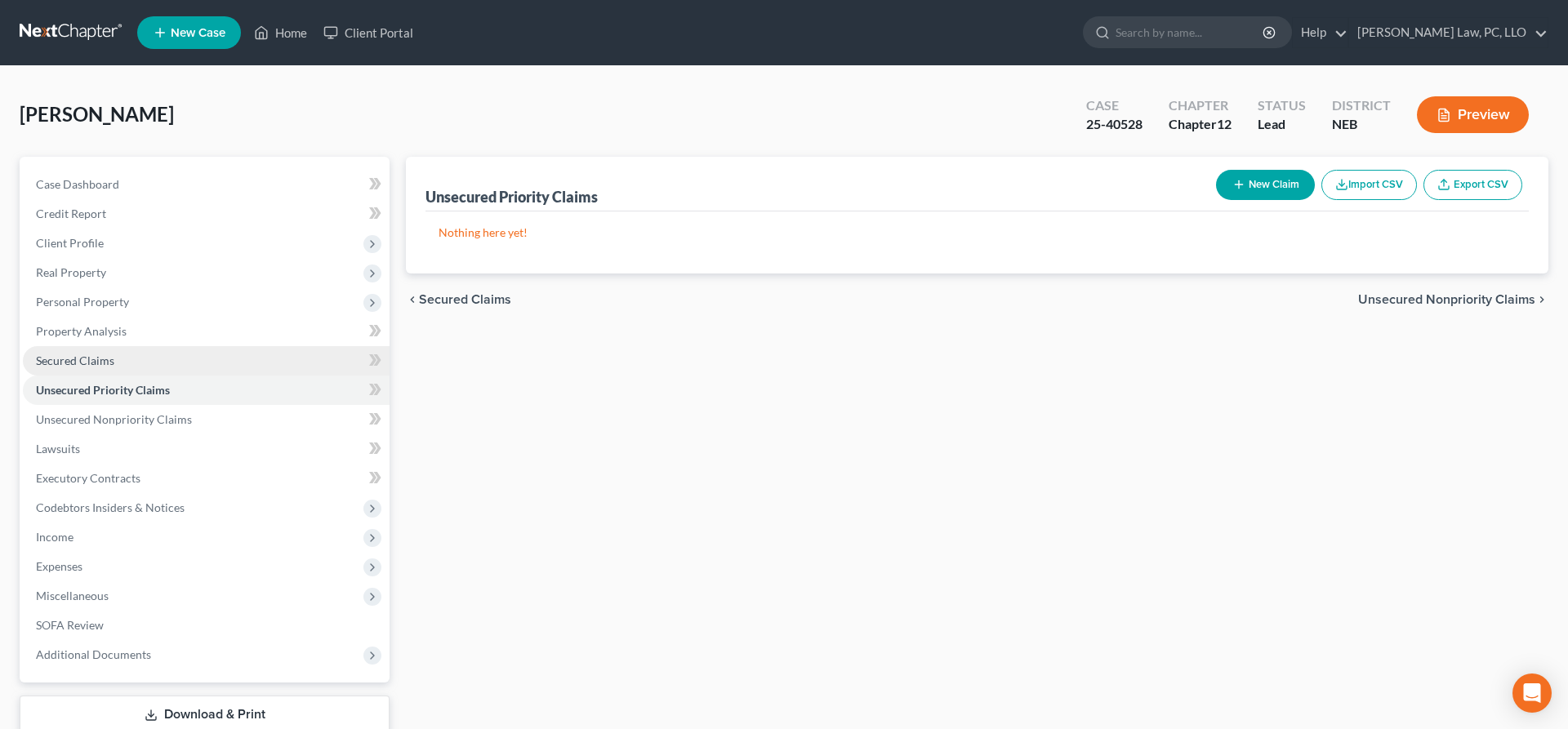
click at [144, 358] on link "Secured Claims" at bounding box center [206, 360] width 367 height 29
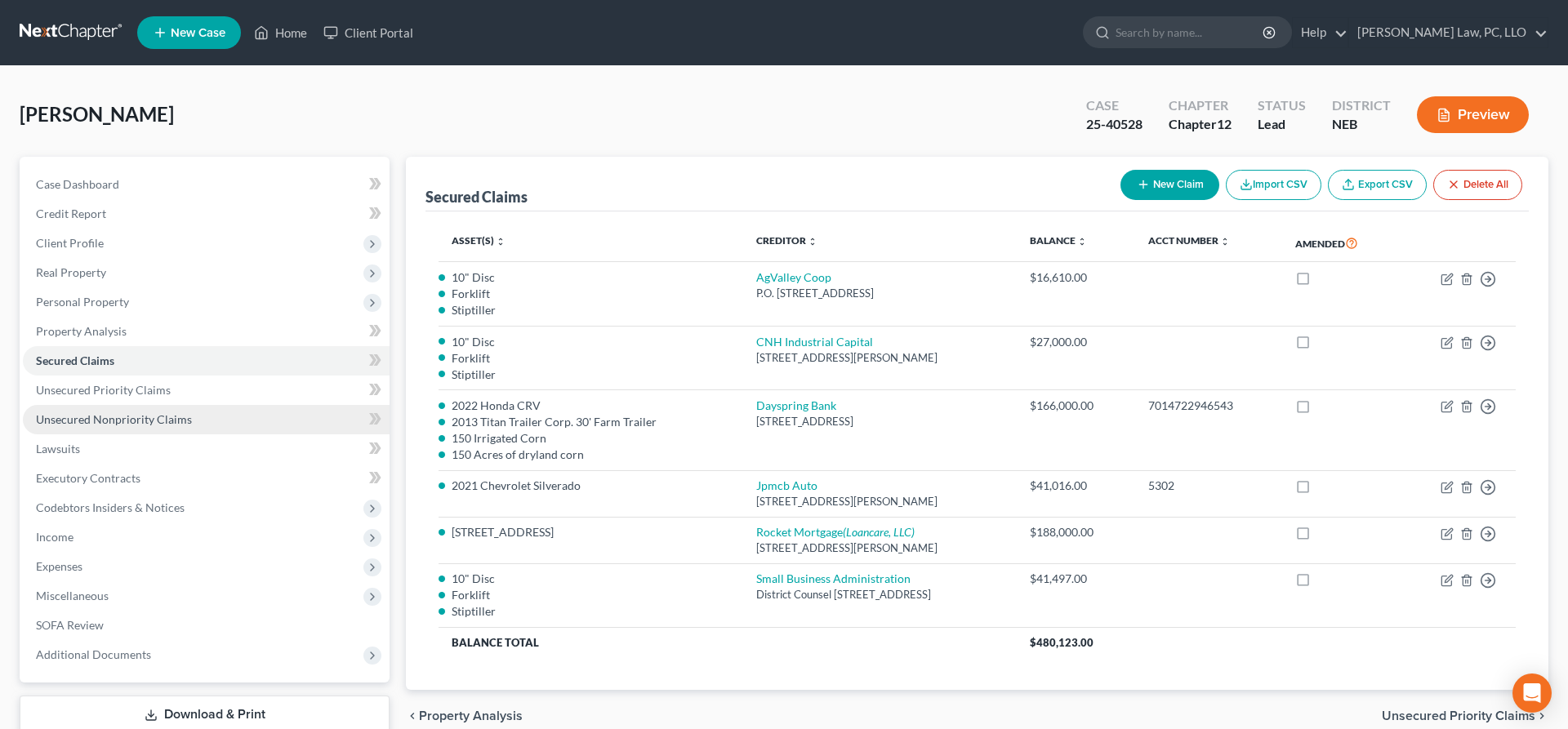
click at [173, 421] on span "Unsecured Nonpriority Claims" at bounding box center [113, 419] width 156 height 14
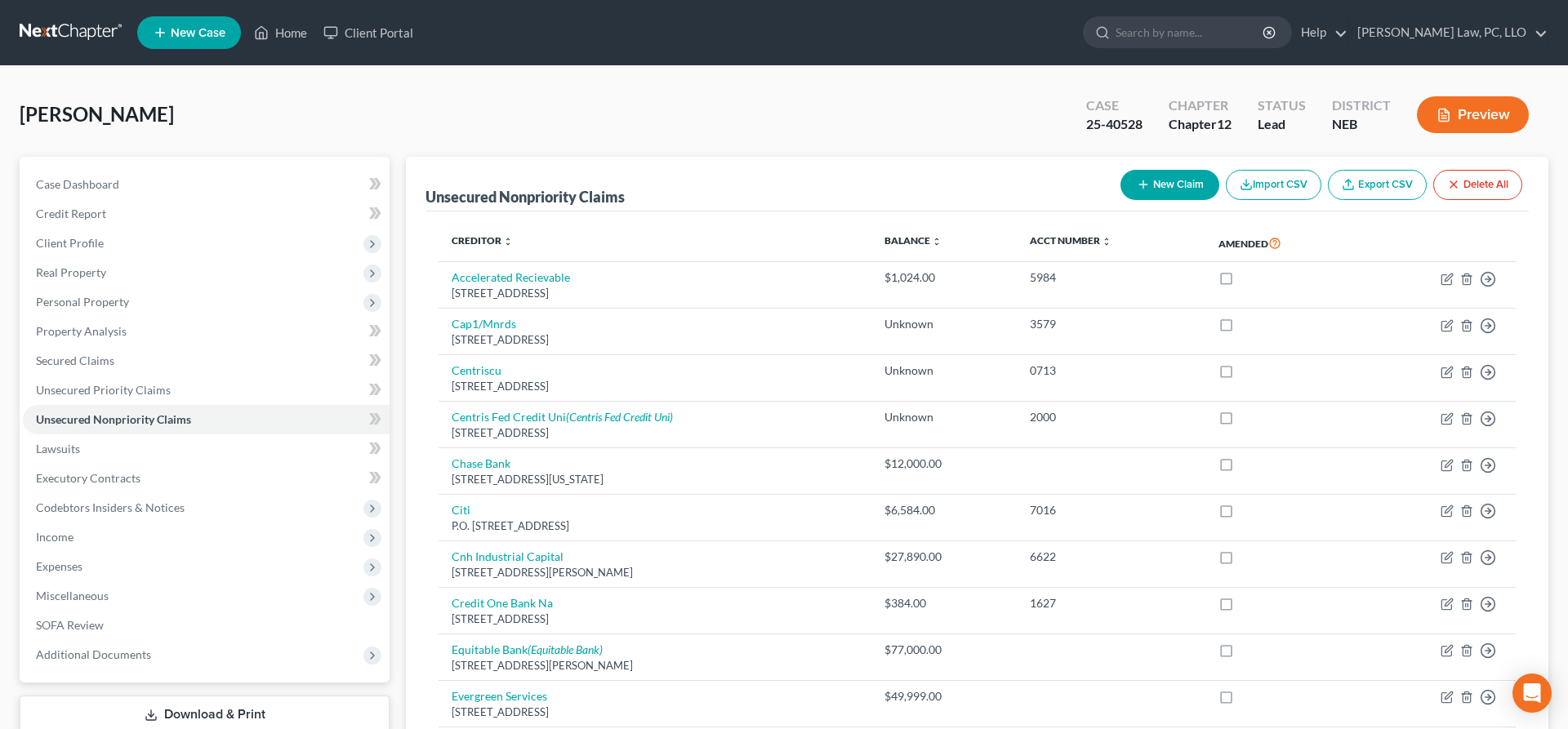
click at [1171, 190] on button "New Claim" at bounding box center [1169, 185] width 98 height 30
select select "0"
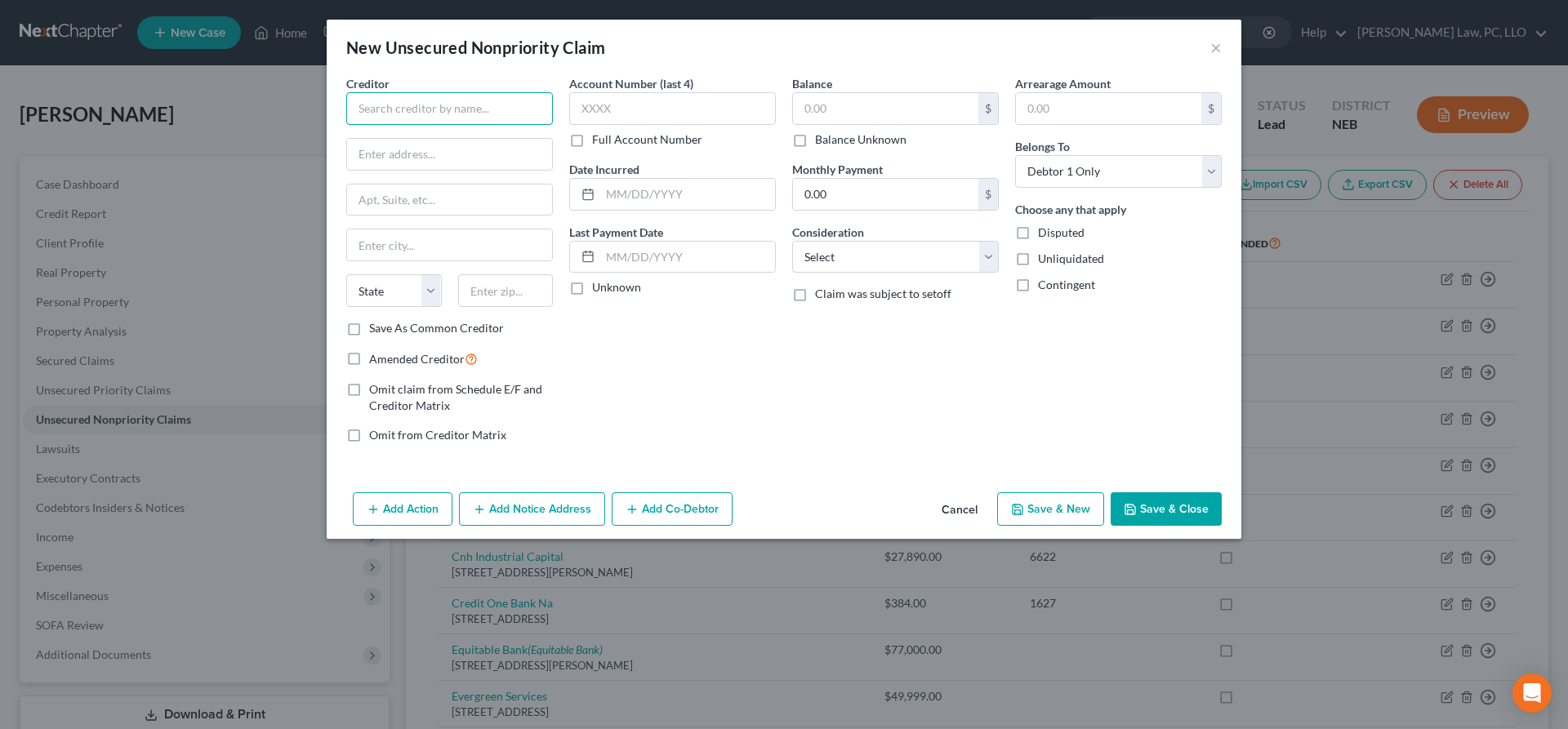
click at [504, 115] on input "text" at bounding box center [450, 108] width 207 height 33
type input "CIty of North PLatte"
click at [451, 158] on input "text" at bounding box center [450, 153] width 205 height 31
paste input "P.O. Box 490"
type input "P.O. Box 490"
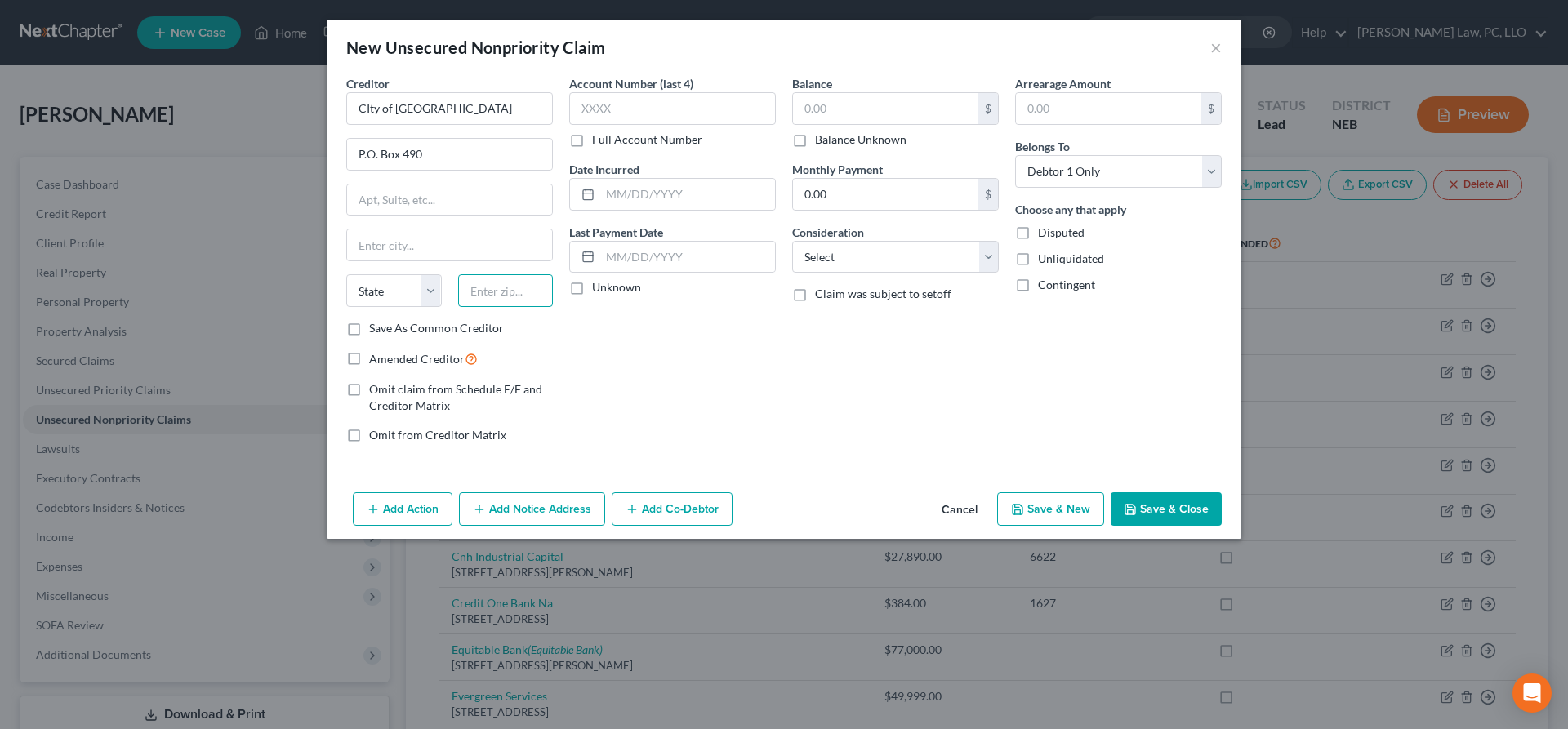
click at [497, 299] on input "text" at bounding box center [505, 290] width 96 height 33
type input "69103"
type input "North Platte"
select select "30"
click at [815, 141] on label "Balance Unknown" at bounding box center [861, 140] width 92 height 17
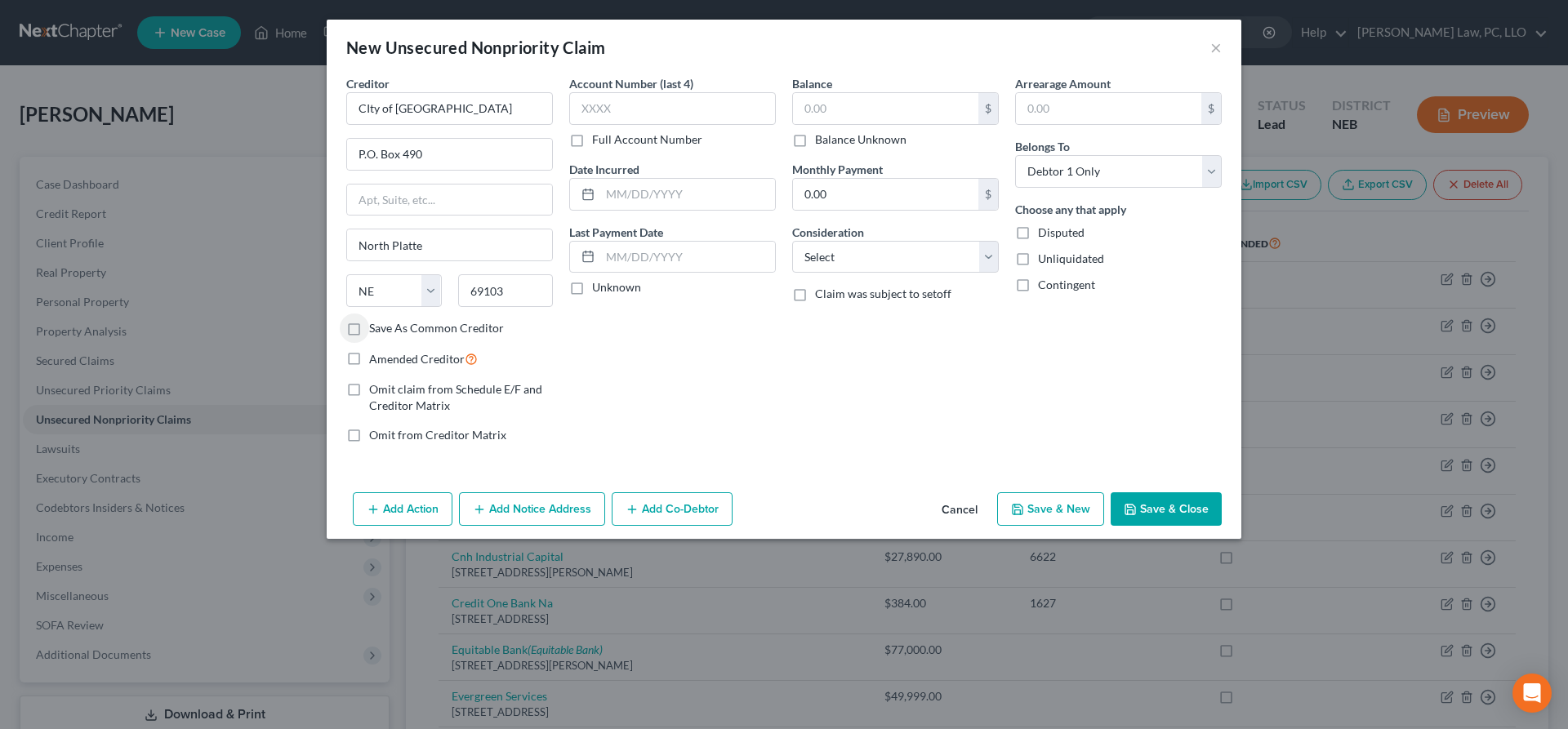
click at [822, 141] on input "Balance Unknown" at bounding box center [827, 137] width 11 height 11
checkbox input "true"
type input "0.00"
click at [1144, 510] on button "Save & Close" at bounding box center [1165, 509] width 111 height 34
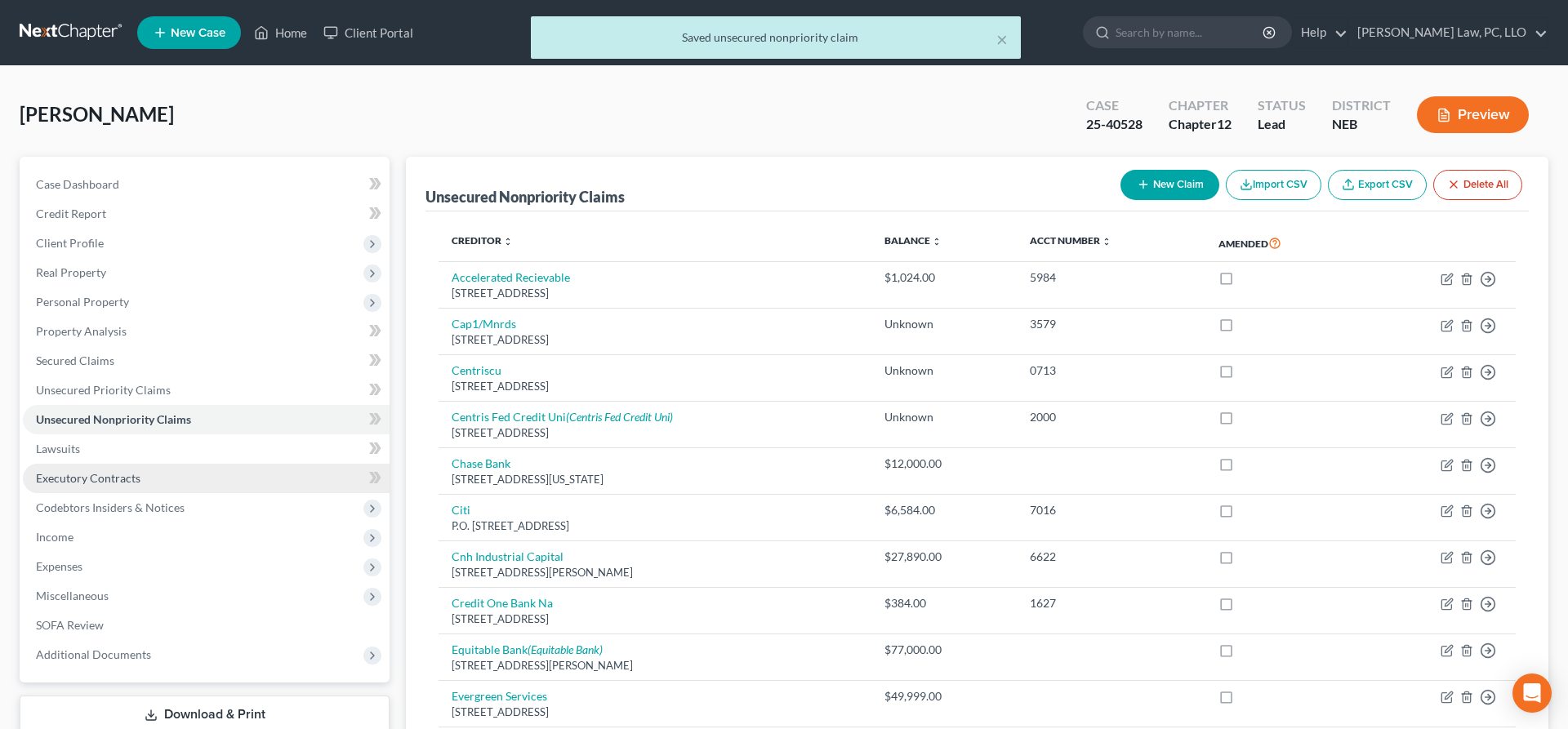
scroll to position [416, 0]
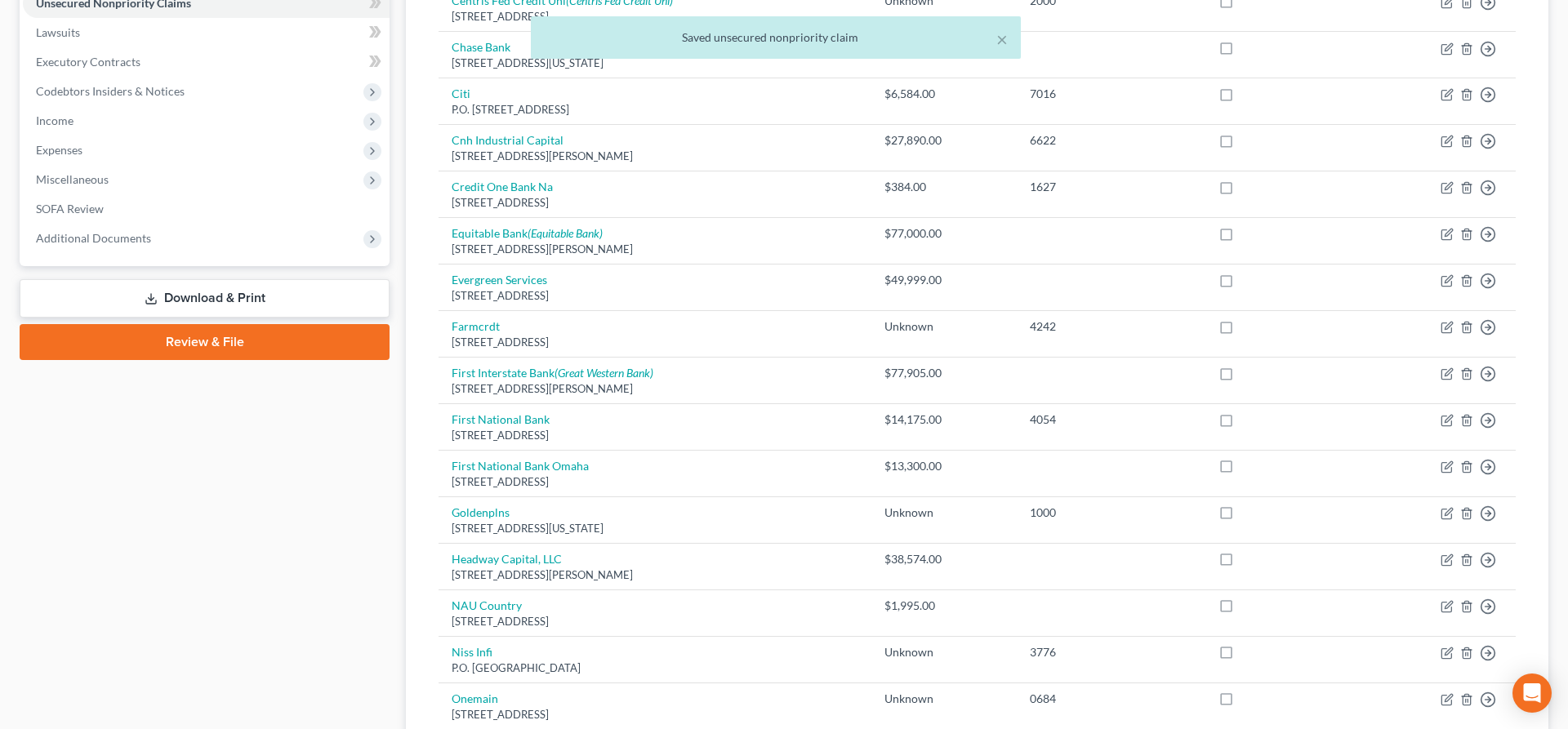
click at [199, 289] on link "Download & Print" at bounding box center [204, 299] width 369 height 38
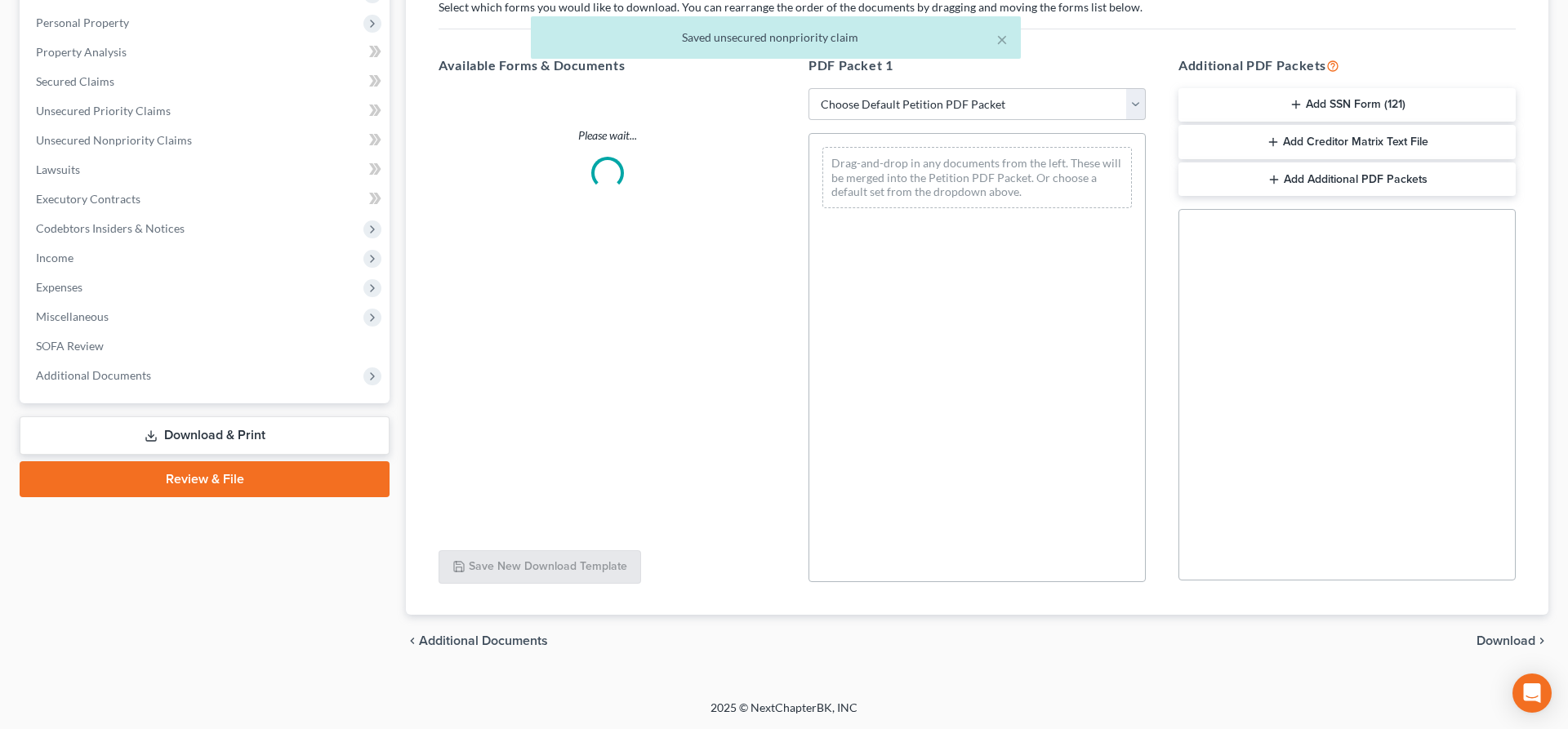
scroll to position [279, 0]
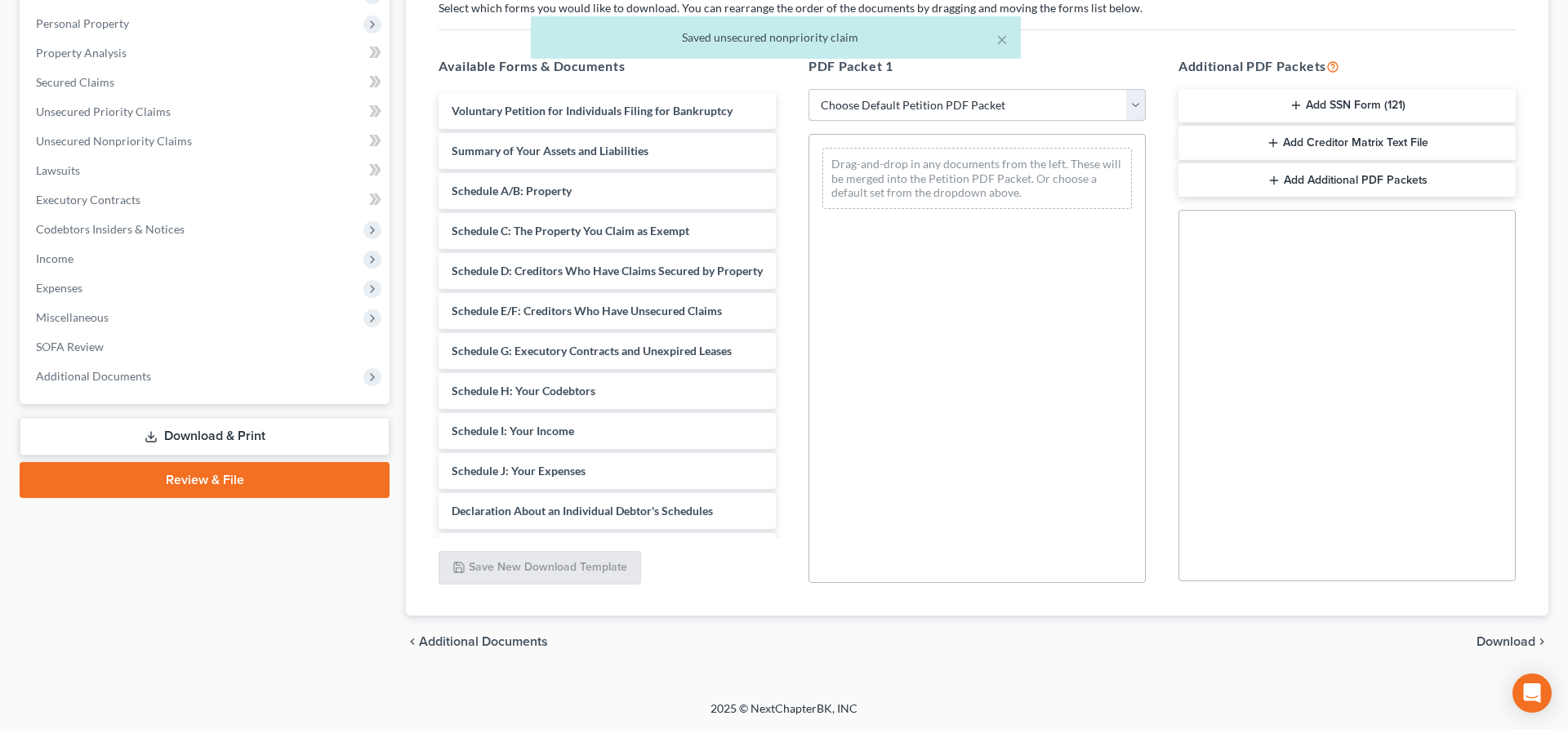
click at [808, 89] on select "Choose Default Petition PDF Packet Complete Bankruptcy Petition (all forms and …" at bounding box center [977, 105] width 337 height 33
select select "2"
click option "Amended Forms" at bounding box center [0, 0] width 0 height 0
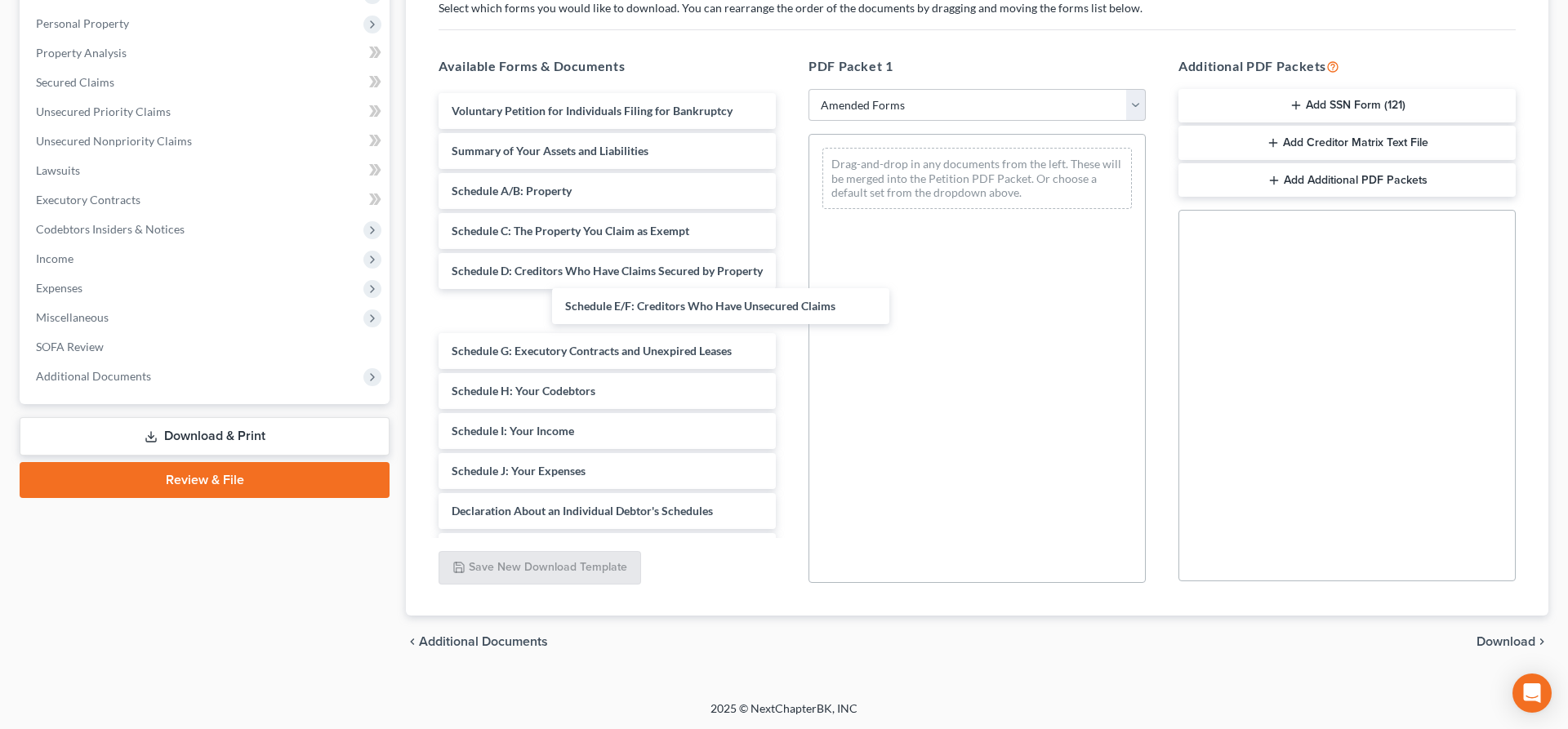
drag, startPoint x: 615, startPoint y: 317, endPoint x: 976, endPoint y: 287, distance: 362.2
click at [789, 288] on div "Schedule E/F: Creditors Who Have Unsecured Claims Voluntary Petition for Indivi…" at bounding box center [607, 428] width 364 height 669
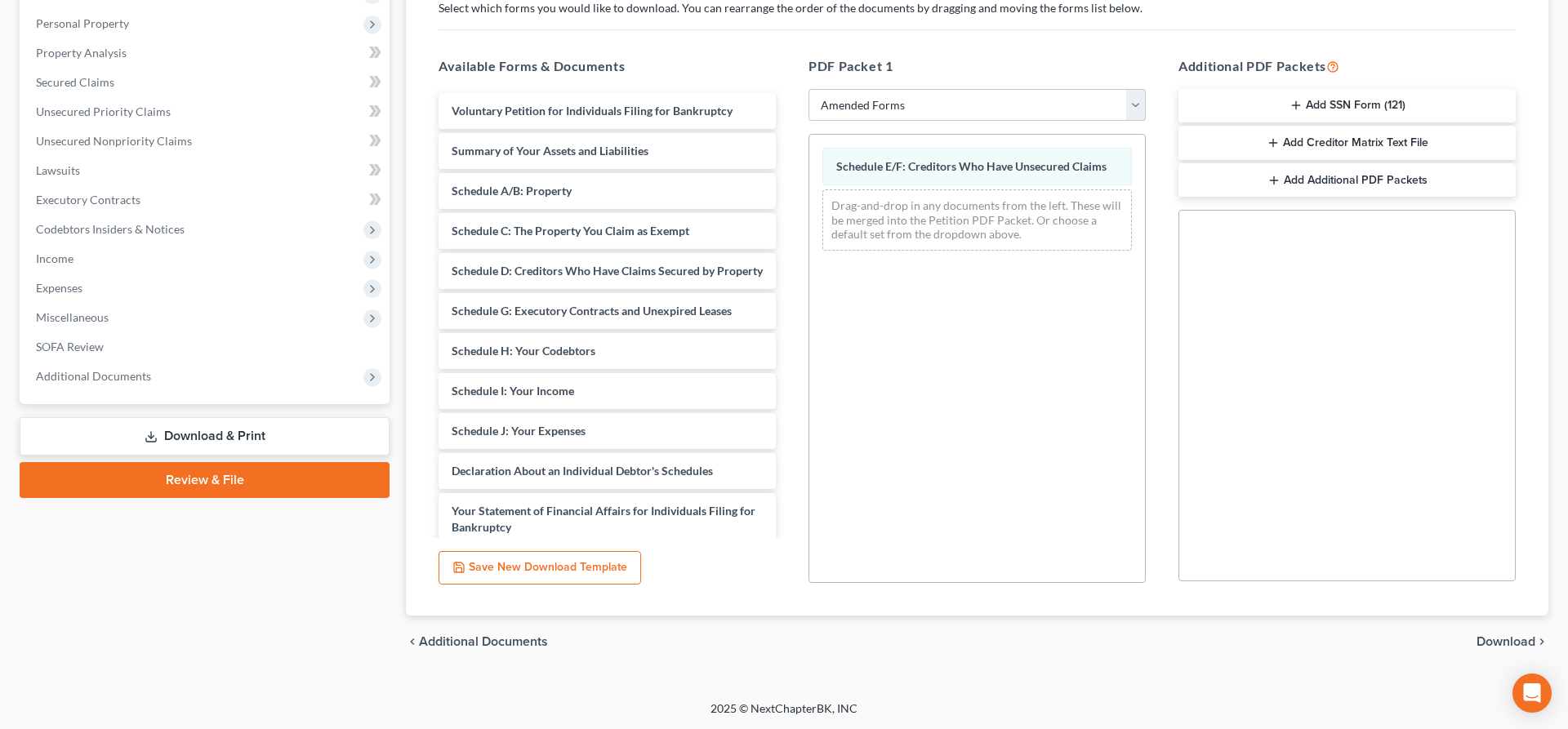
click at [1499, 640] on span "Download" at bounding box center [1505, 642] width 58 height 13
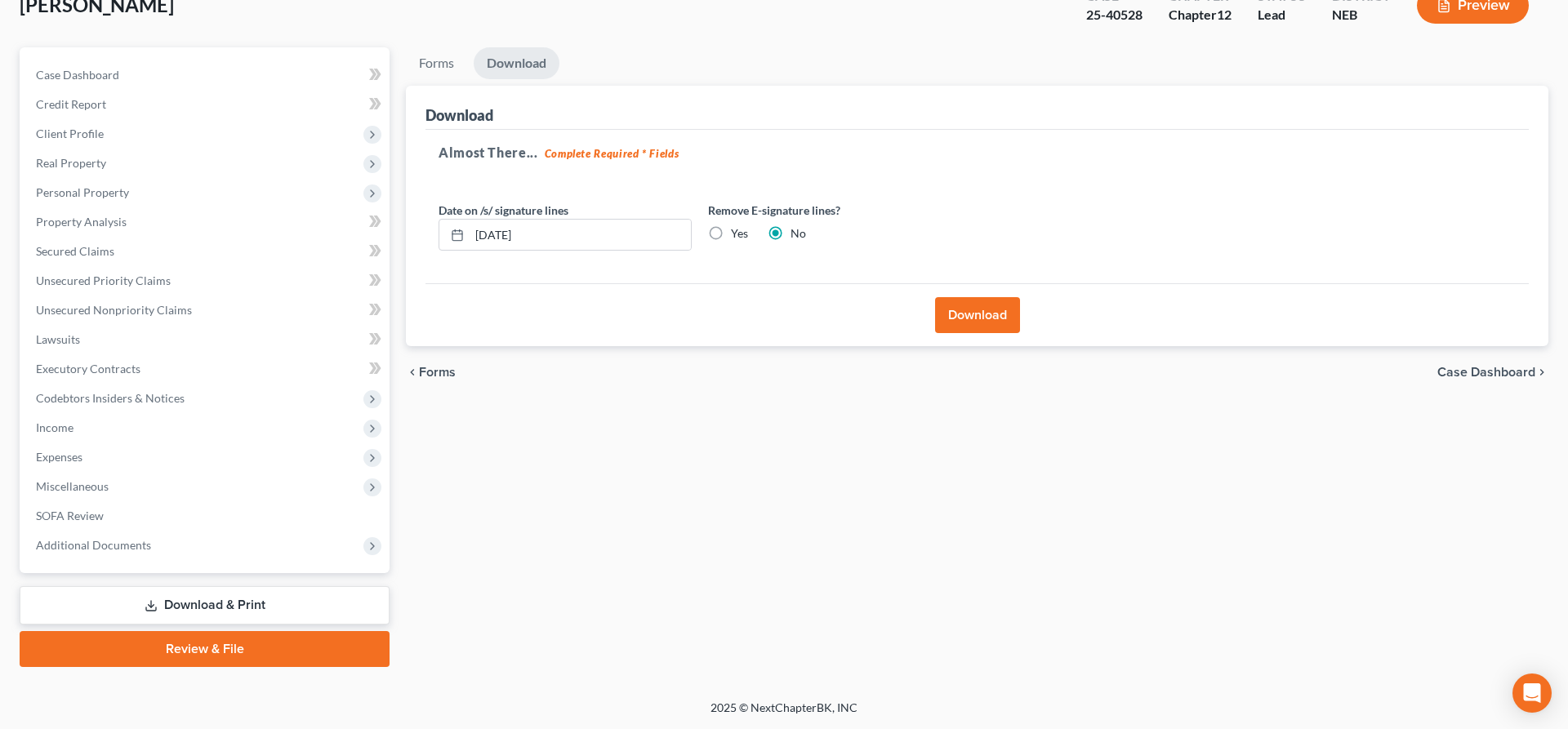
scroll to position [108, 0]
